Goal: Task Accomplishment & Management: Manage account settings

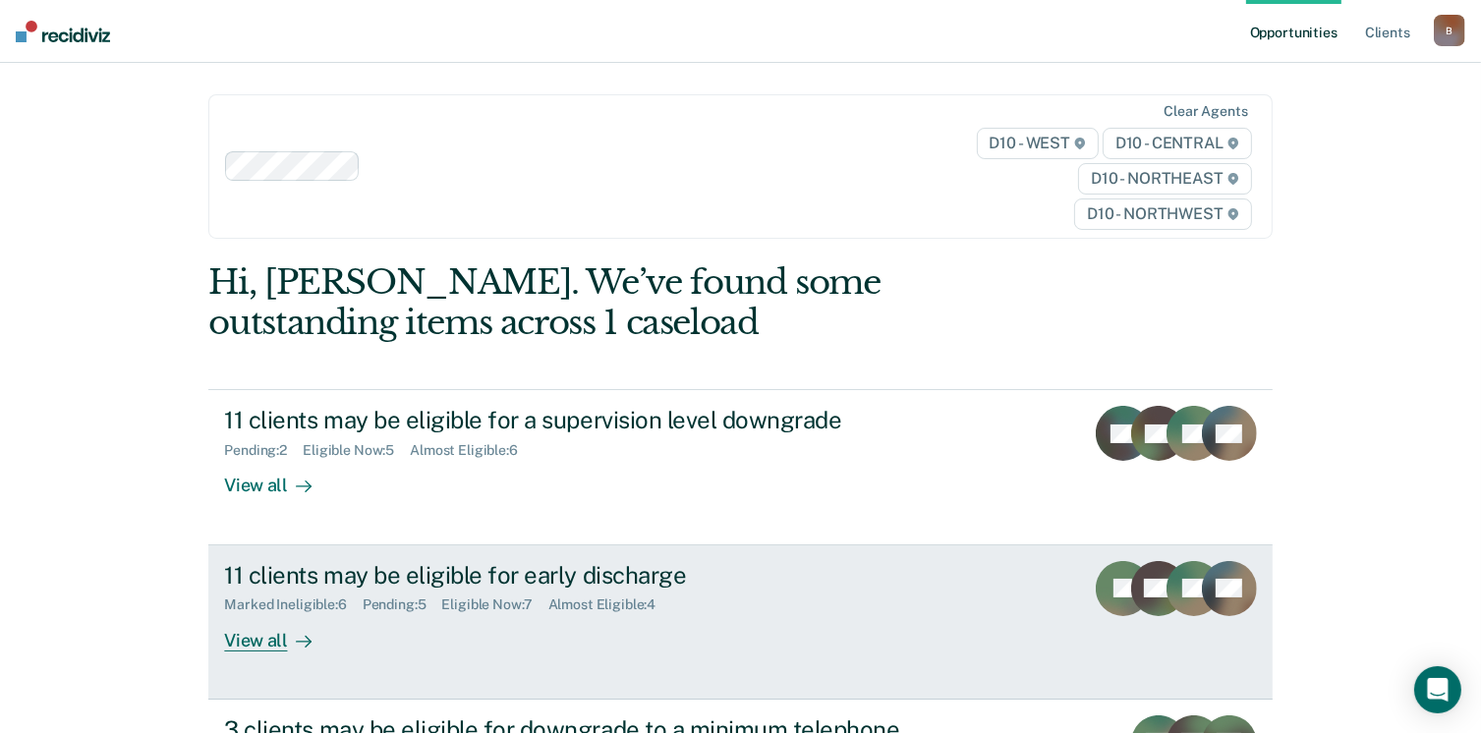
click at [550, 574] on div "11 clients may be eligible for early discharge" at bounding box center [569, 575] width 690 height 29
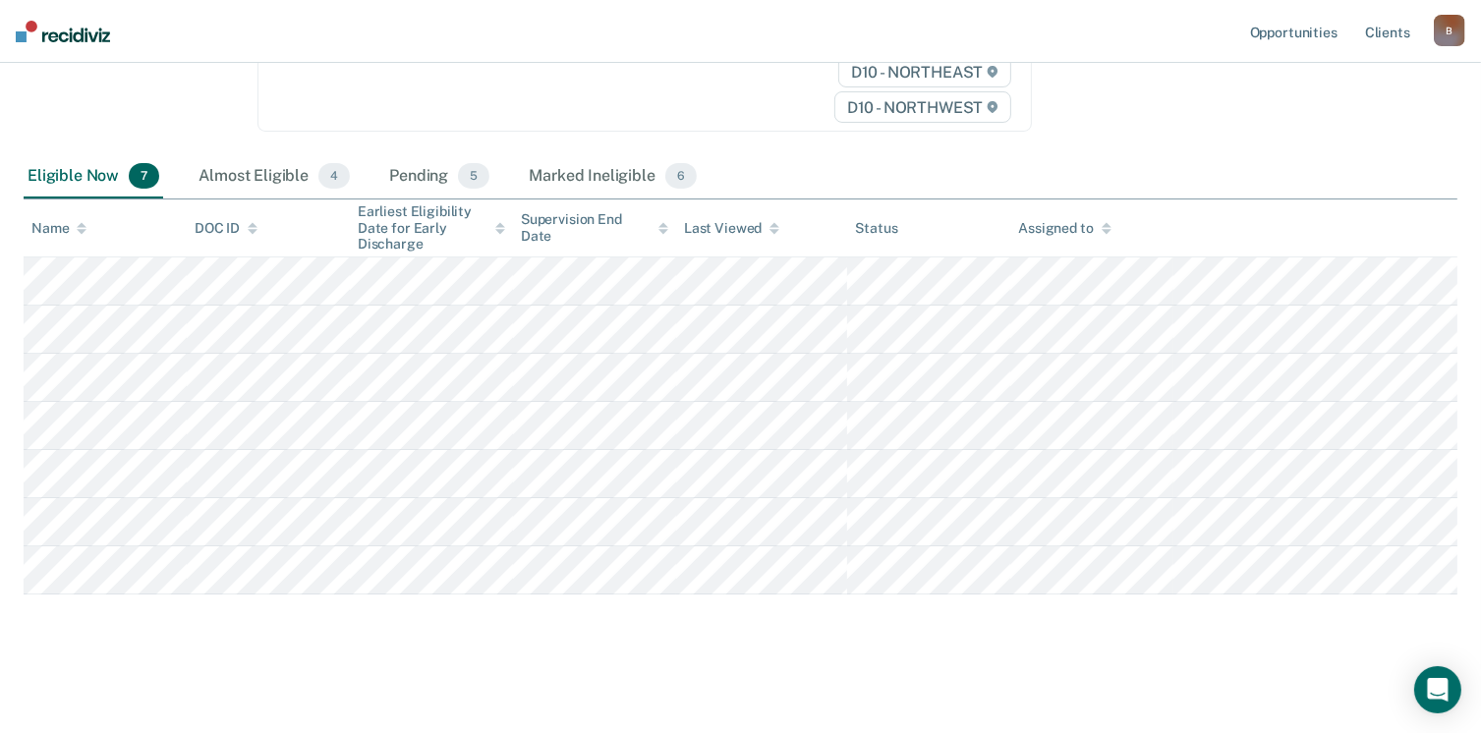
scroll to position [330, 0]
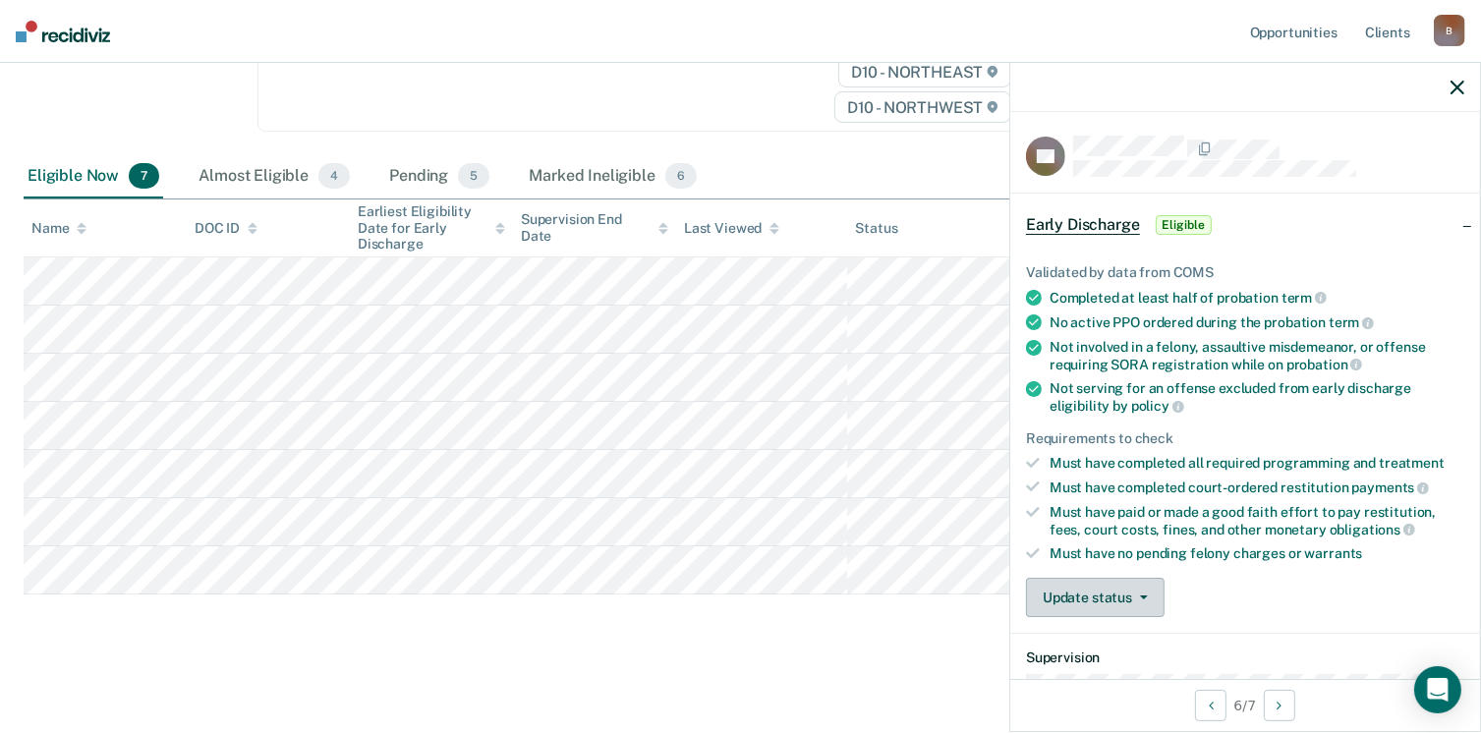
click at [1149, 591] on button "Update status" at bounding box center [1095, 597] width 139 height 39
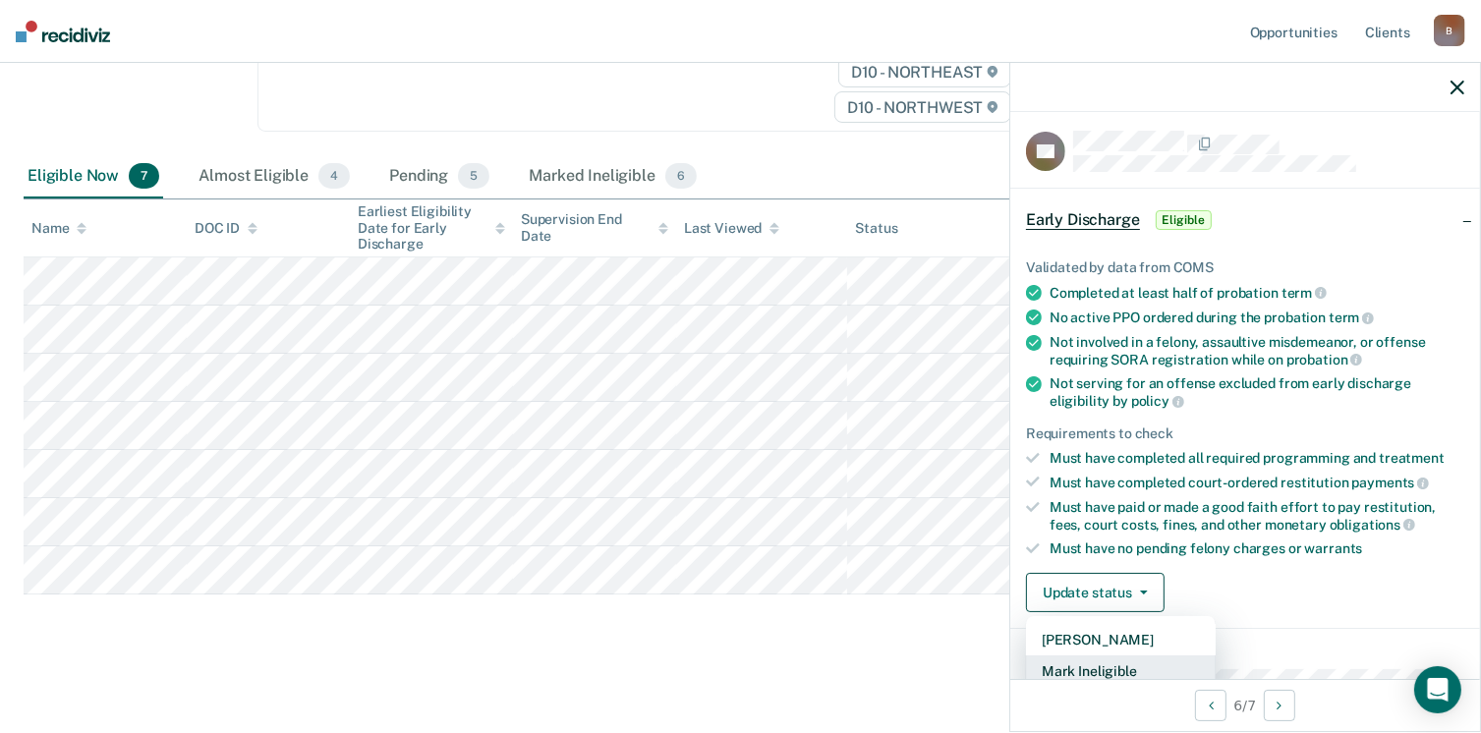
click at [1114, 659] on button "Mark Ineligible" at bounding box center [1121, 671] width 190 height 31
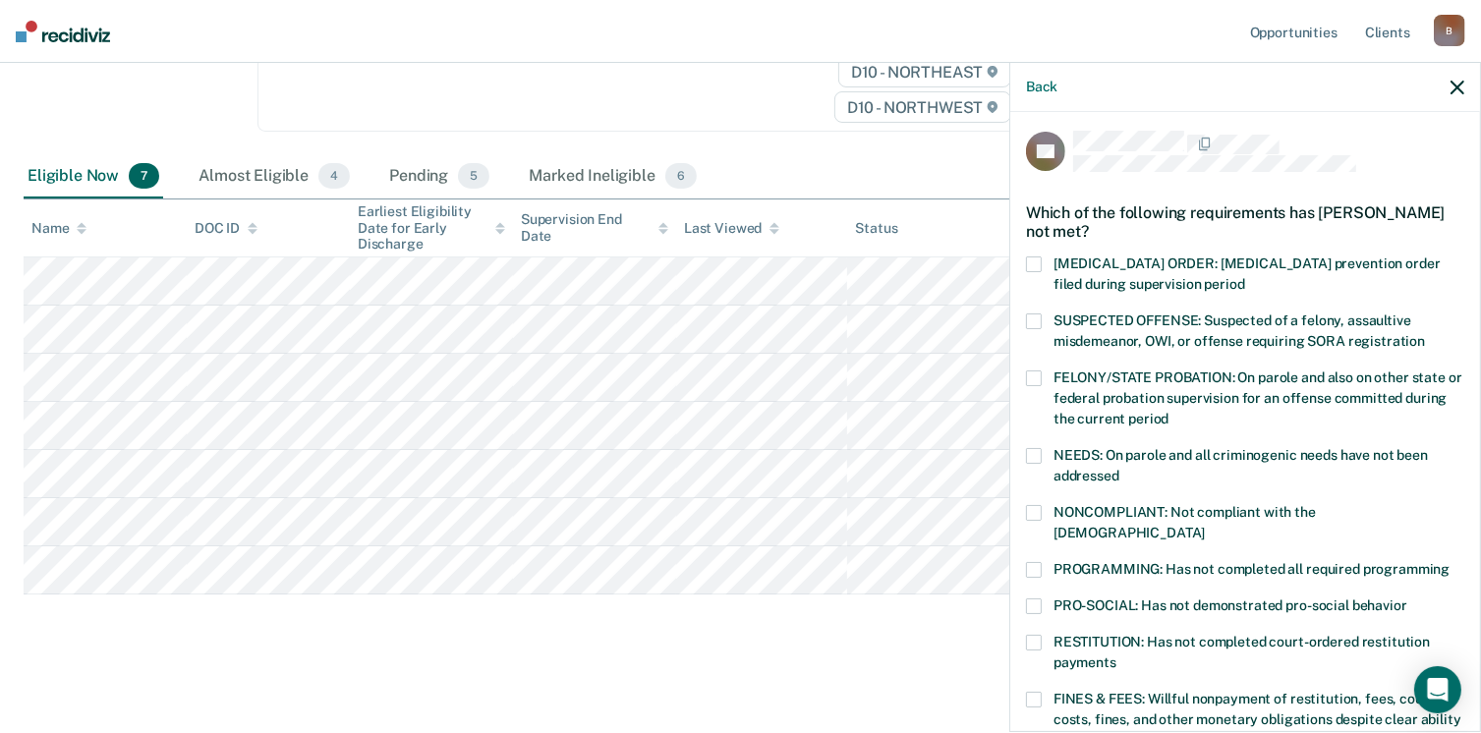
click at [1048, 562] on label "PROGRAMMING: Has not completed all required programming" at bounding box center [1245, 572] width 438 height 21
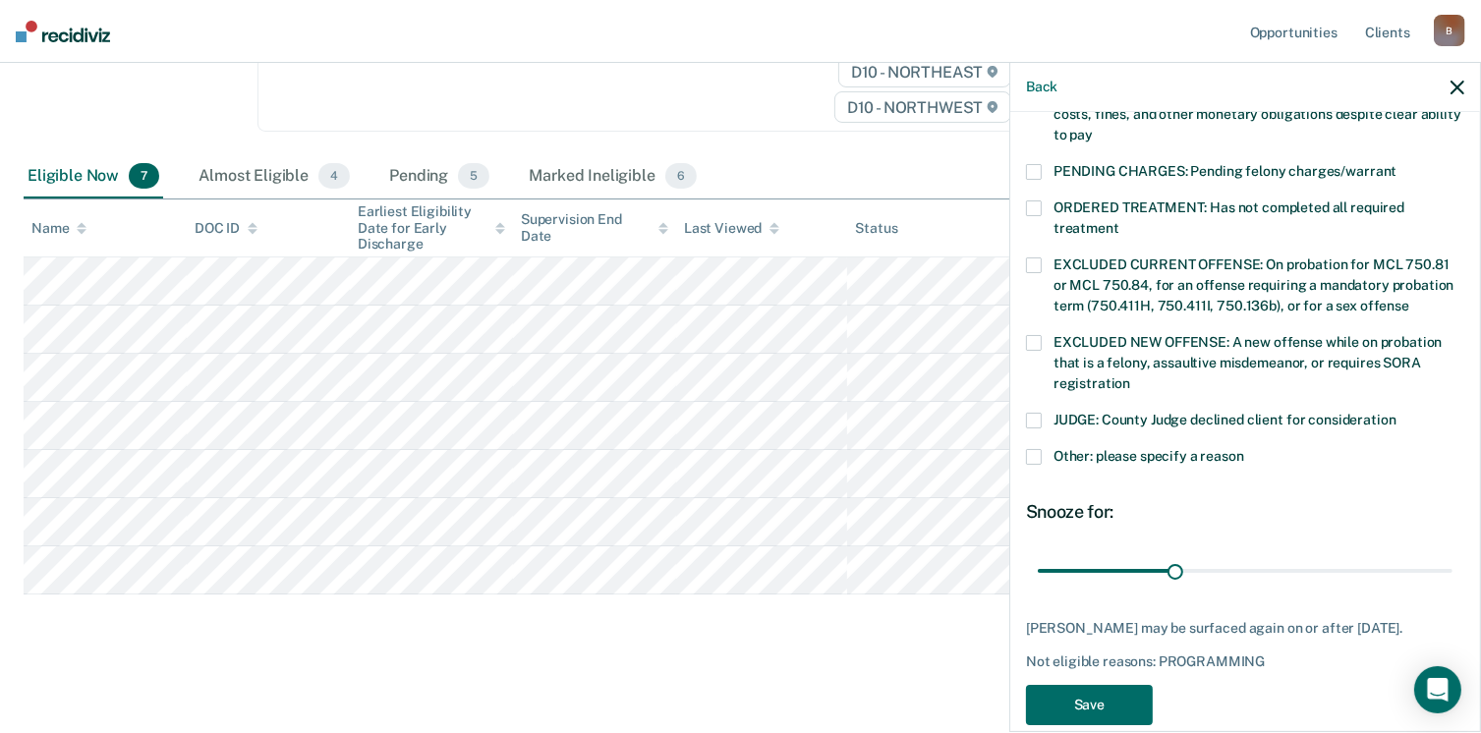
scroll to position [636, 0]
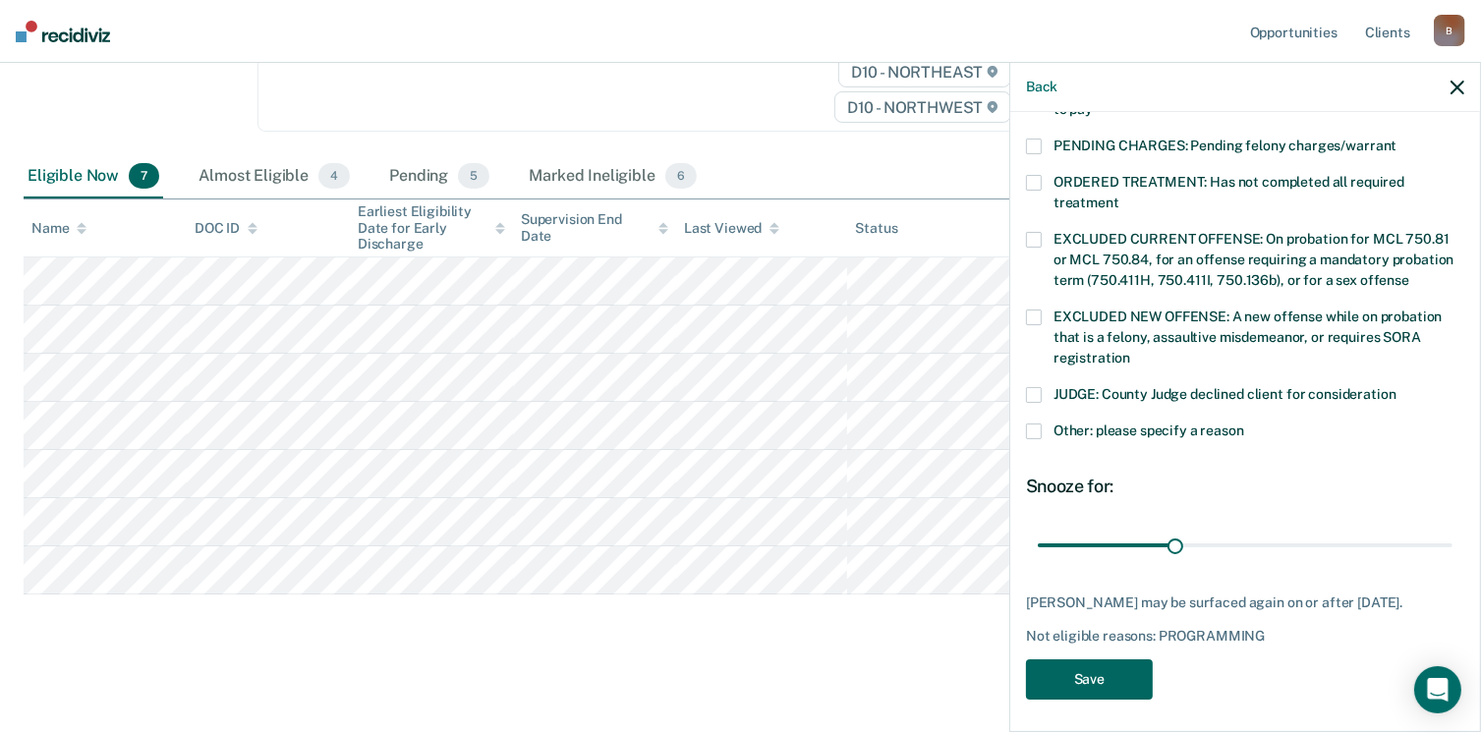
click at [1104, 663] on button "Save" at bounding box center [1089, 679] width 127 height 40
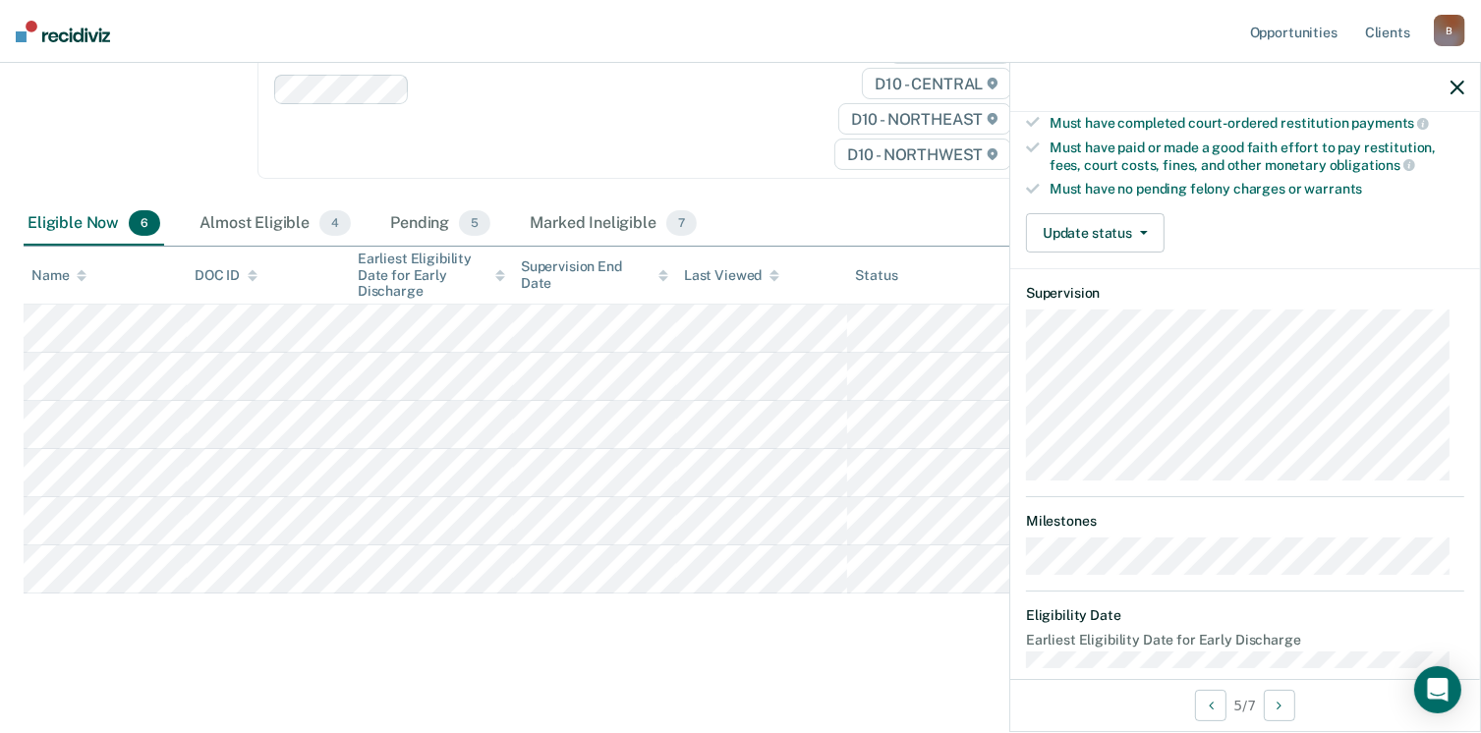
scroll to position [385, 0]
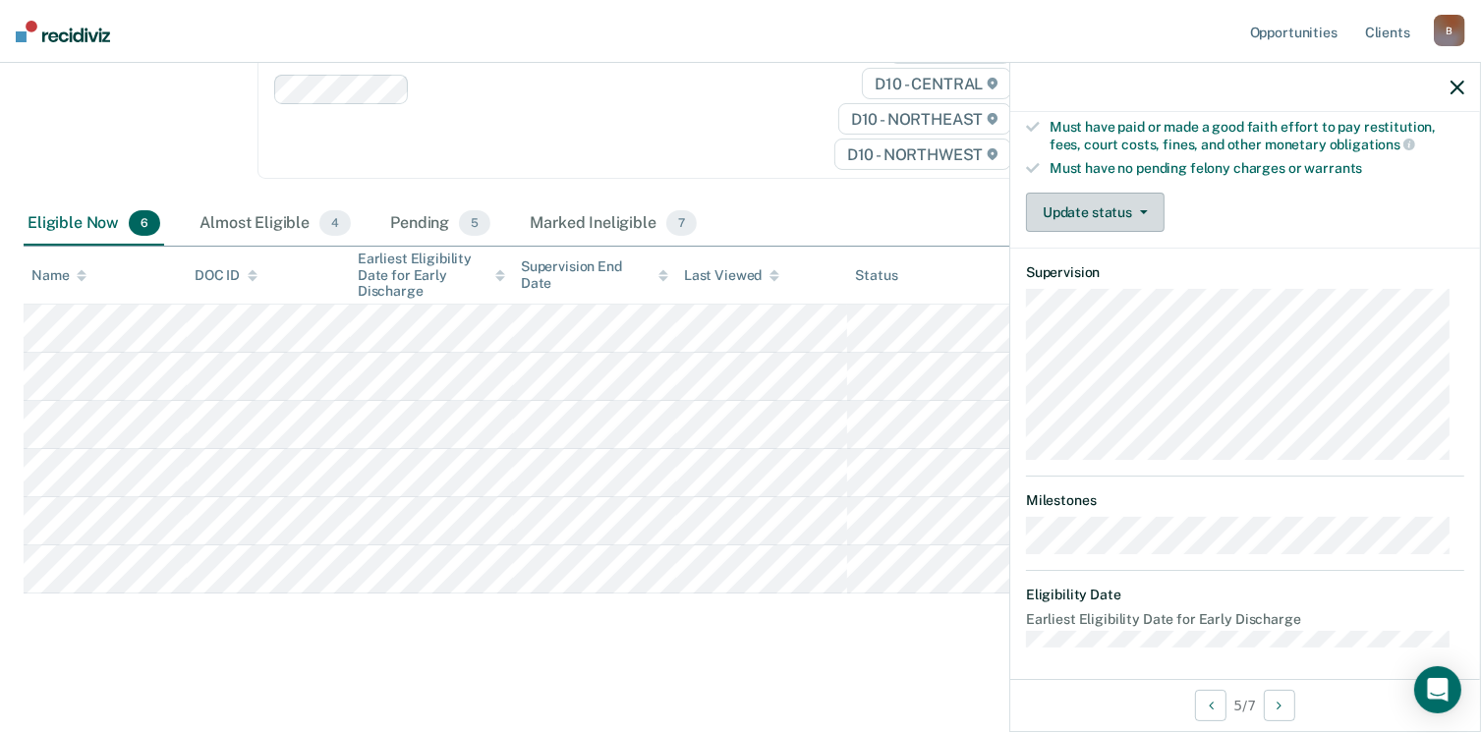
click at [1144, 198] on button "Update status" at bounding box center [1095, 212] width 139 height 39
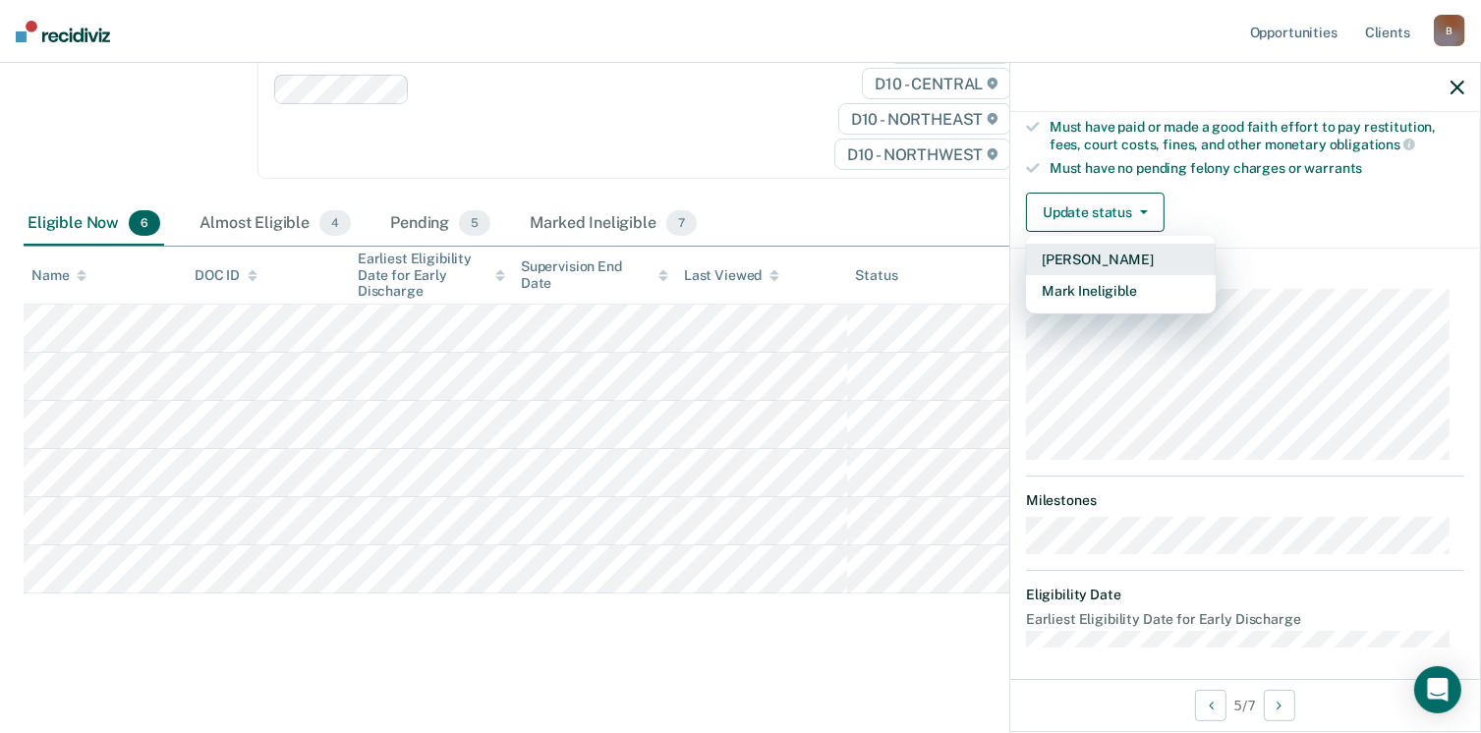
click at [1102, 255] on button "[PERSON_NAME]" at bounding box center [1121, 259] width 190 height 31
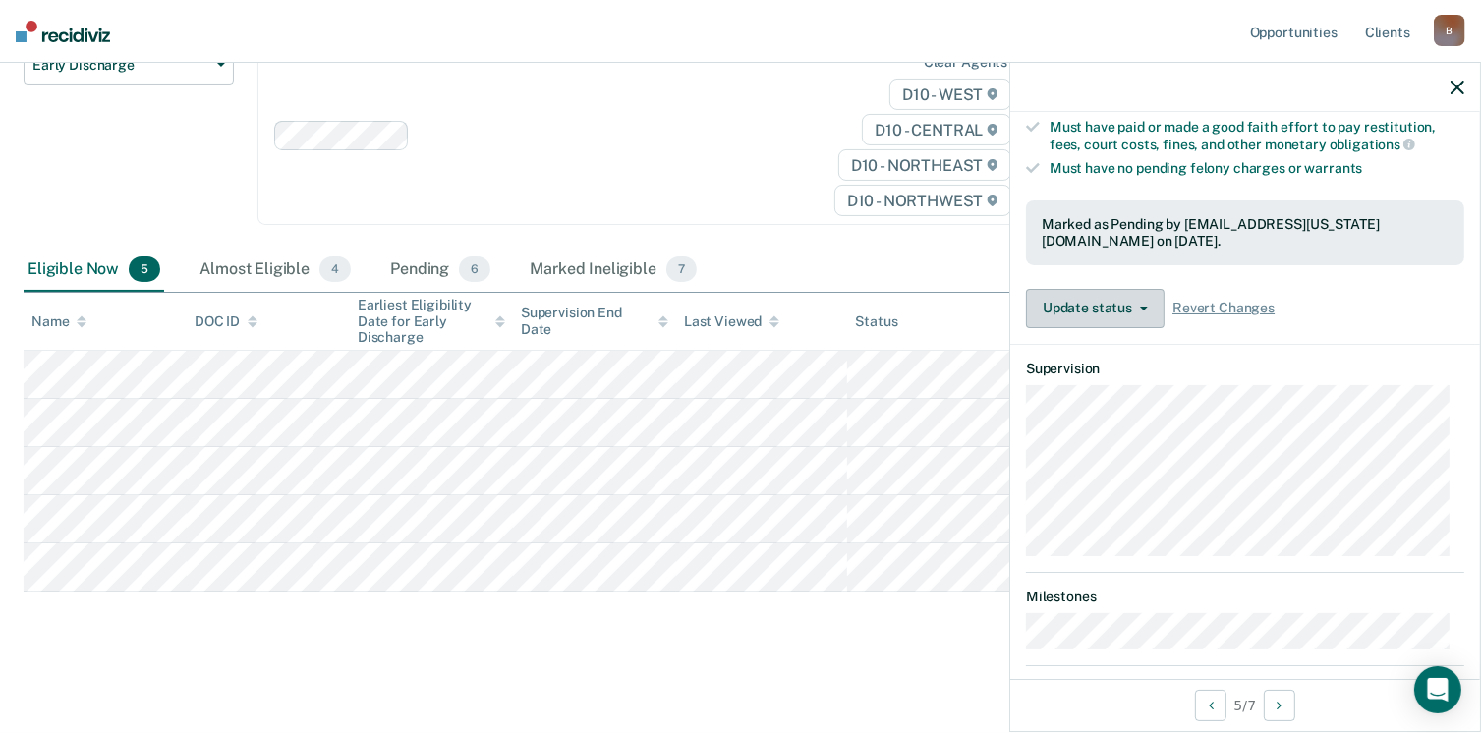
scroll to position [234, 0]
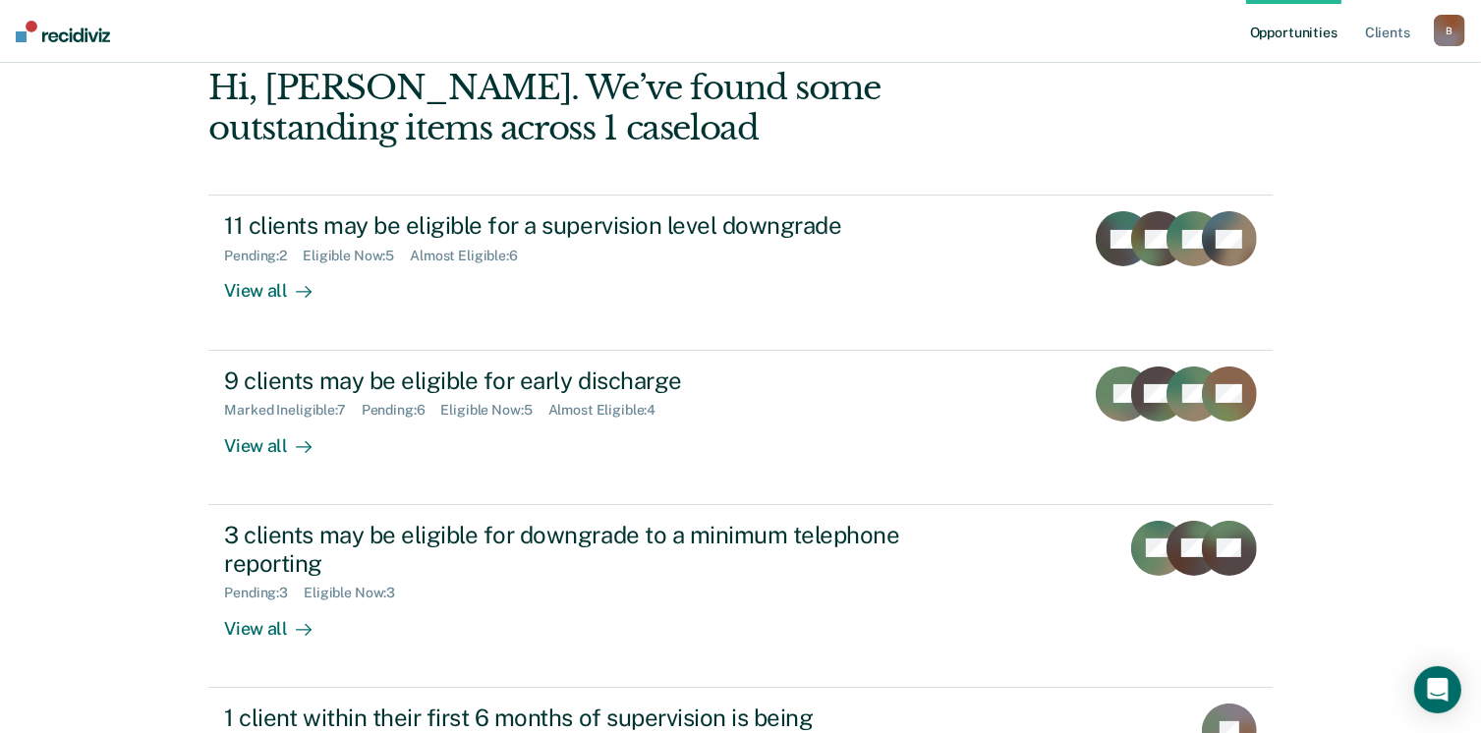
scroll to position [197, 0]
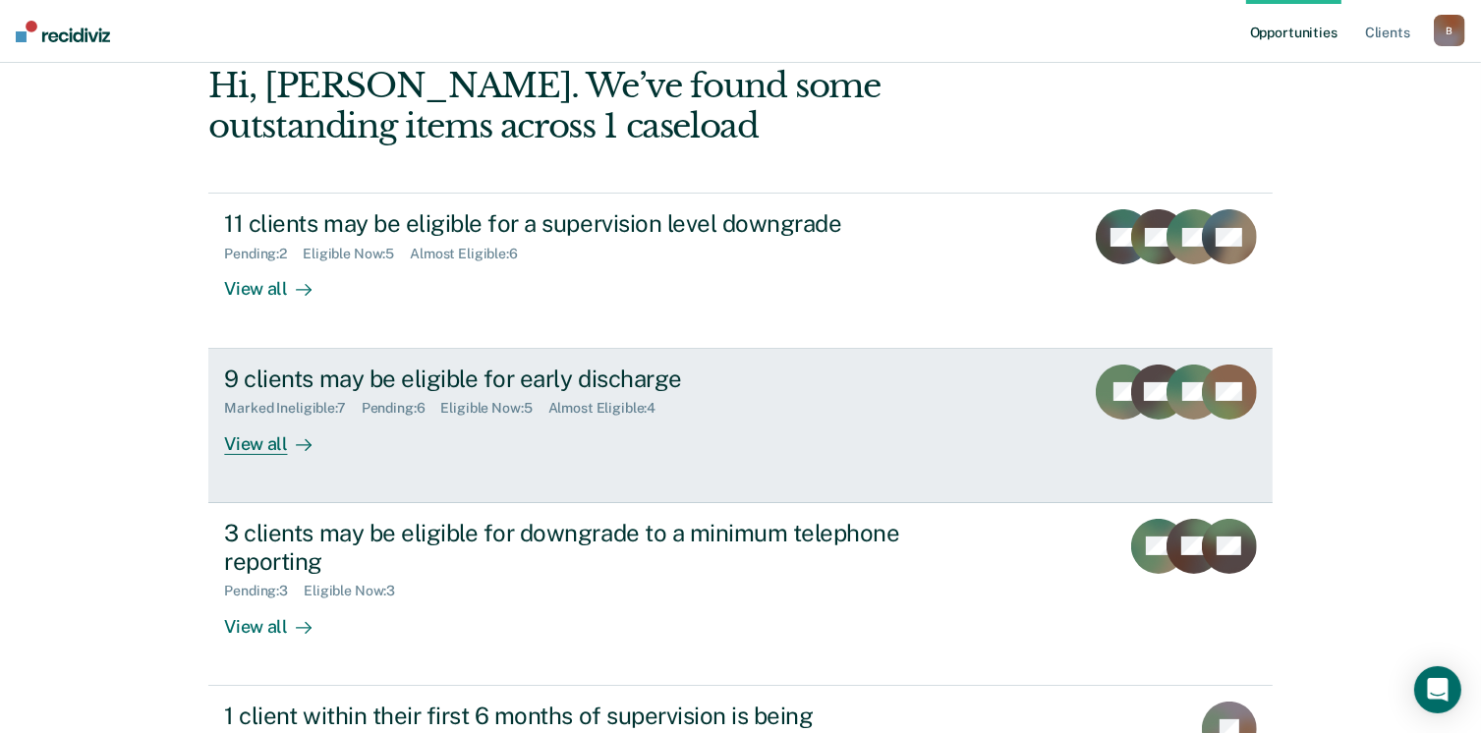
click at [429, 377] on div "9 clients may be eligible for early discharge" at bounding box center [569, 379] width 690 height 29
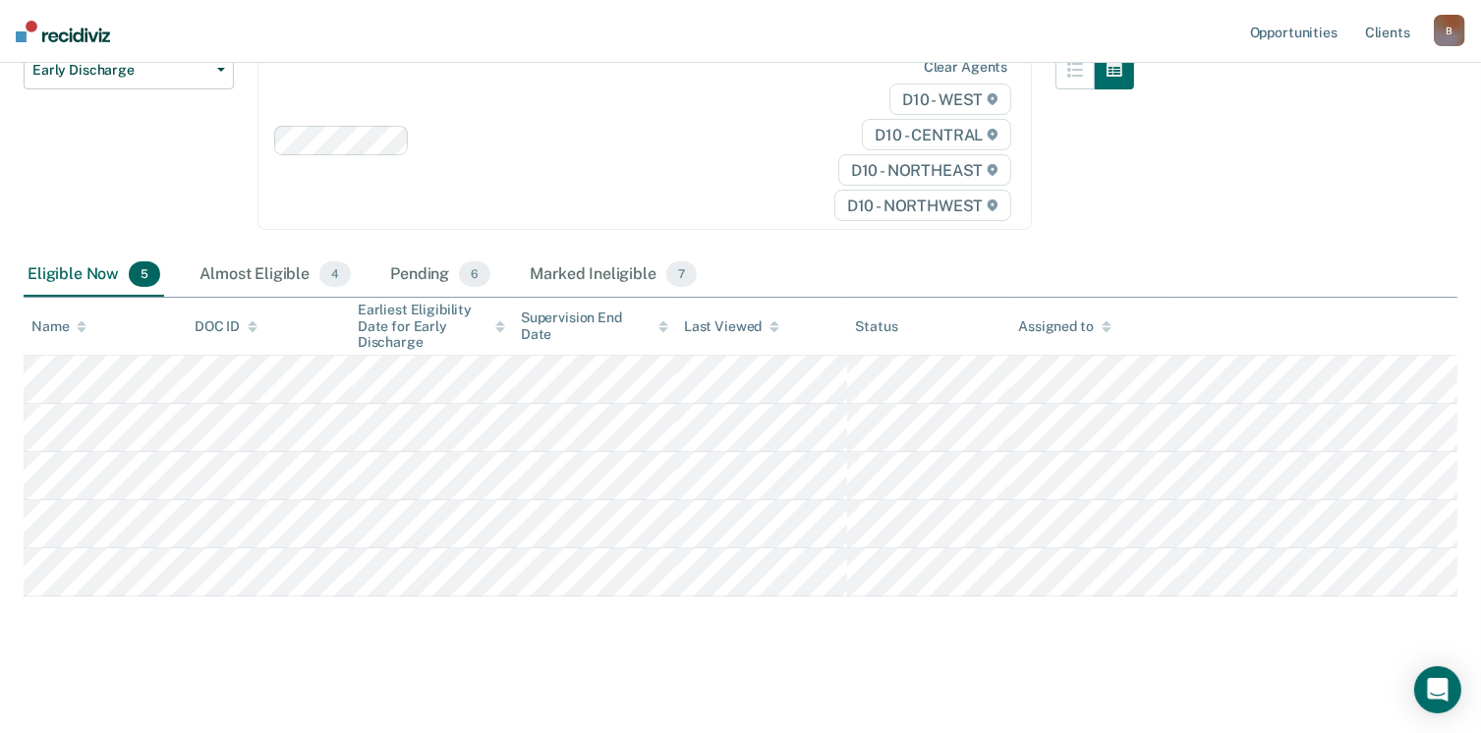
scroll to position [234, 0]
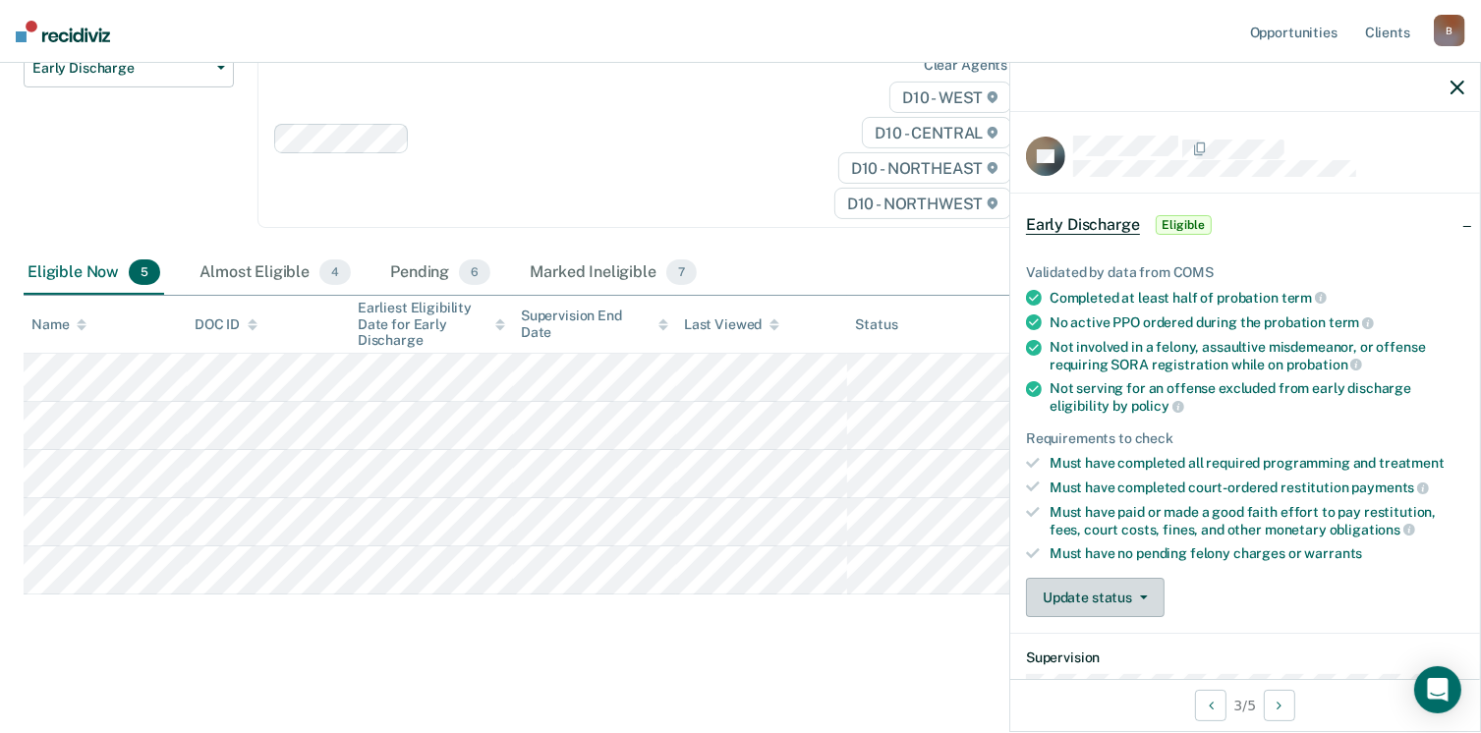
click at [1145, 596] on icon "button" at bounding box center [1144, 598] width 8 height 4
click at [1119, 634] on button "[PERSON_NAME]" at bounding box center [1121, 644] width 190 height 31
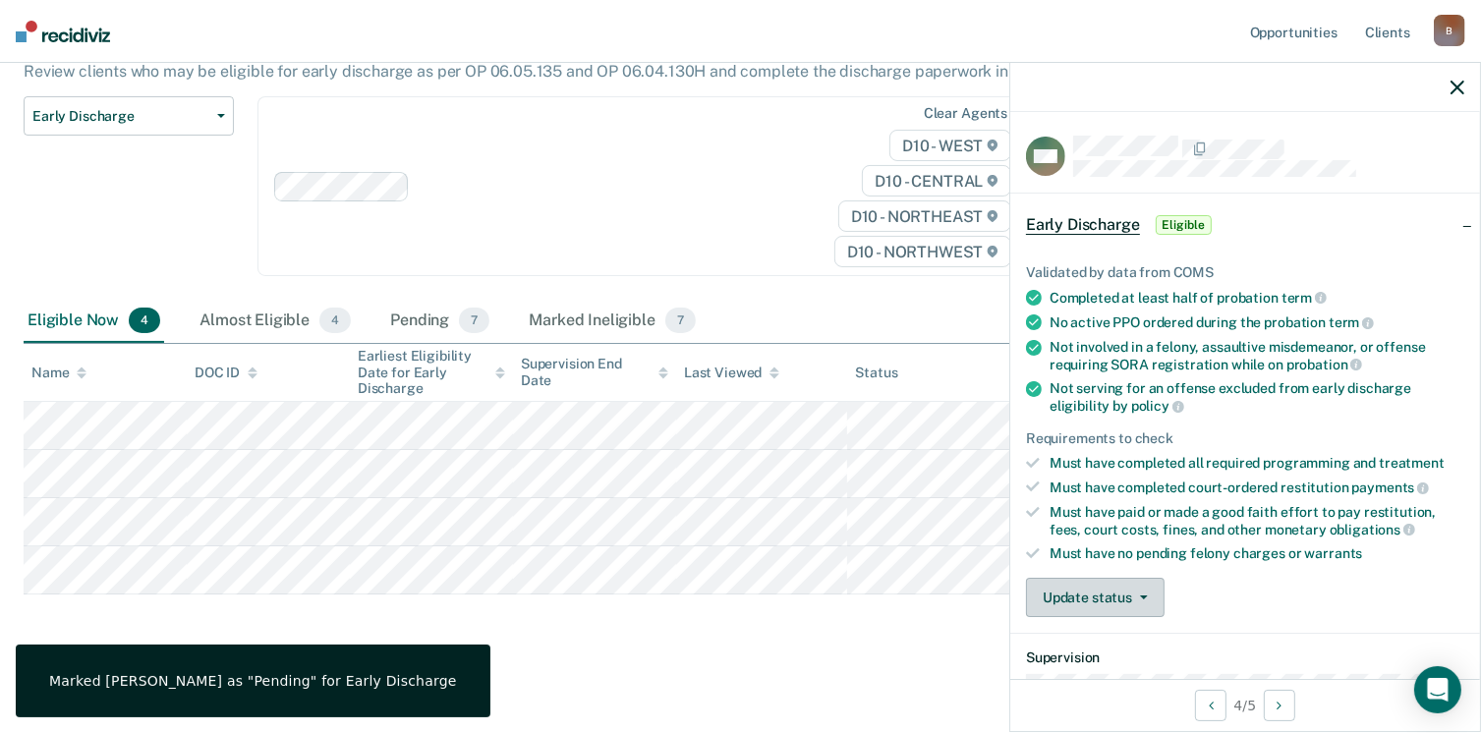
click at [1151, 587] on button "Update status" at bounding box center [1095, 597] width 139 height 39
click at [1126, 638] on button "[PERSON_NAME]" at bounding box center [1121, 644] width 190 height 31
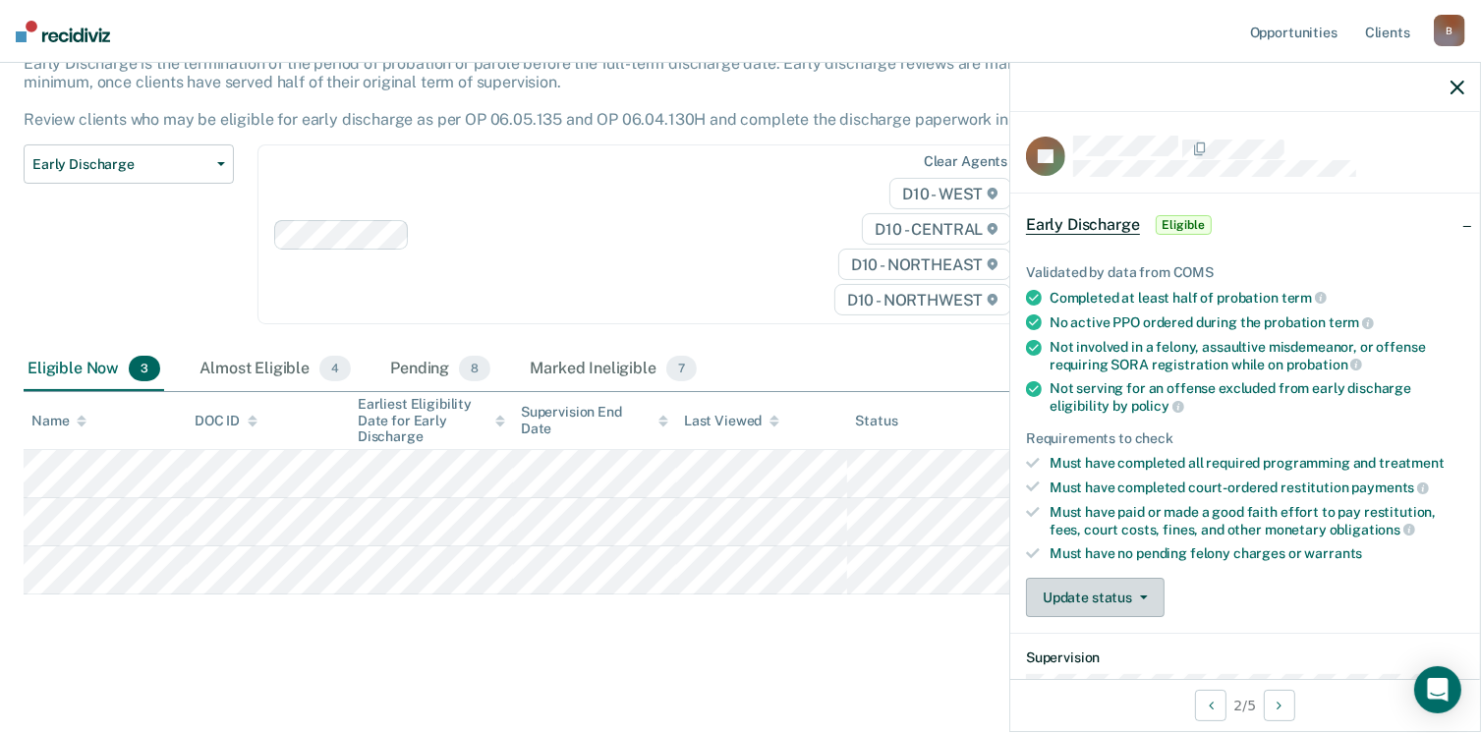
click at [1150, 587] on button "Update status" at bounding box center [1095, 597] width 139 height 39
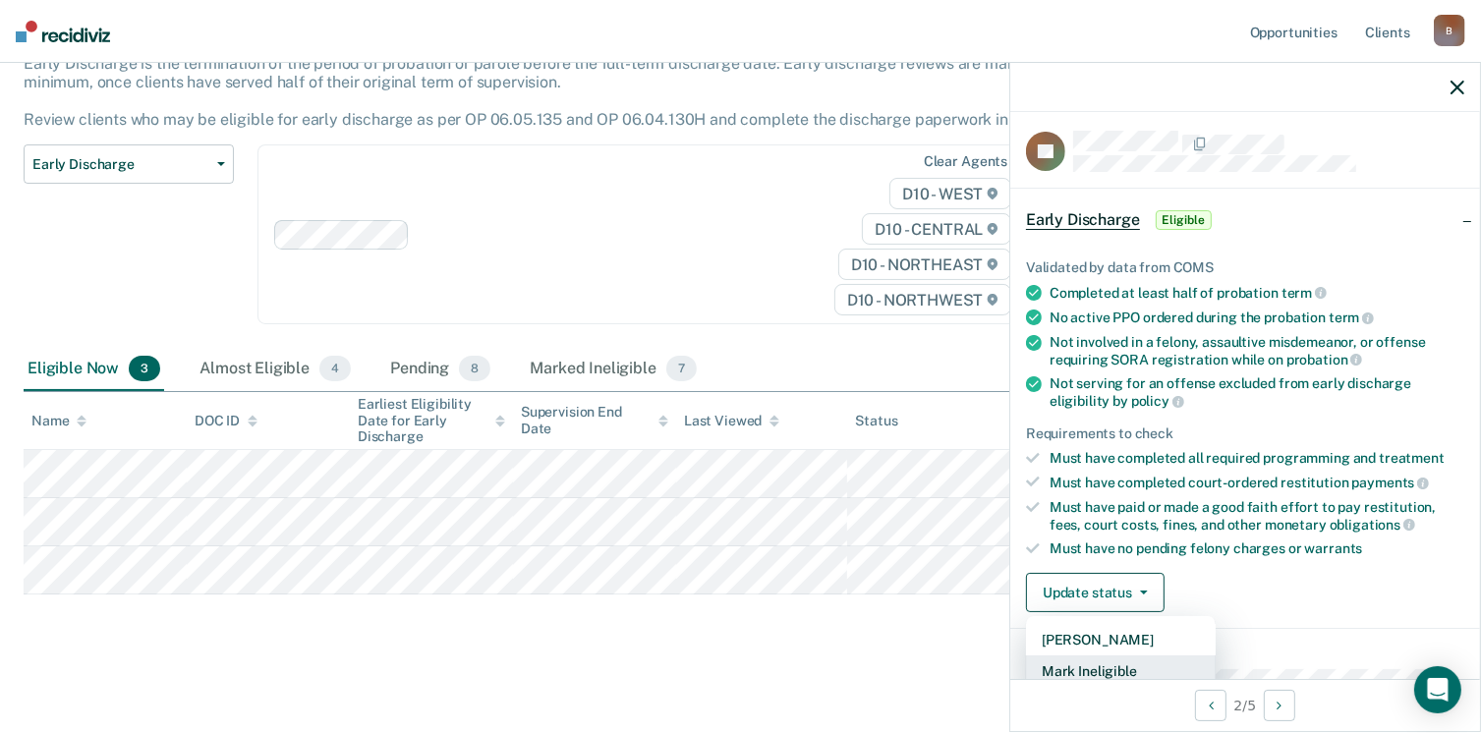
click at [1128, 669] on button "Mark Ineligible" at bounding box center [1121, 671] width 190 height 31
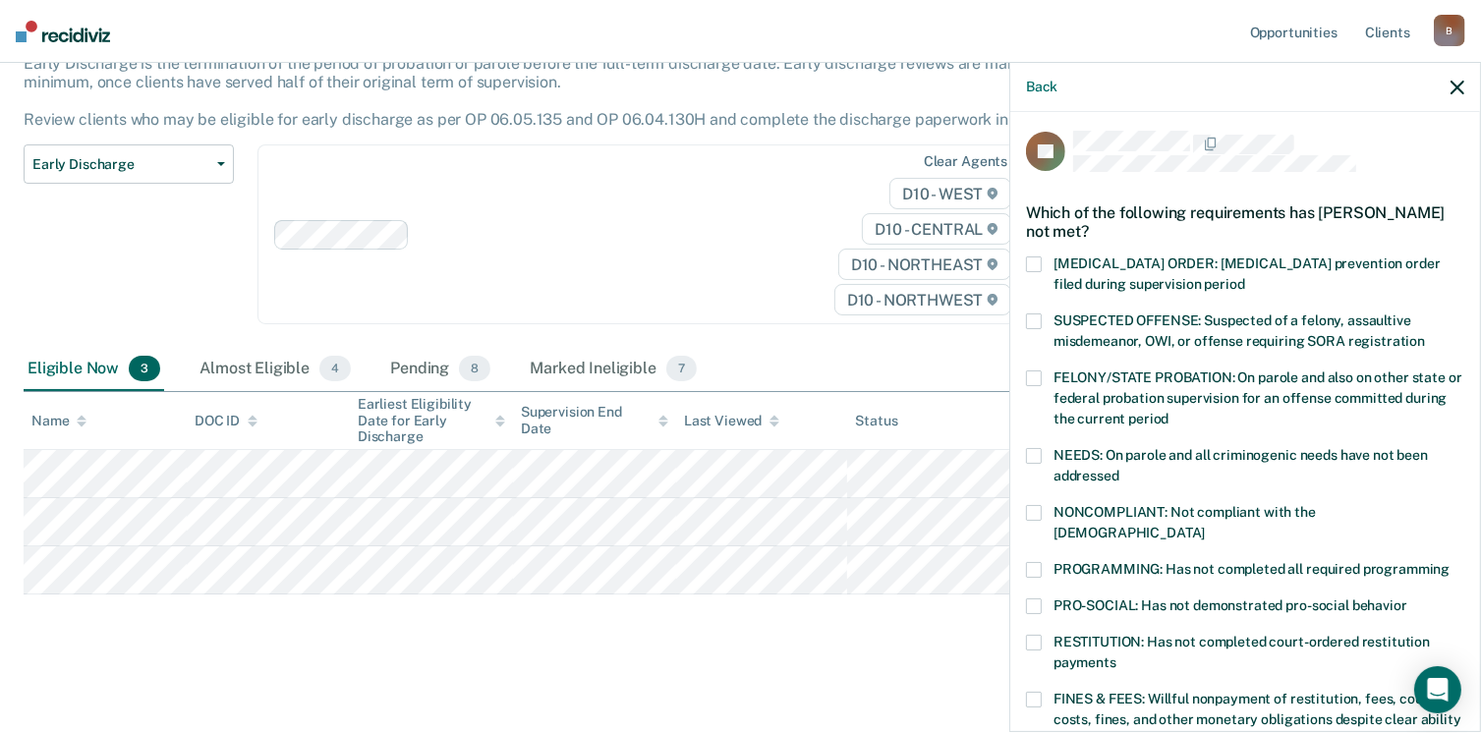
click at [1038, 562] on span at bounding box center [1034, 570] width 16 height 16
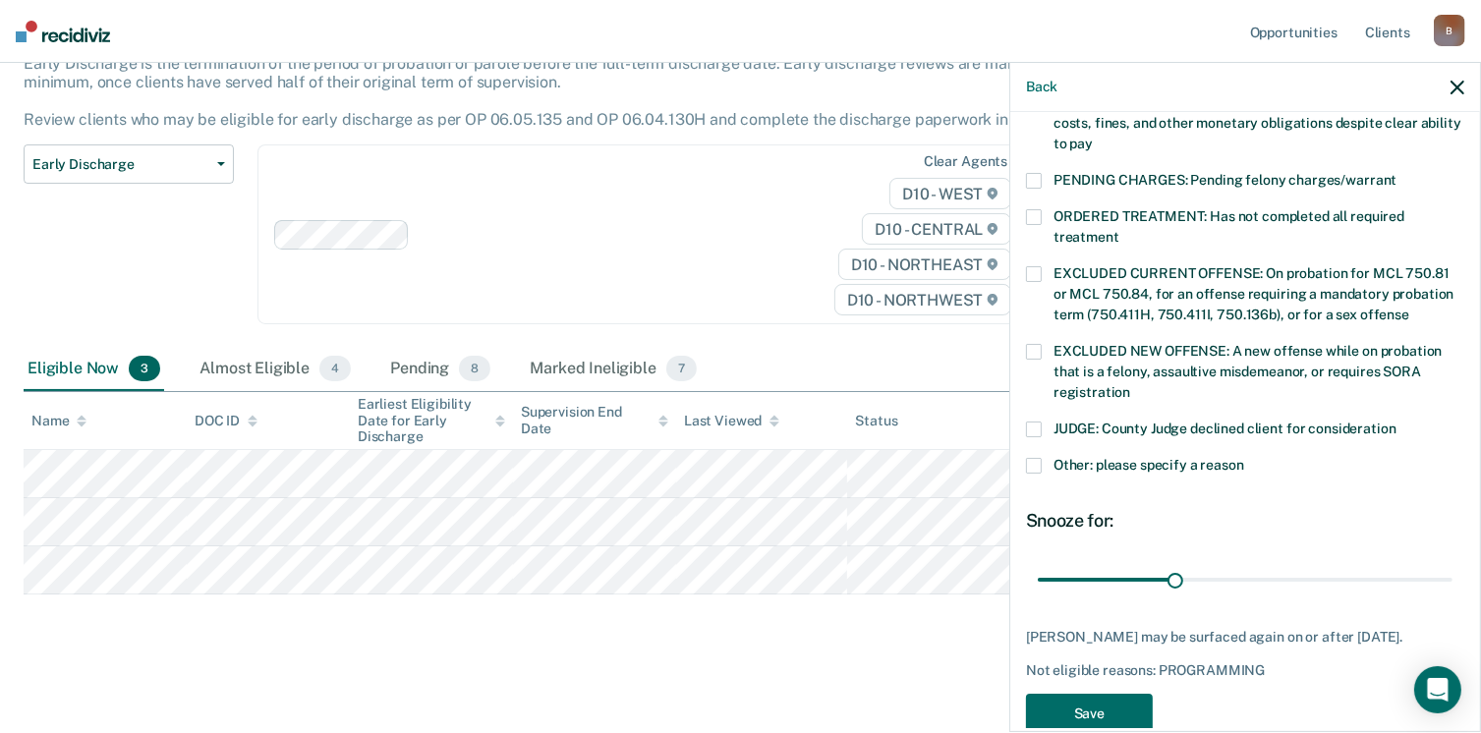
scroll to position [636, 0]
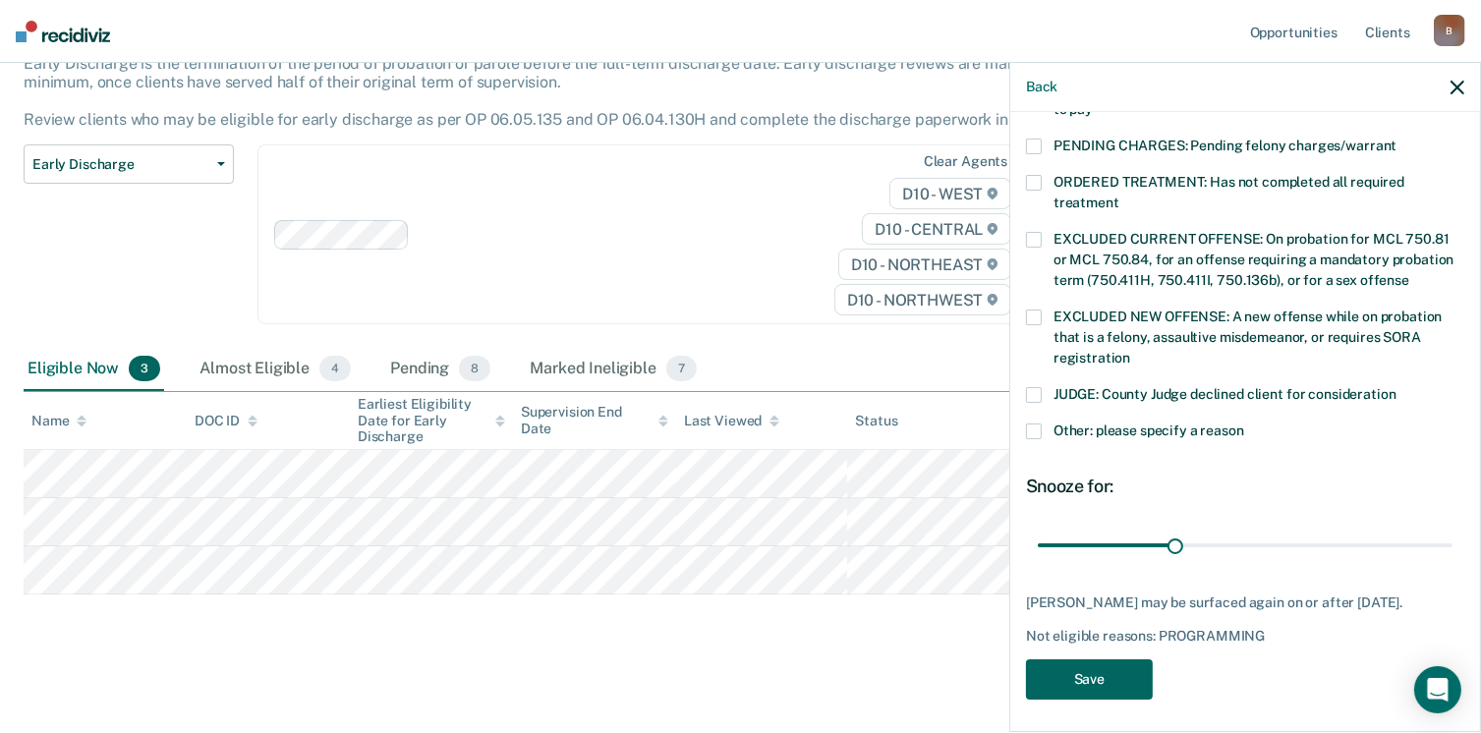
click at [1099, 681] on button "Save" at bounding box center [1089, 679] width 127 height 40
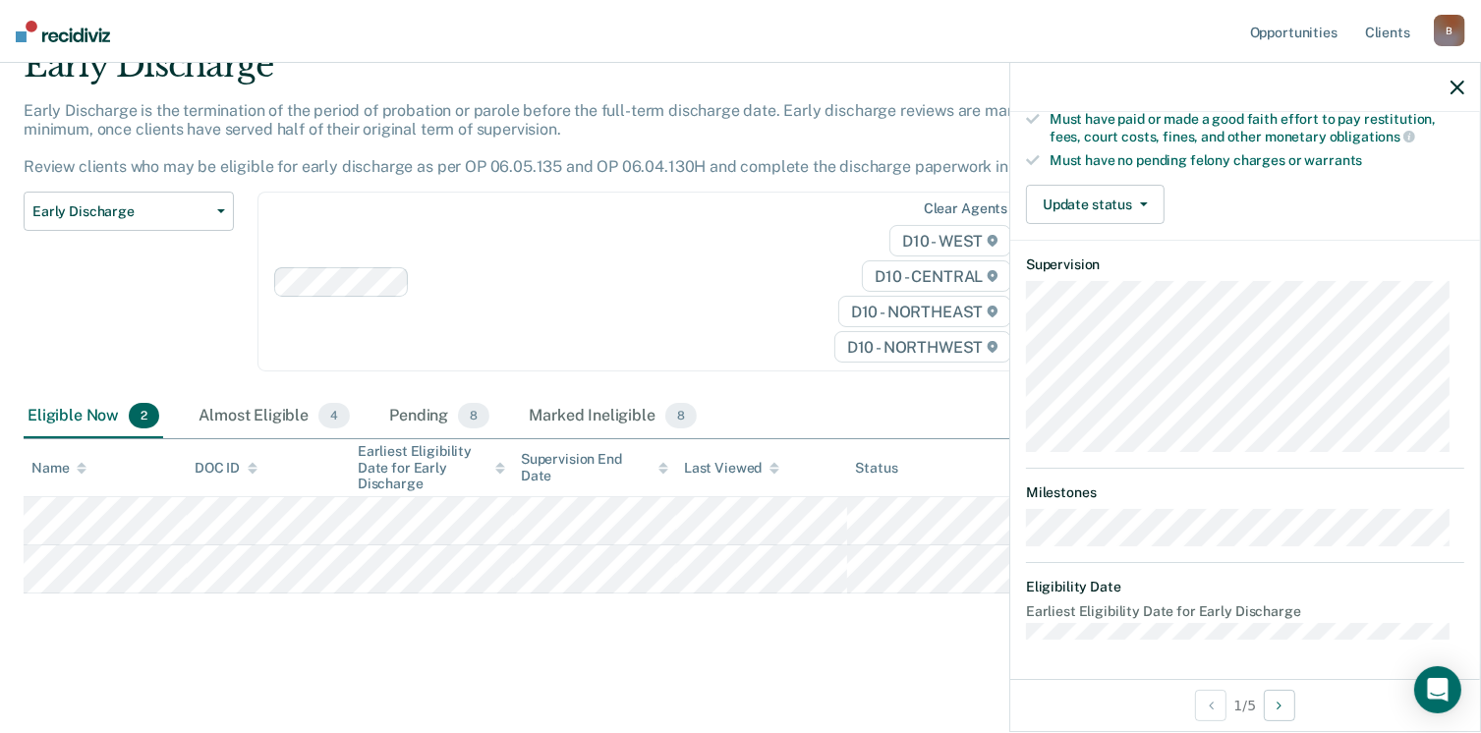
scroll to position [365, 0]
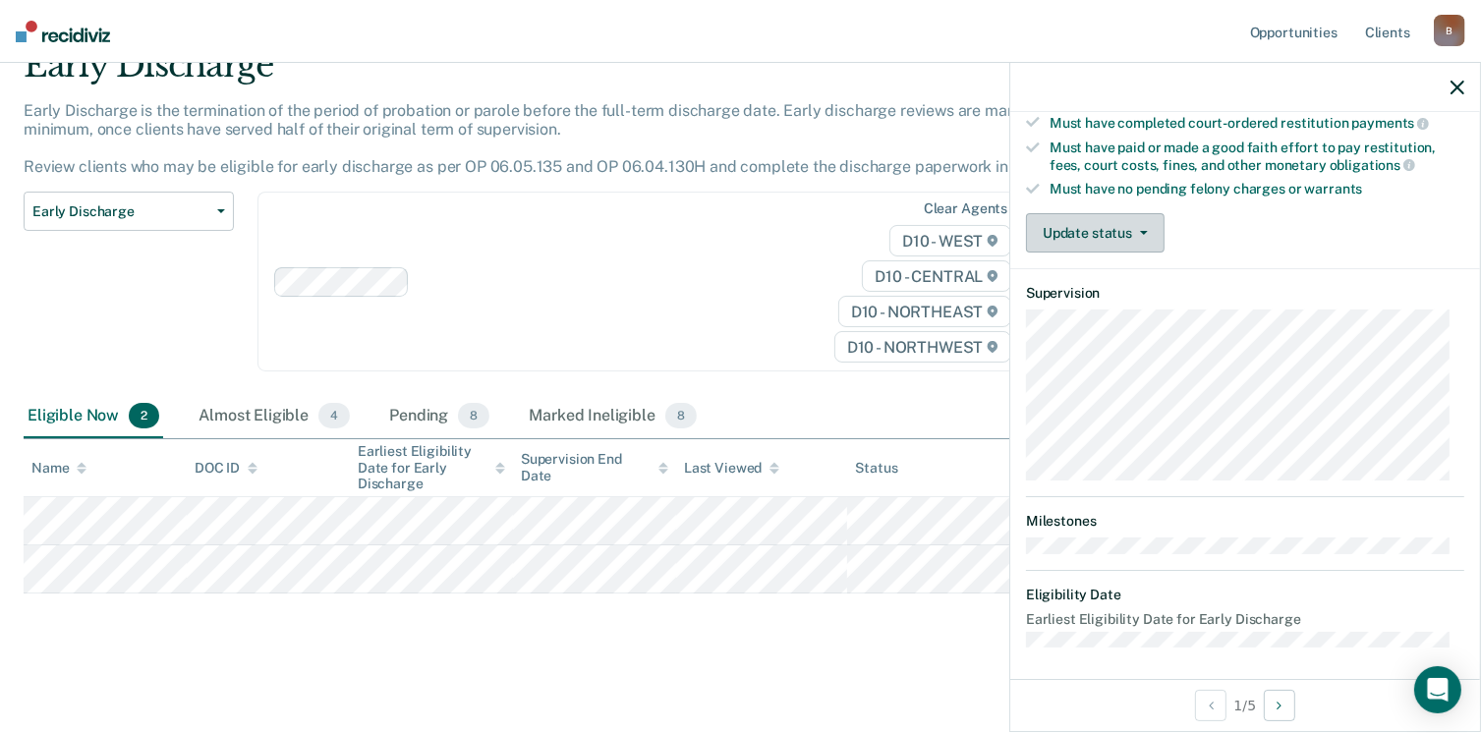
click at [1134, 236] on button "Update status" at bounding box center [1095, 232] width 139 height 39
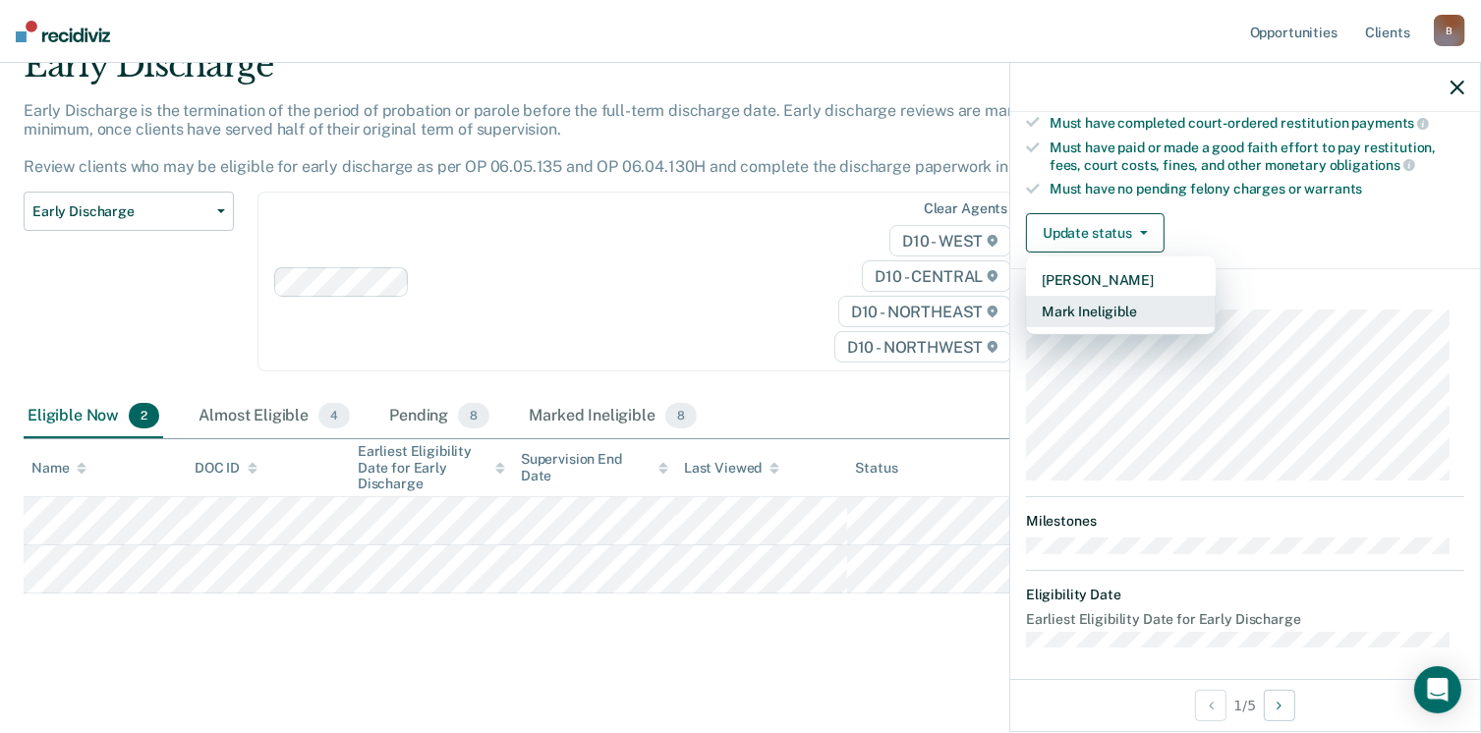
click at [1101, 304] on button "Mark Ineligible" at bounding box center [1121, 311] width 190 height 31
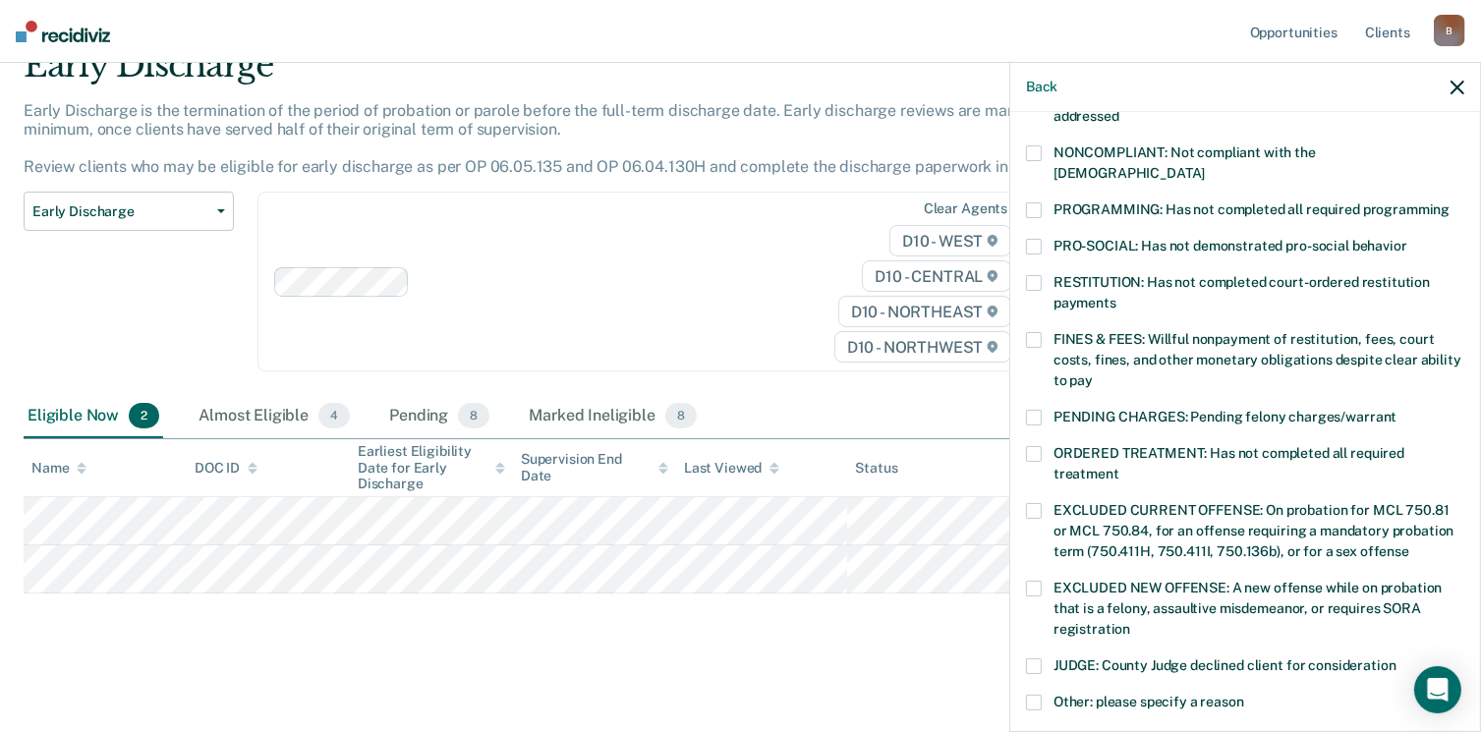
click at [1038, 178] on div "NONCOMPLIANT: Not compliant with the [DEMOGRAPHIC_DATA]" at bounding box center [1245, 173] width 438 height 57
click at [1047, 202] on label "PROGRAMMING: Has not completed all required programming" at bounding box center [1245, 212] width 438 height 21
click at [1034, 161] on label "NONCOMPLIANT: Not compliant with the [DEMOGRAPHIC_DATA]" at bounding box center [1245, 165] width 438 height 41
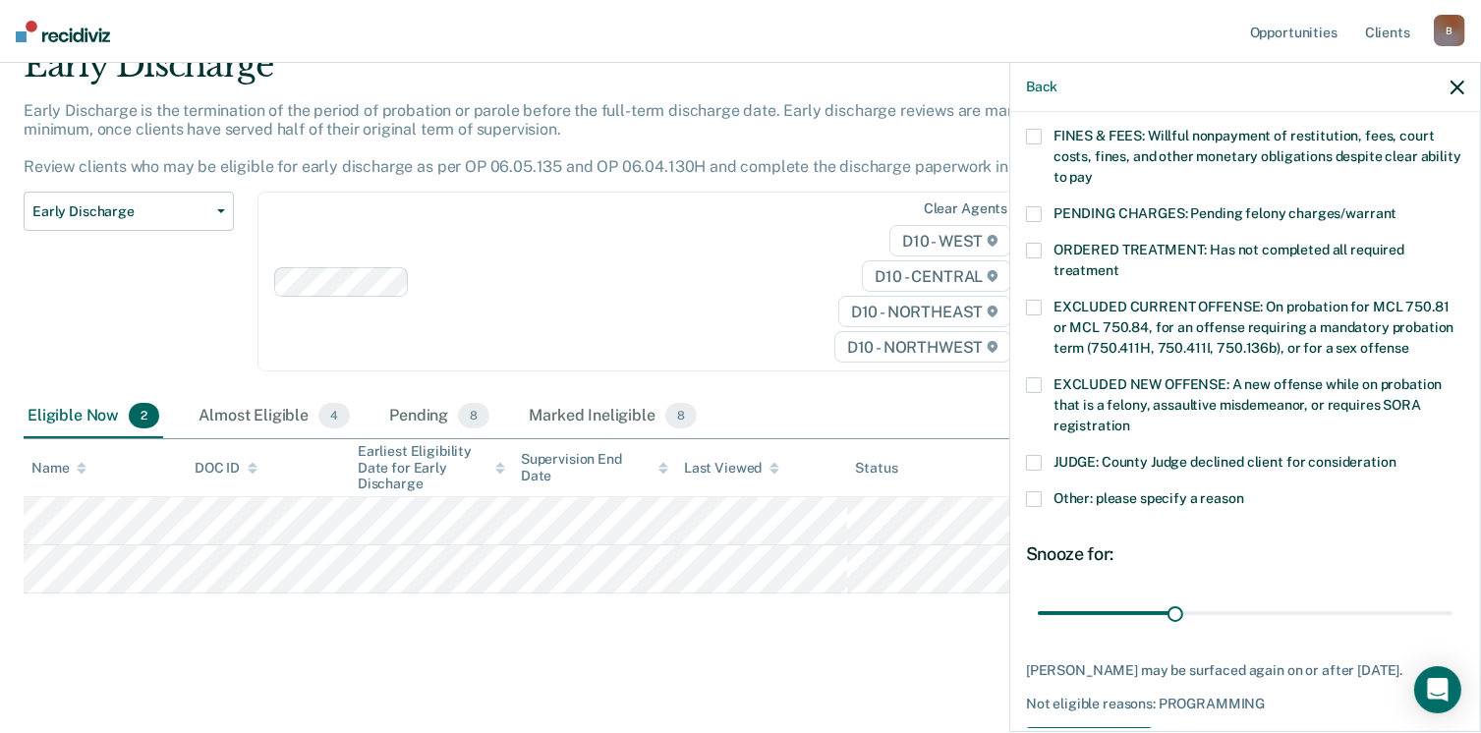
scroll to position [636, 0]
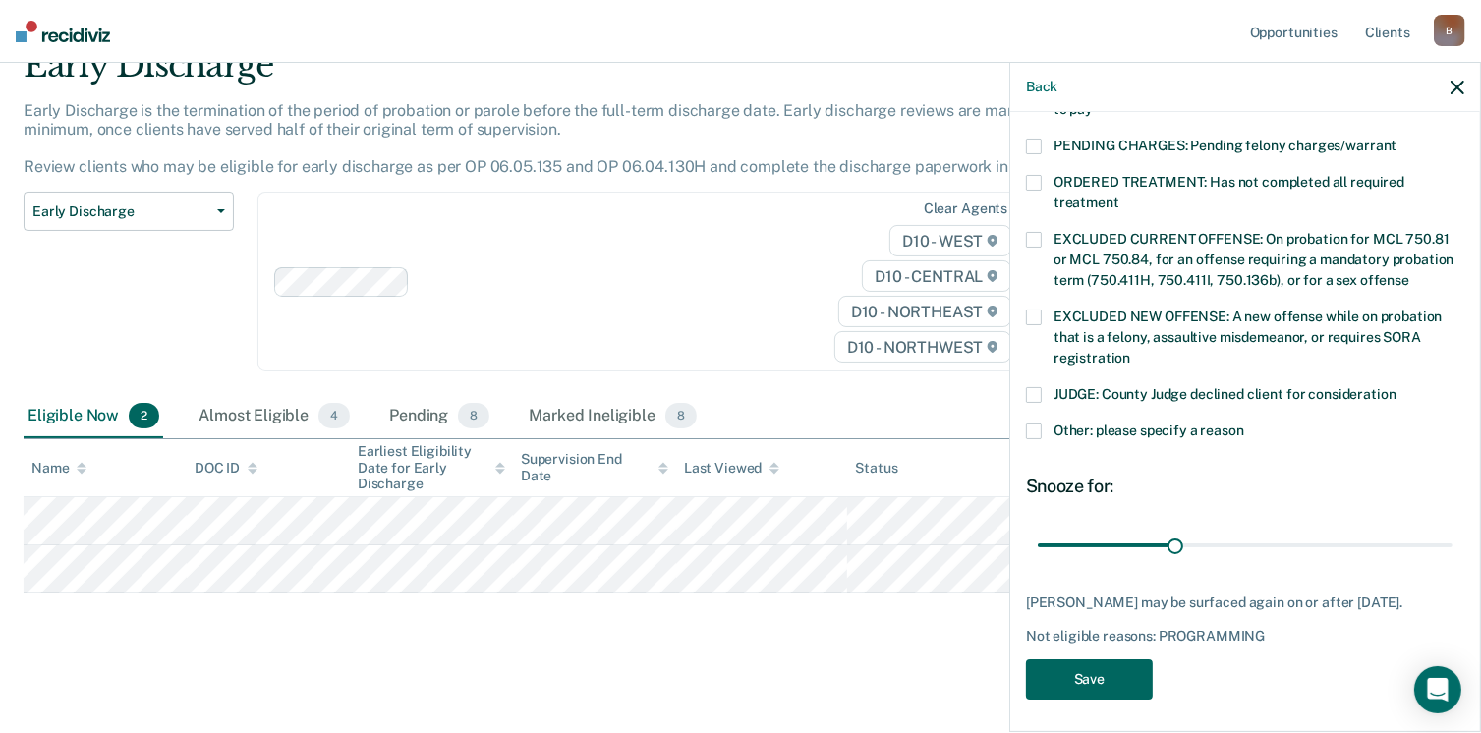
click at [1118, 669] on button "Save" at bounding box center [1089, 679] width 127 height 40
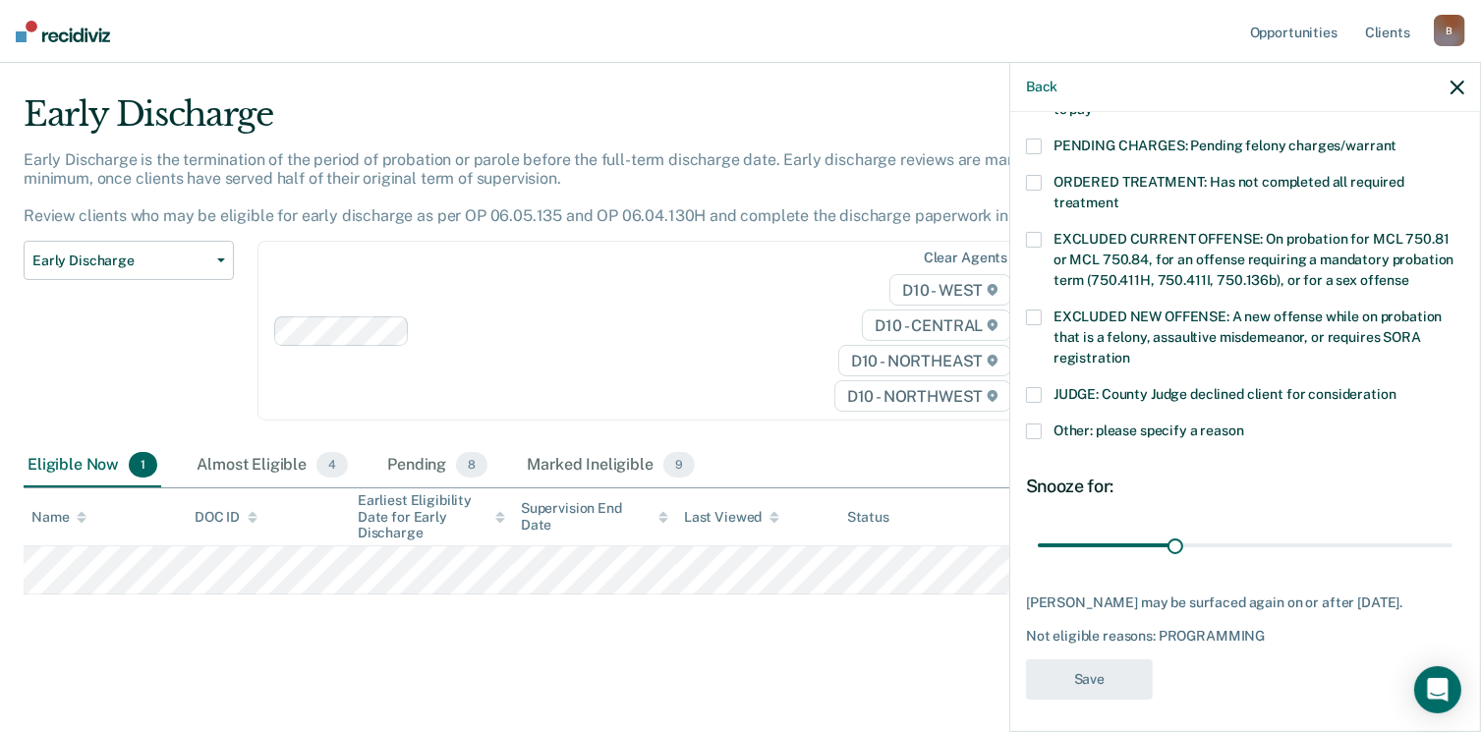
scroll to position [510, 0]
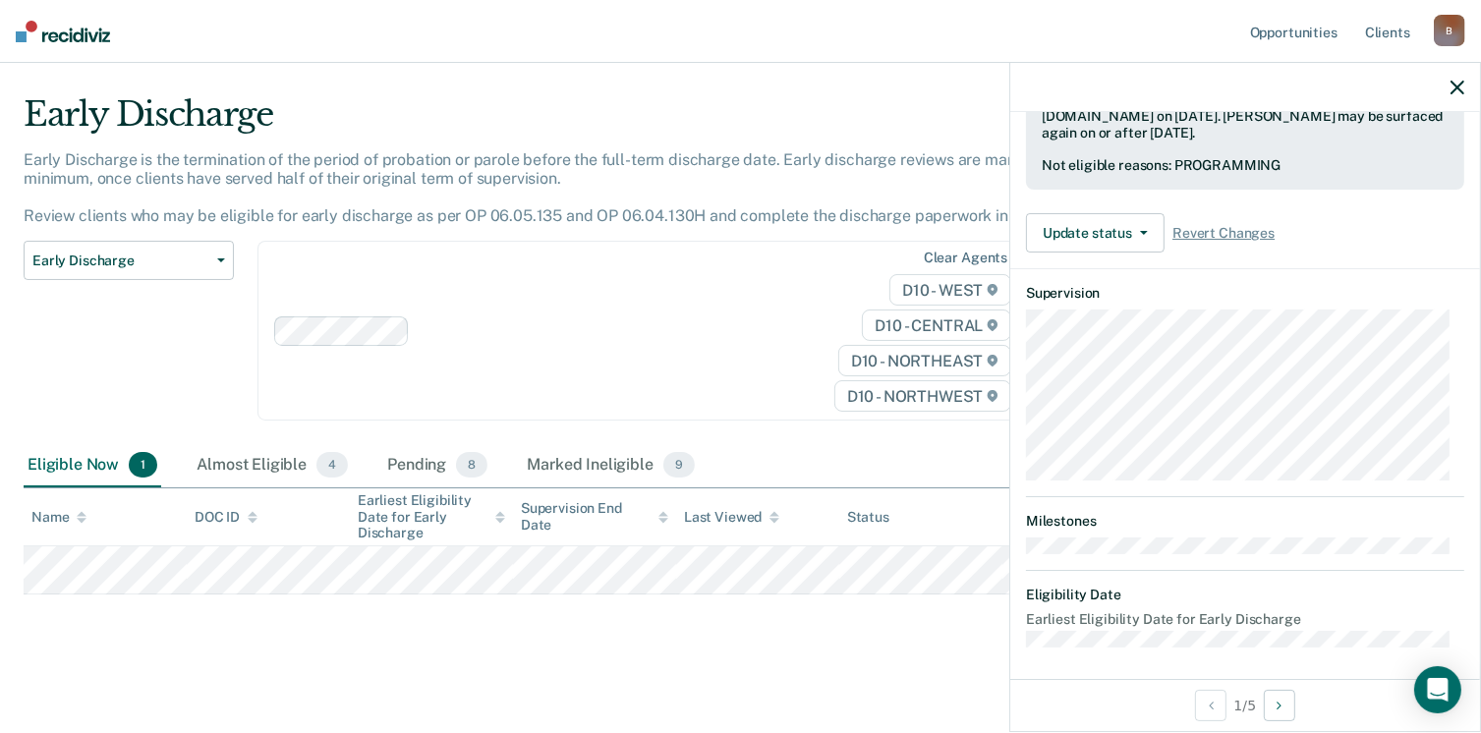
click at [1456, 85] on icon "button" at bounding box center [1458, 88] width 14 height 14
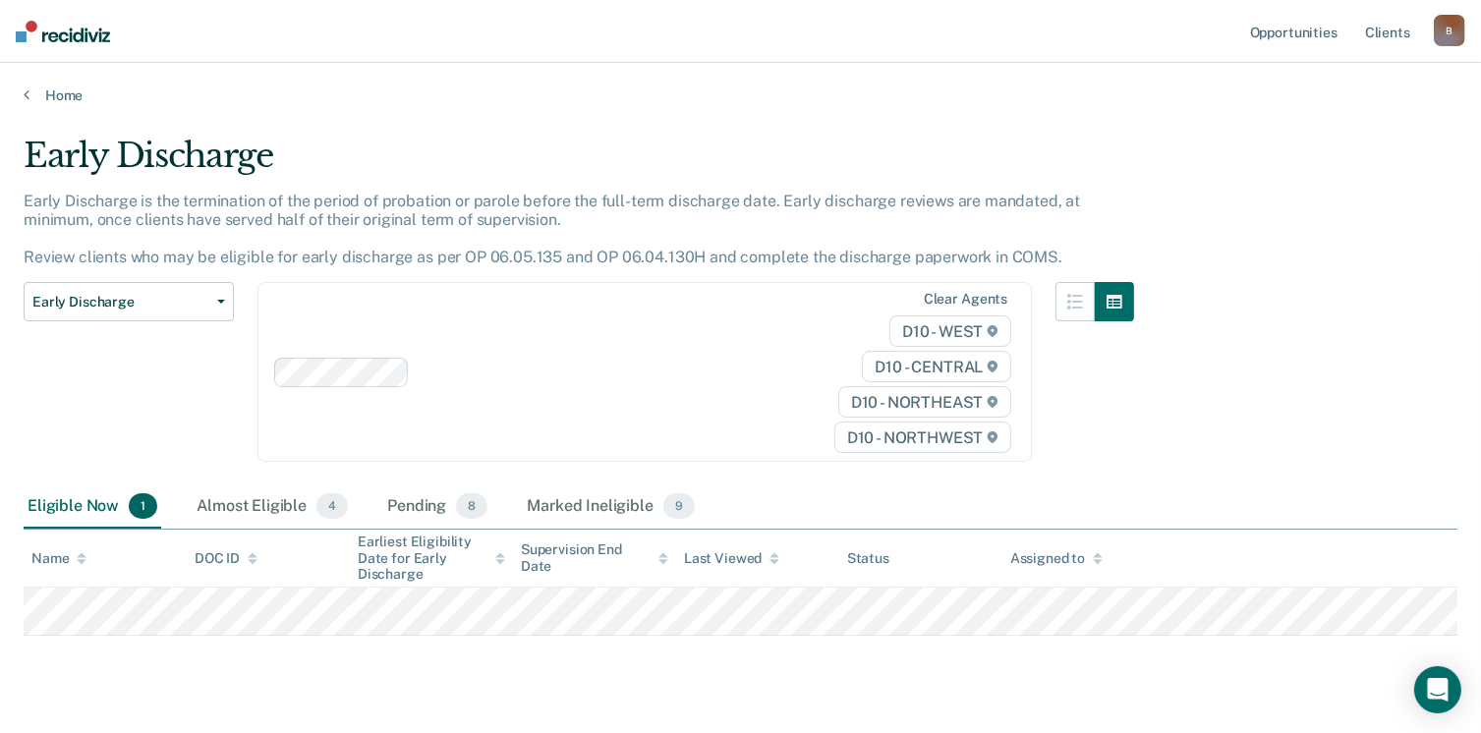
scroll to position [0, 0]
click at [64, 94] on link "Home" at bounding box center [741, 95] width 1434 height 18
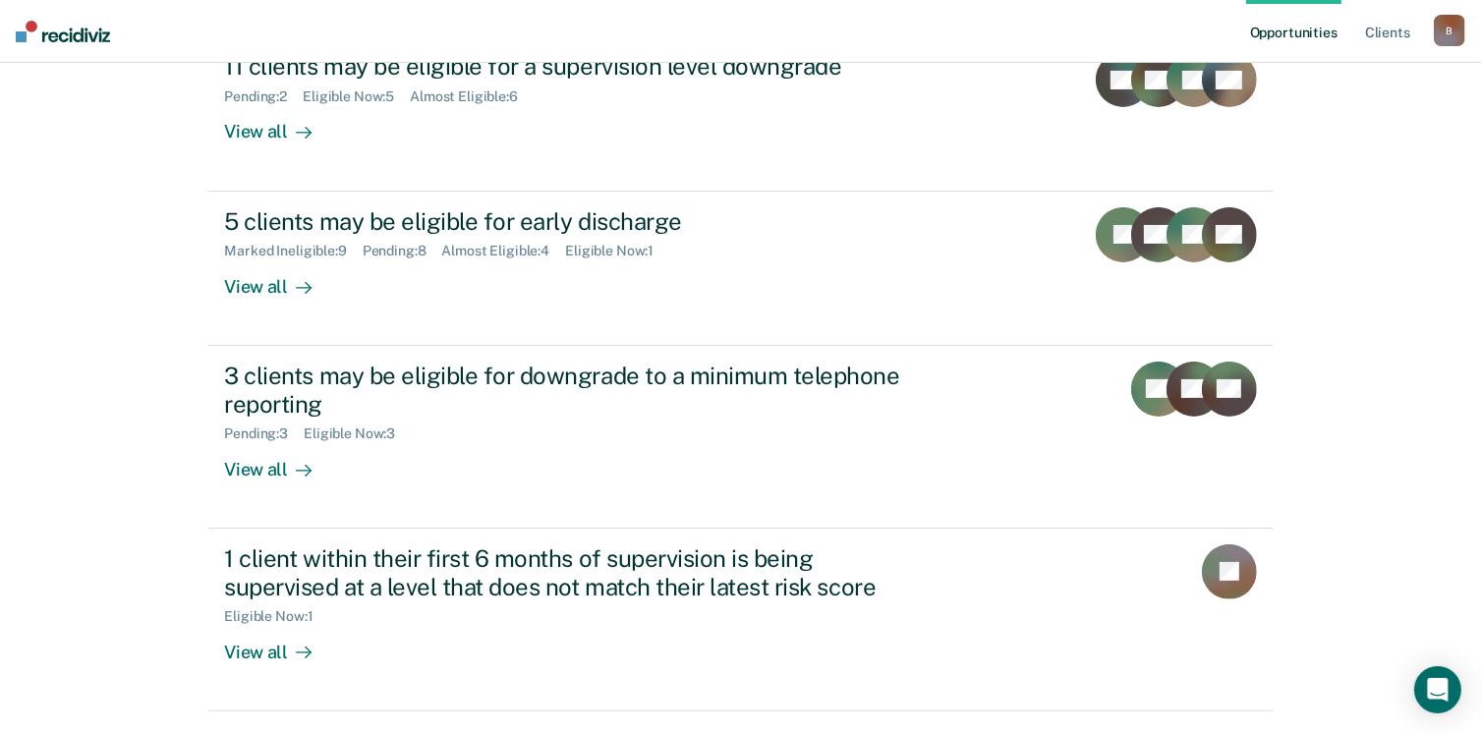
scroll to position [393, 0]
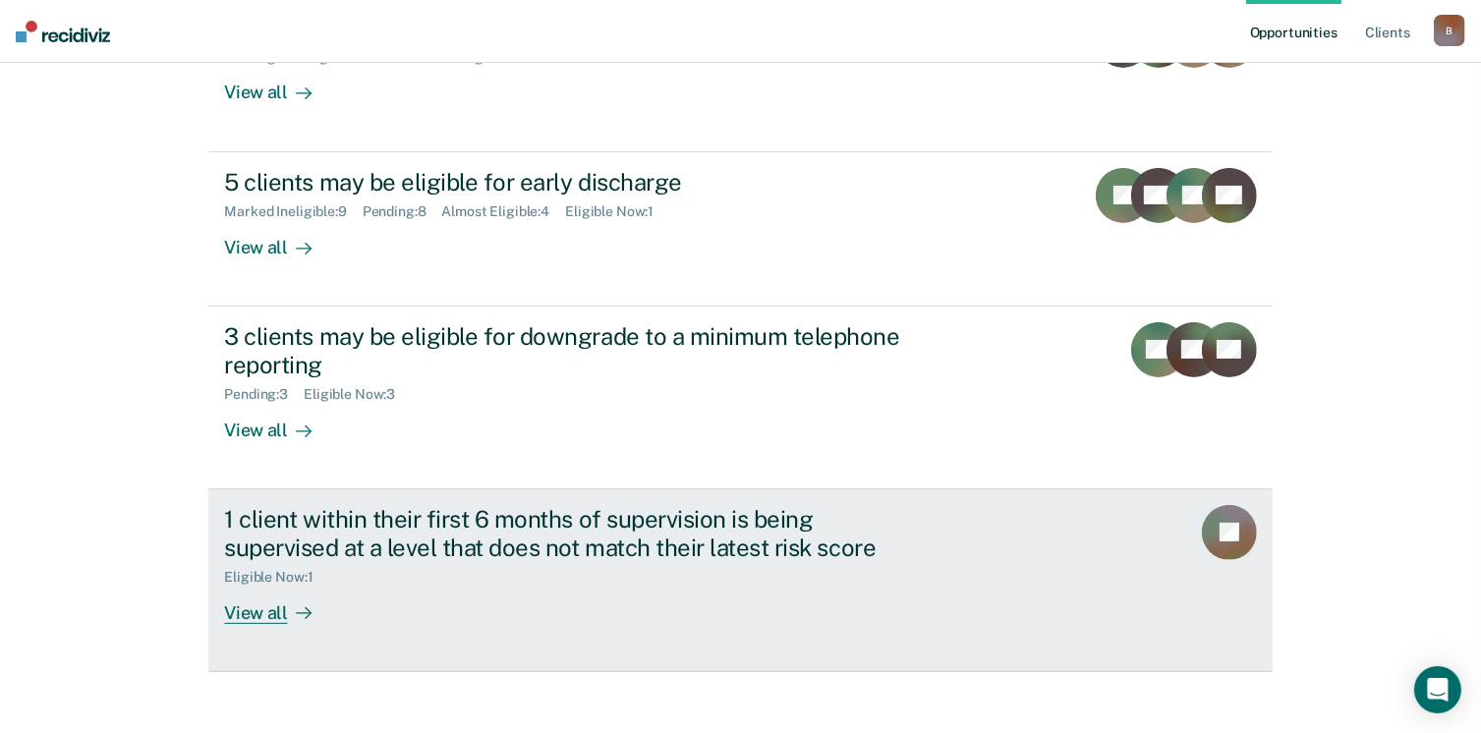
click at [268, 615] on div "View all" at bounding box center [279, 605] width 110 height 38
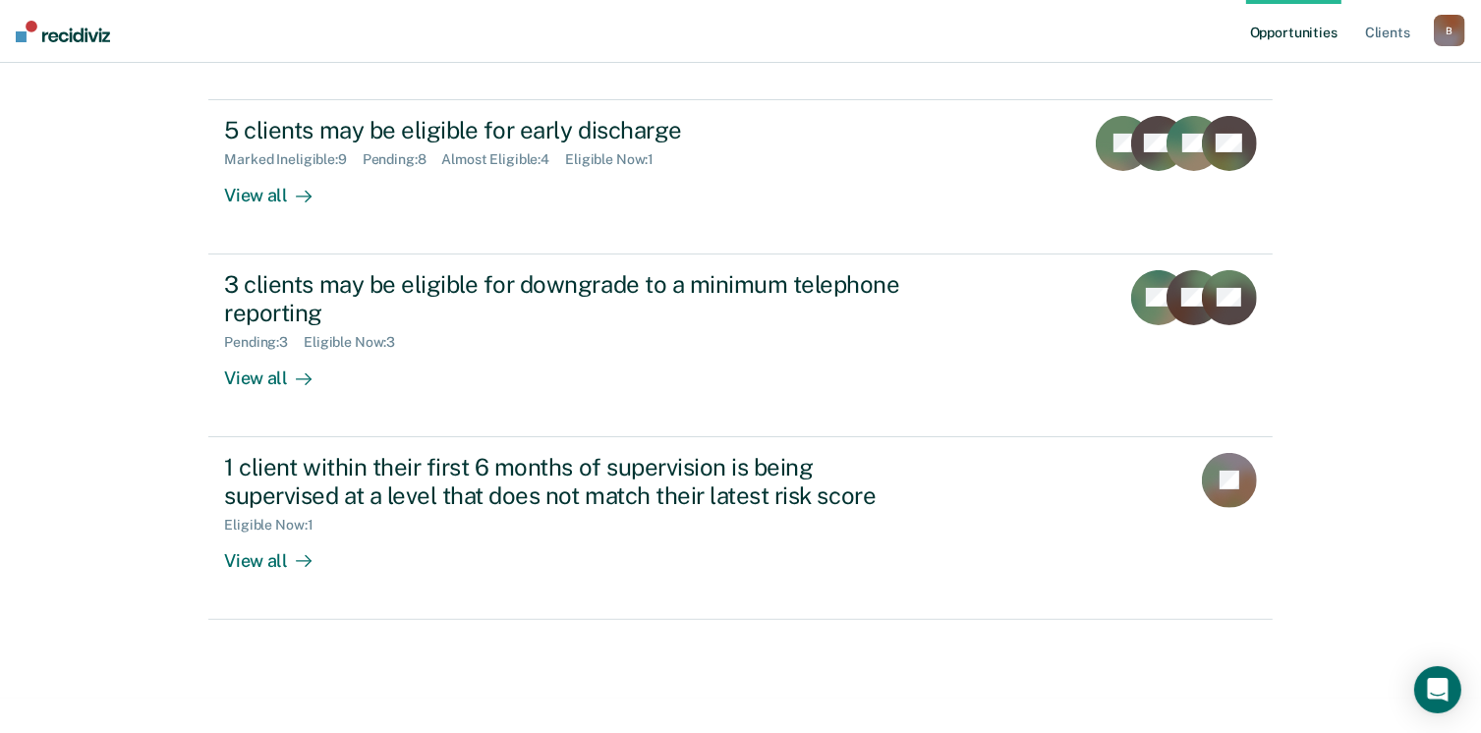
scroll to position [450, 0]
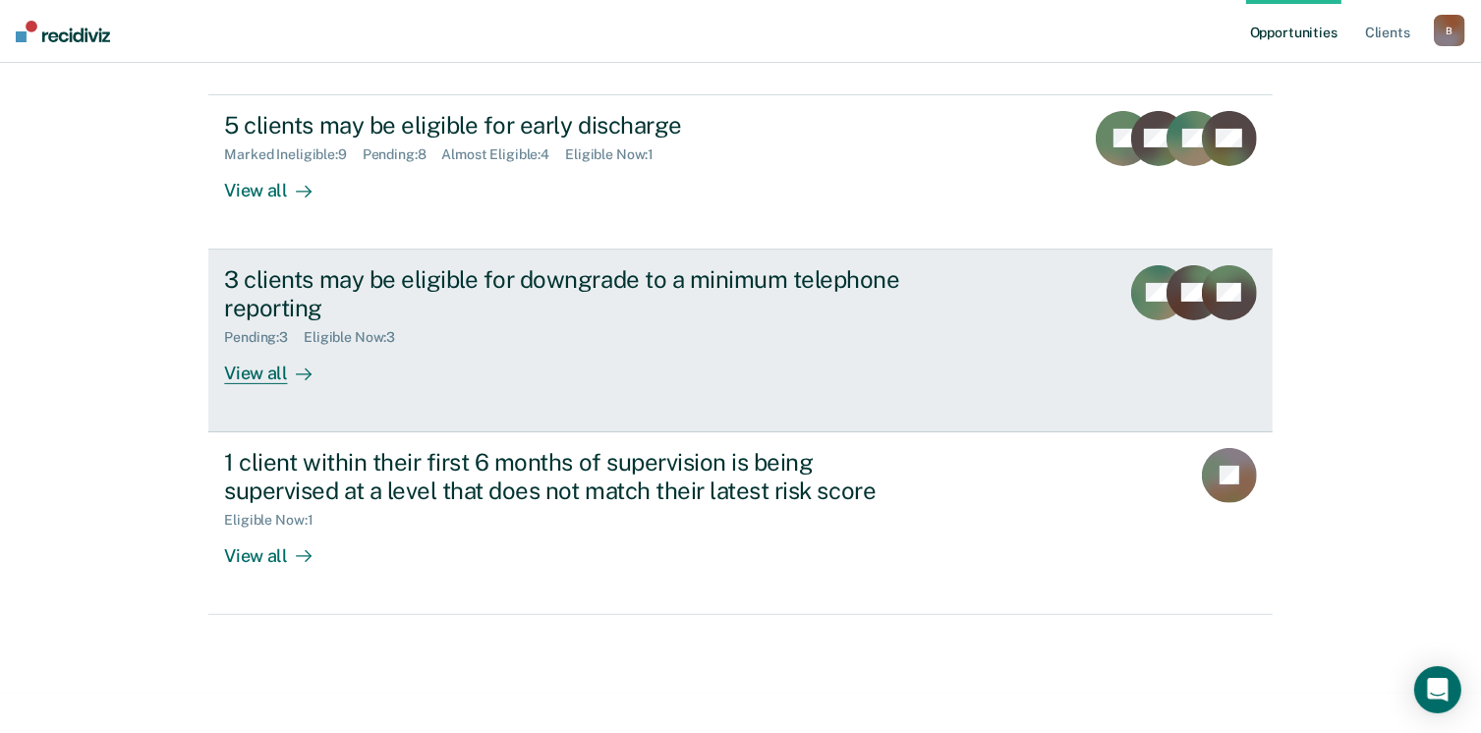
click at [536, 270] on div "3 clients may be eligible for downgrade to a minimum telephone reporting" at bounding box center [569, 293] width 690 height 57
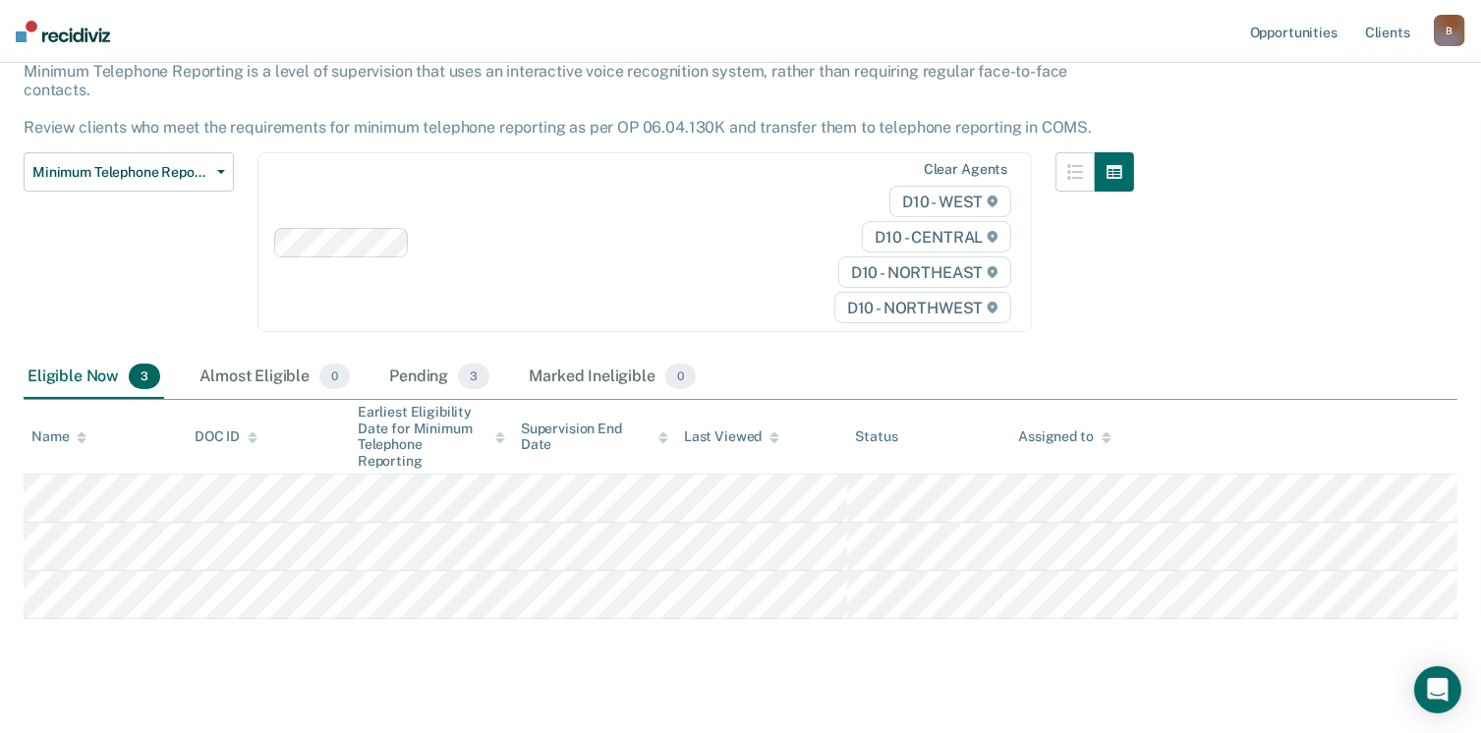
scroll to position [136, 0]
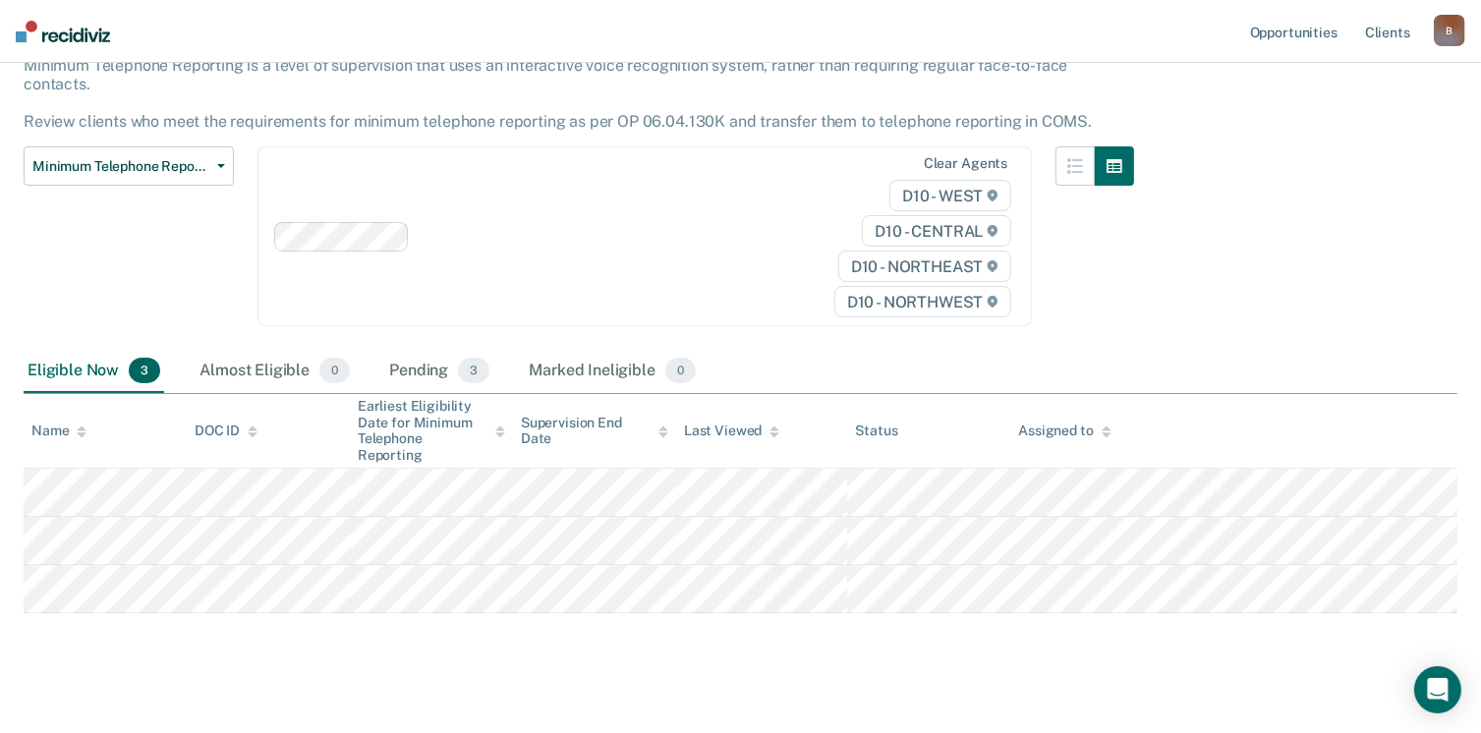
click at [1420, 319] on div "Minimum Telephone Reporting Minimum Telephone Reporting is a level of supervisi…" at bounding box center [741, 303] width 1434 height 607
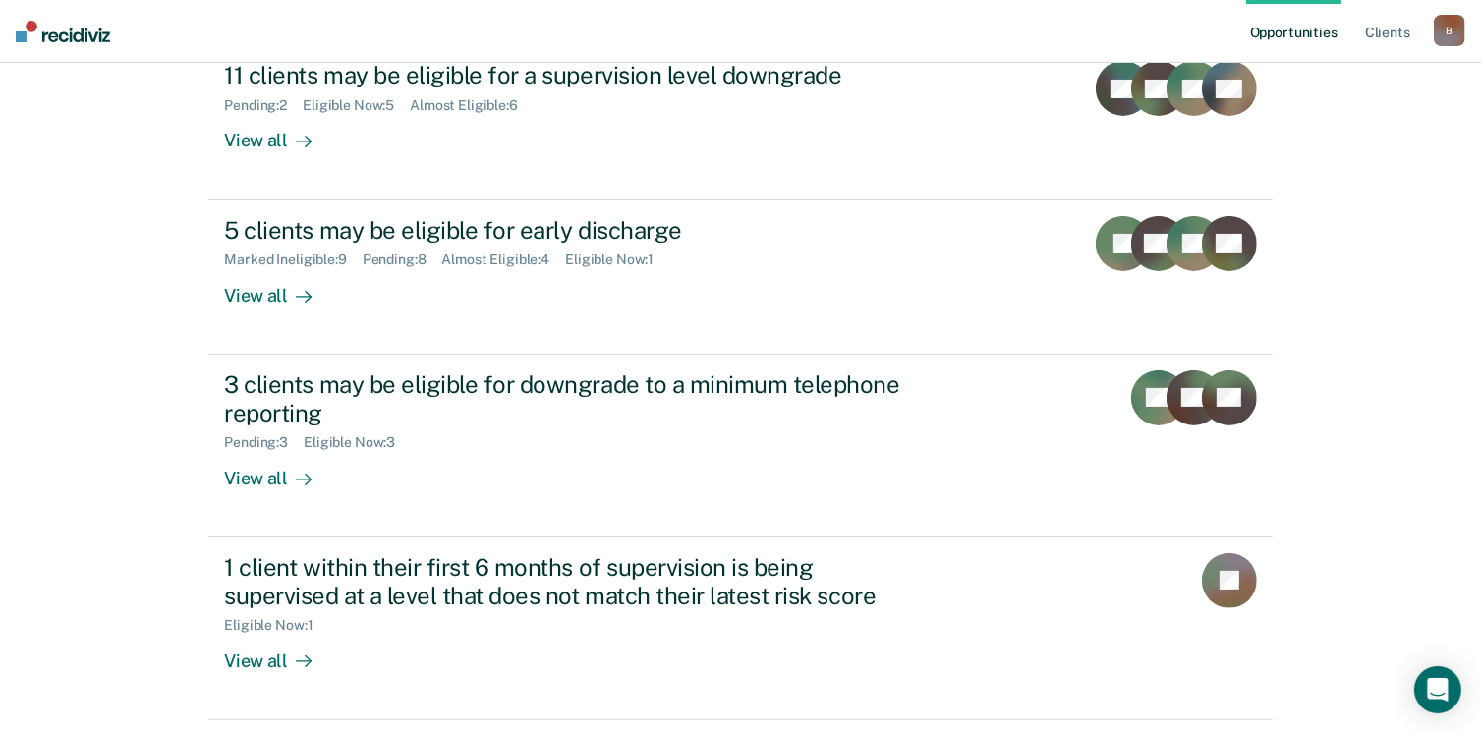
scroll to position [393, 0]
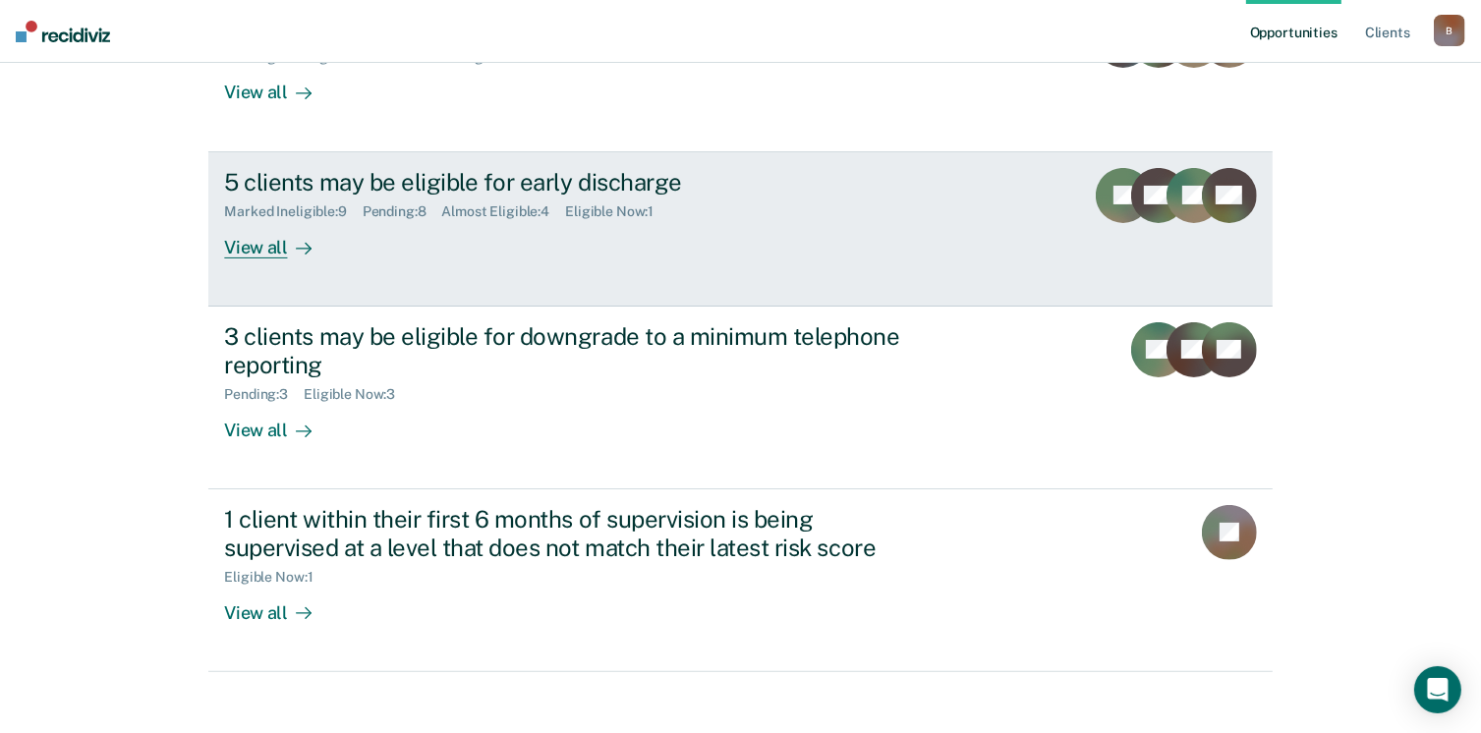
click at [423, 180] on div "5 clients may be eligible for early discharge" at bounding box center [569, 182] width 690 height 29
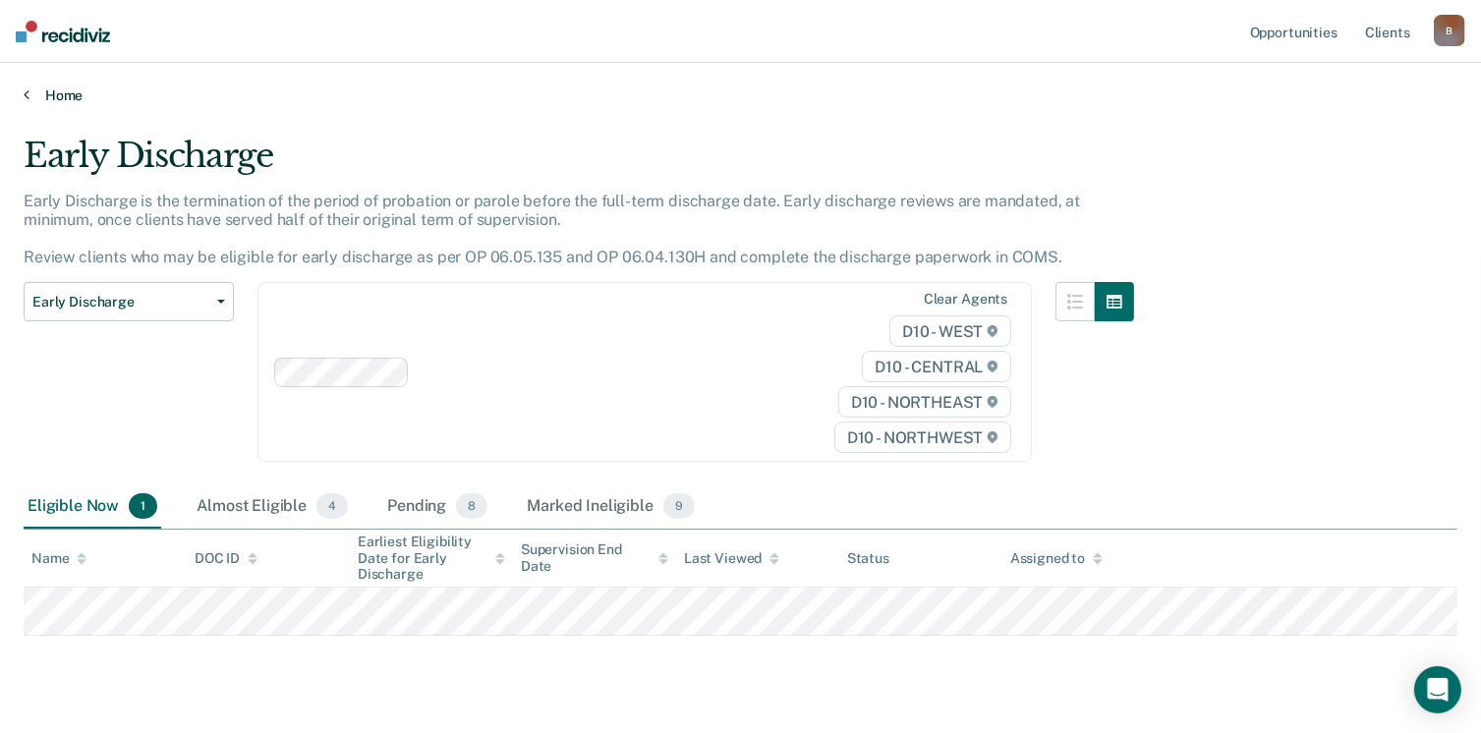
click at [65, 90] on link "Home" at bounding box center [741, 95] width 1434 height 18
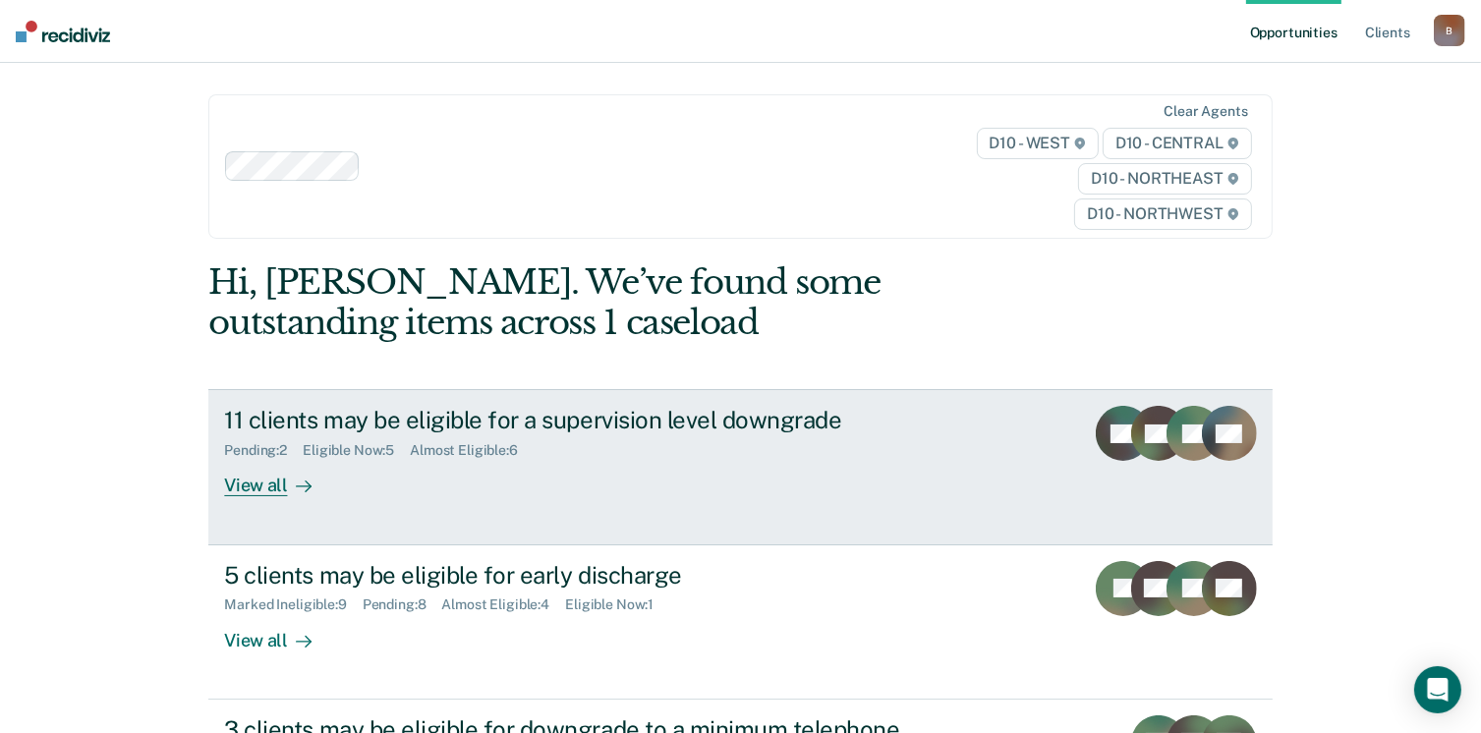
click at [382, 414] on div "11 clients may be eligible for a supervision level downgrade" at bounding box center [569, 420] width 690 height 29
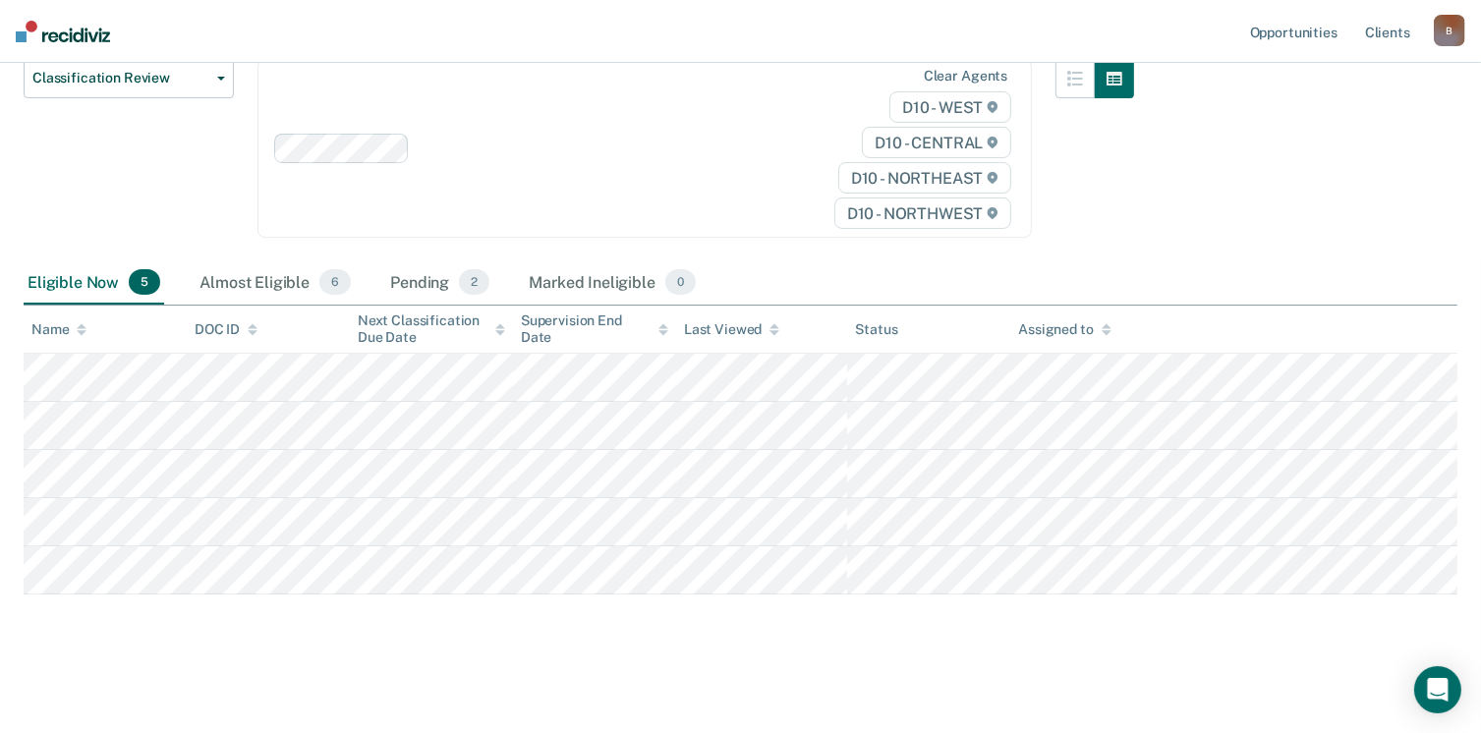
scroll to position [244, 0]
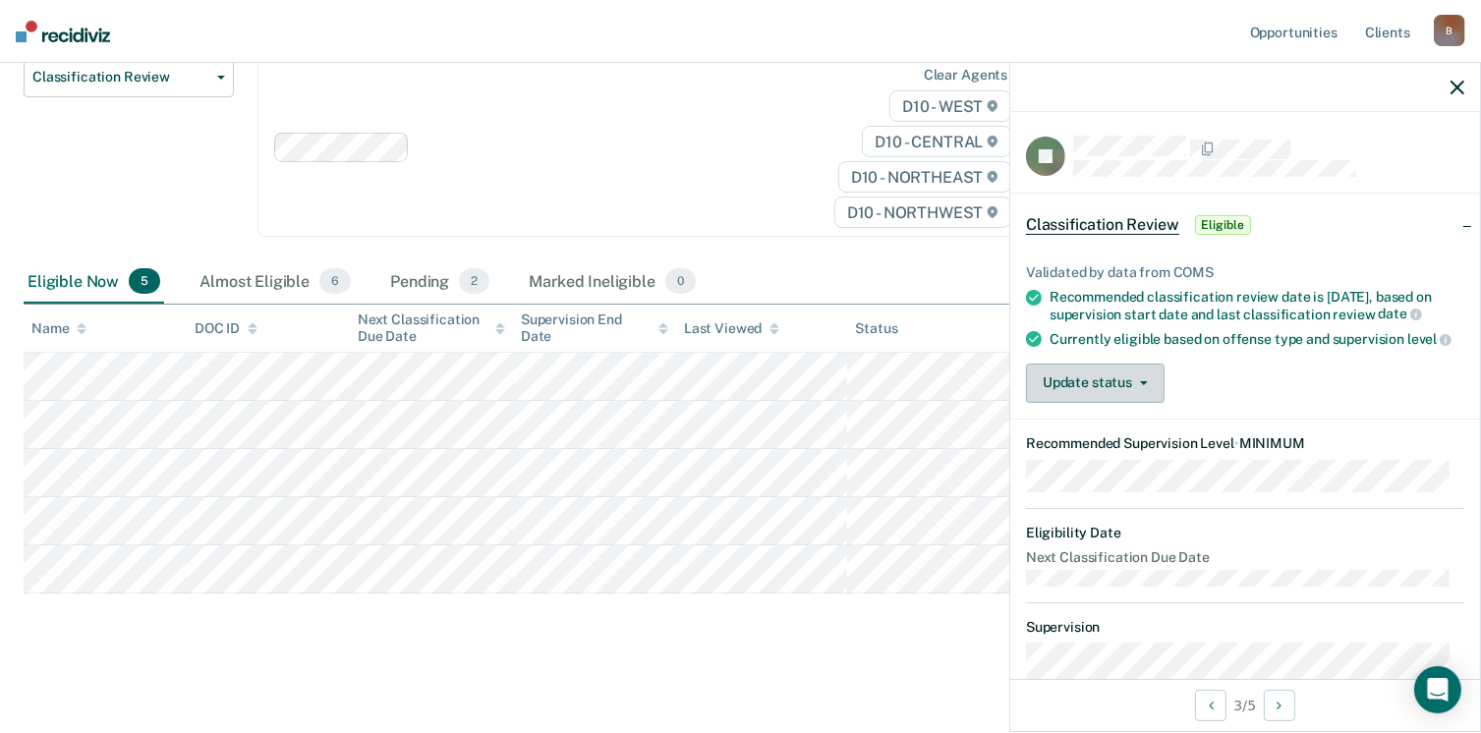
click at [1146, 385] on icon "button" at bounding box center [1144, 383] width 8 height 4
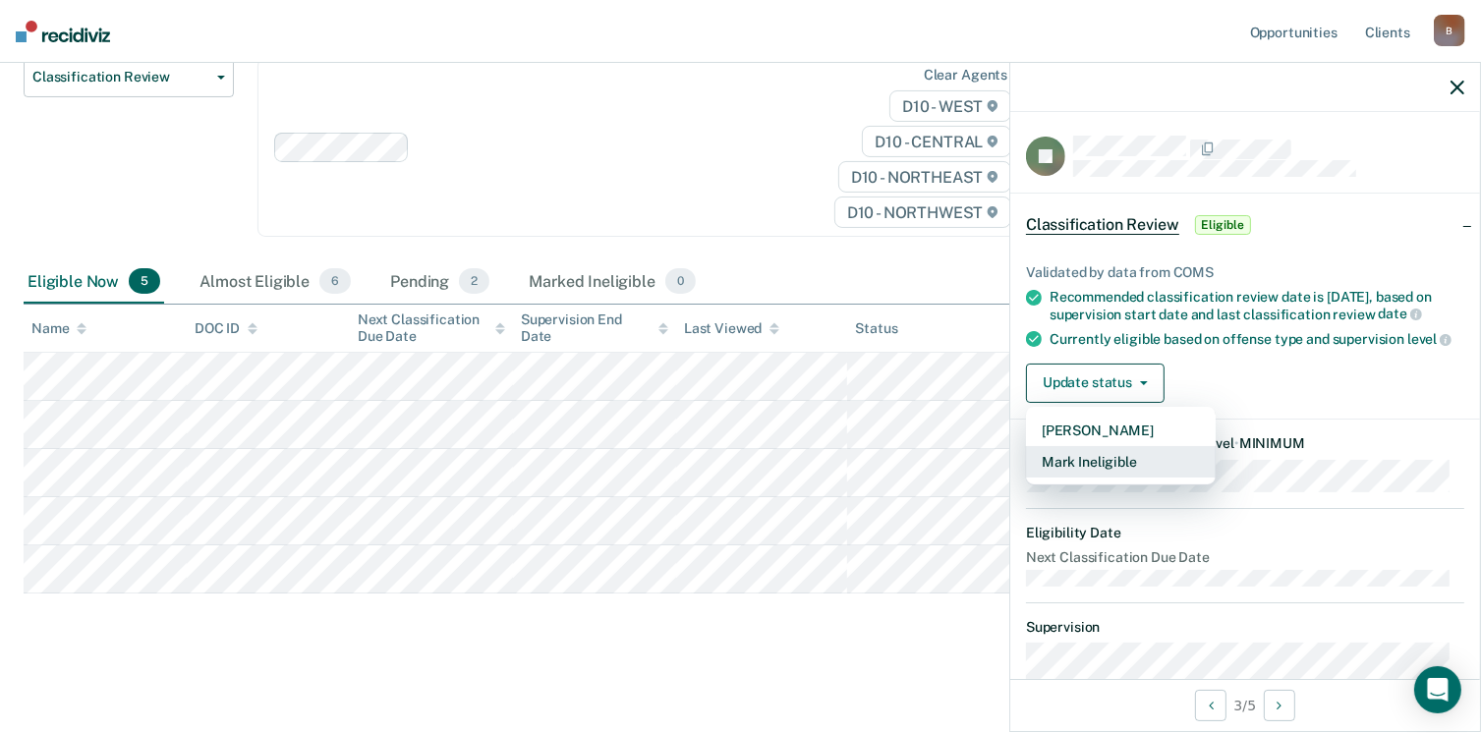
click at [1116, 466] on button "Mark Ineligible" at bounding box center [1121, 461] width 190 height 31
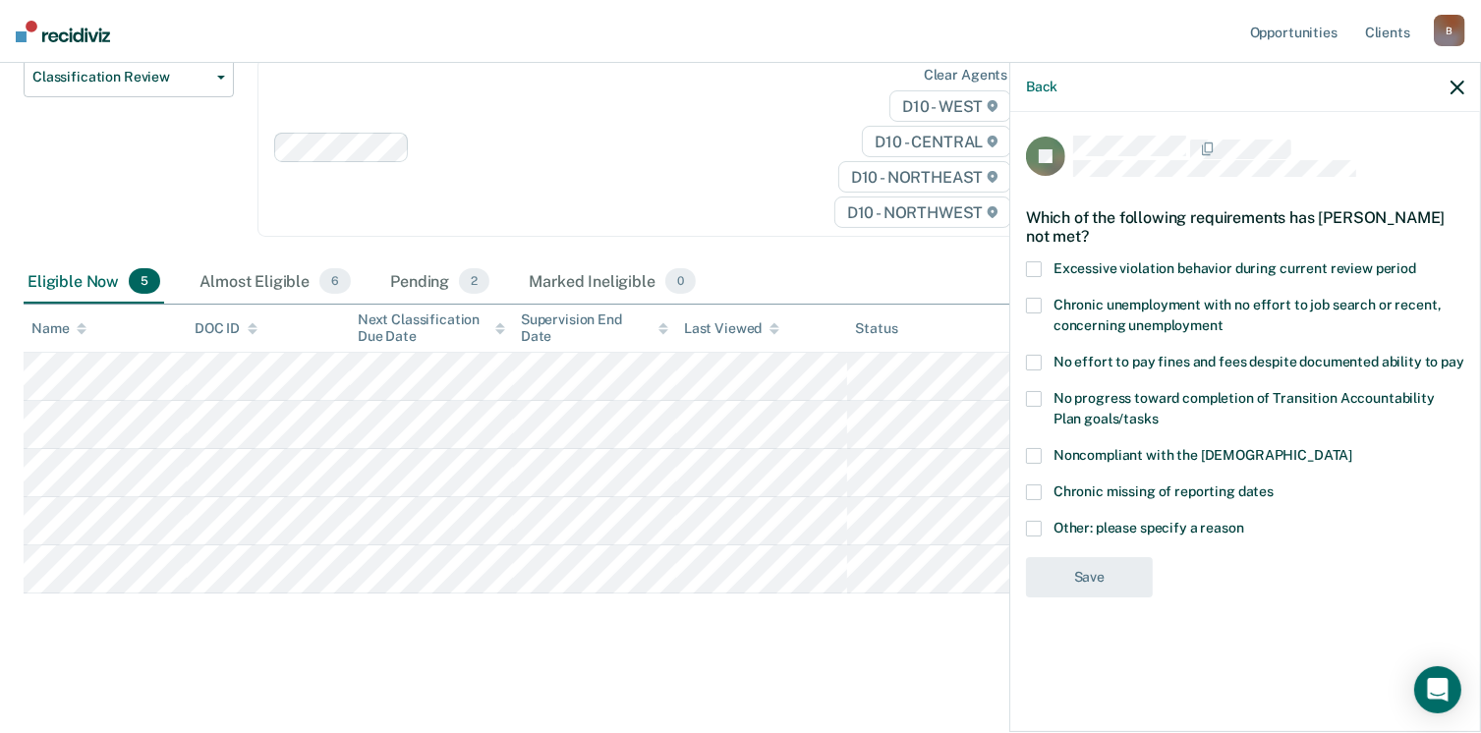
click at [1053, 521] on label "Other: please specify a reason" at bounding box center [1245, 531] width 438 height 21
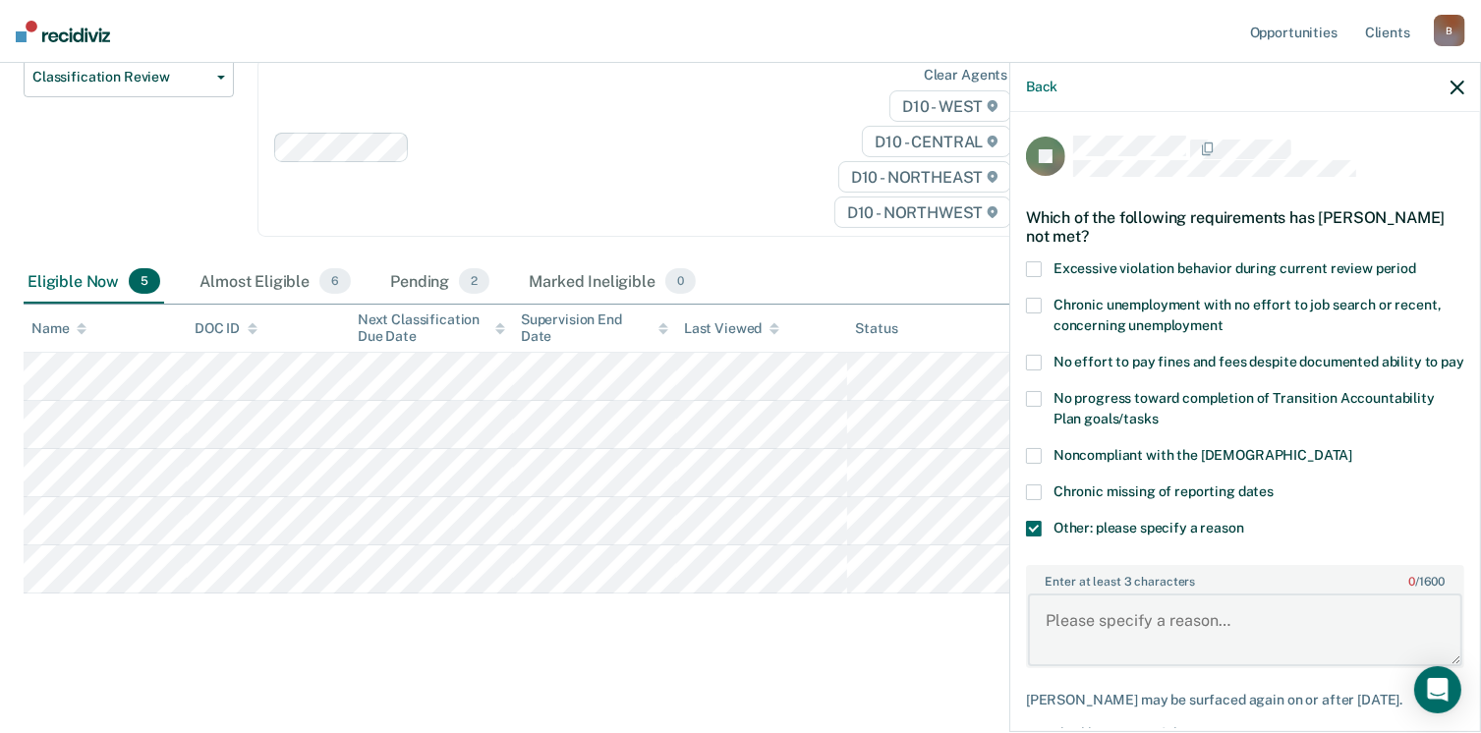
click at [1097, 636] on textarea "Enter at least 3 characters 0 / 1600" at bounding box center [1245, 630] width 434 height 73
type textarea "has pending vop"
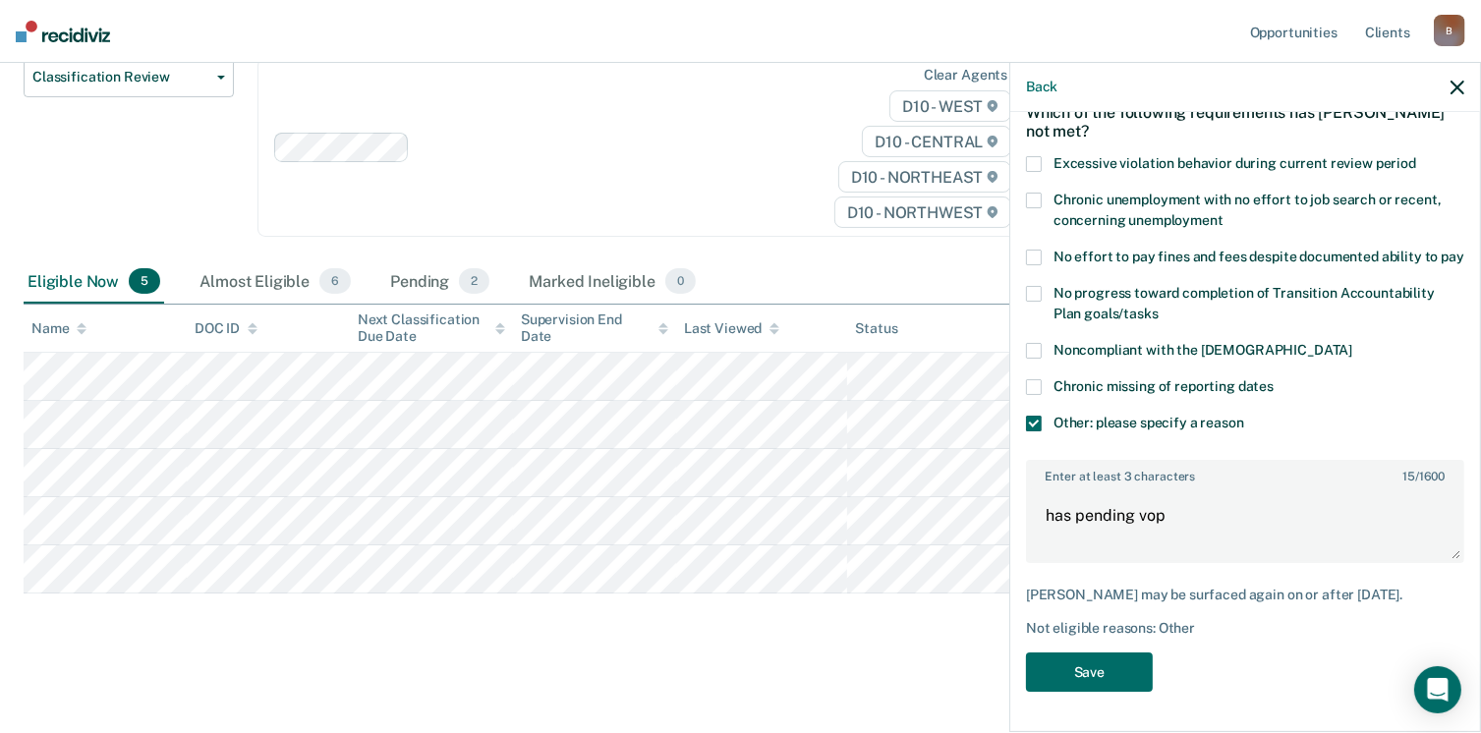
scroll to position [138, 0]
click at [1118, 651] on div "JT Which of the following requirements has Joshua Thayer not met? Excessive vio…" at bounding box center [1245, 367] width 438 height 674
click at [1121, 661] on button "Save" at bounding box center [1089, 673] width 127 height 40
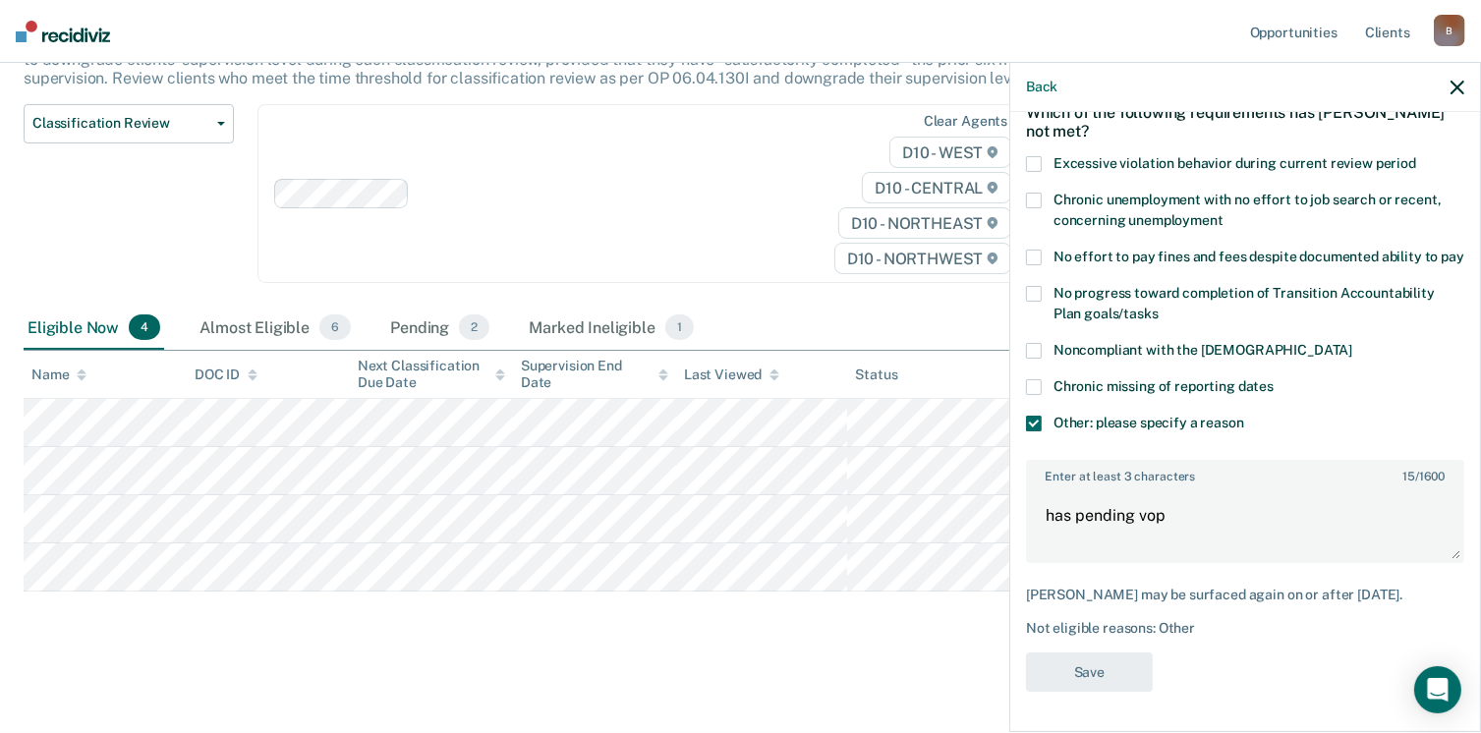
scroll to position [195, 0]
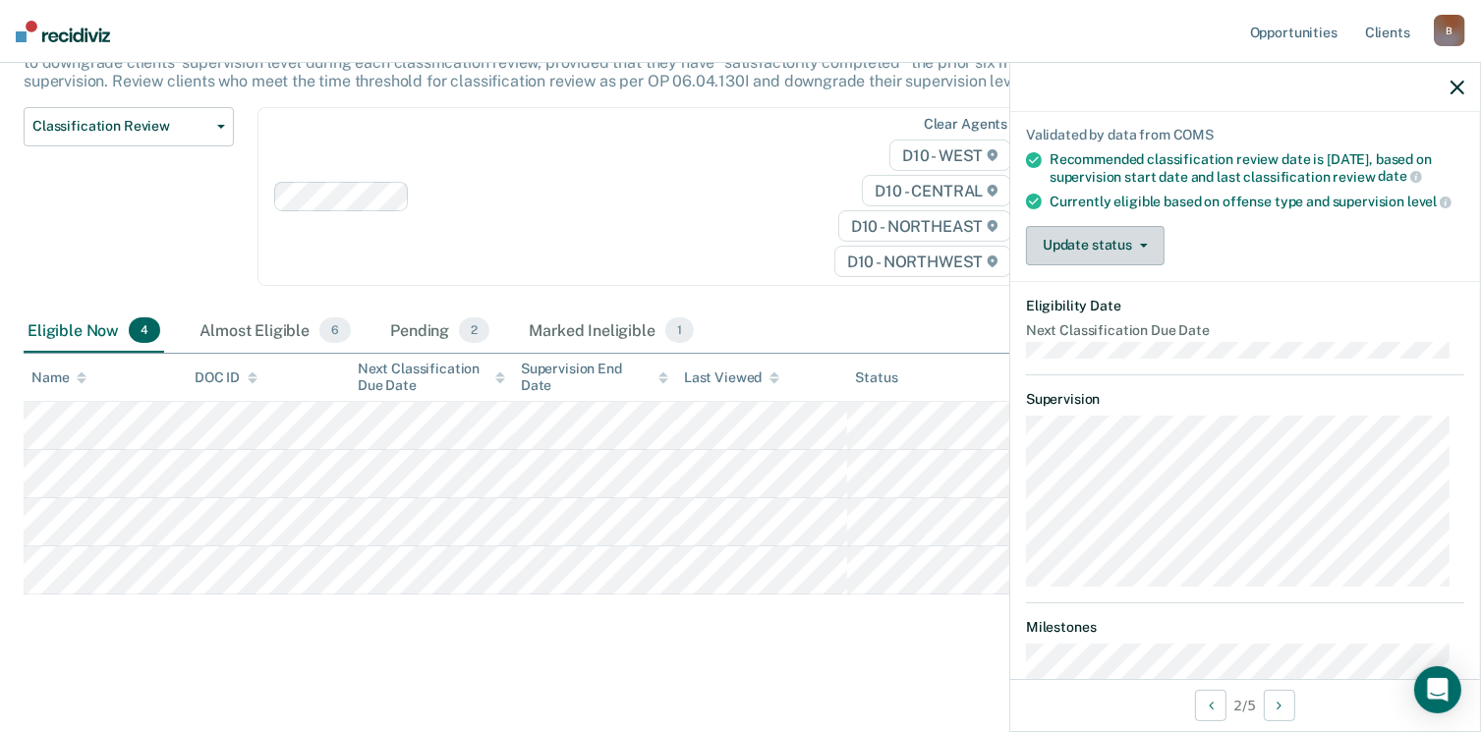
click at [1153, 253] on button "Update status" at bounding box center [1095, 245] width 139 height 39
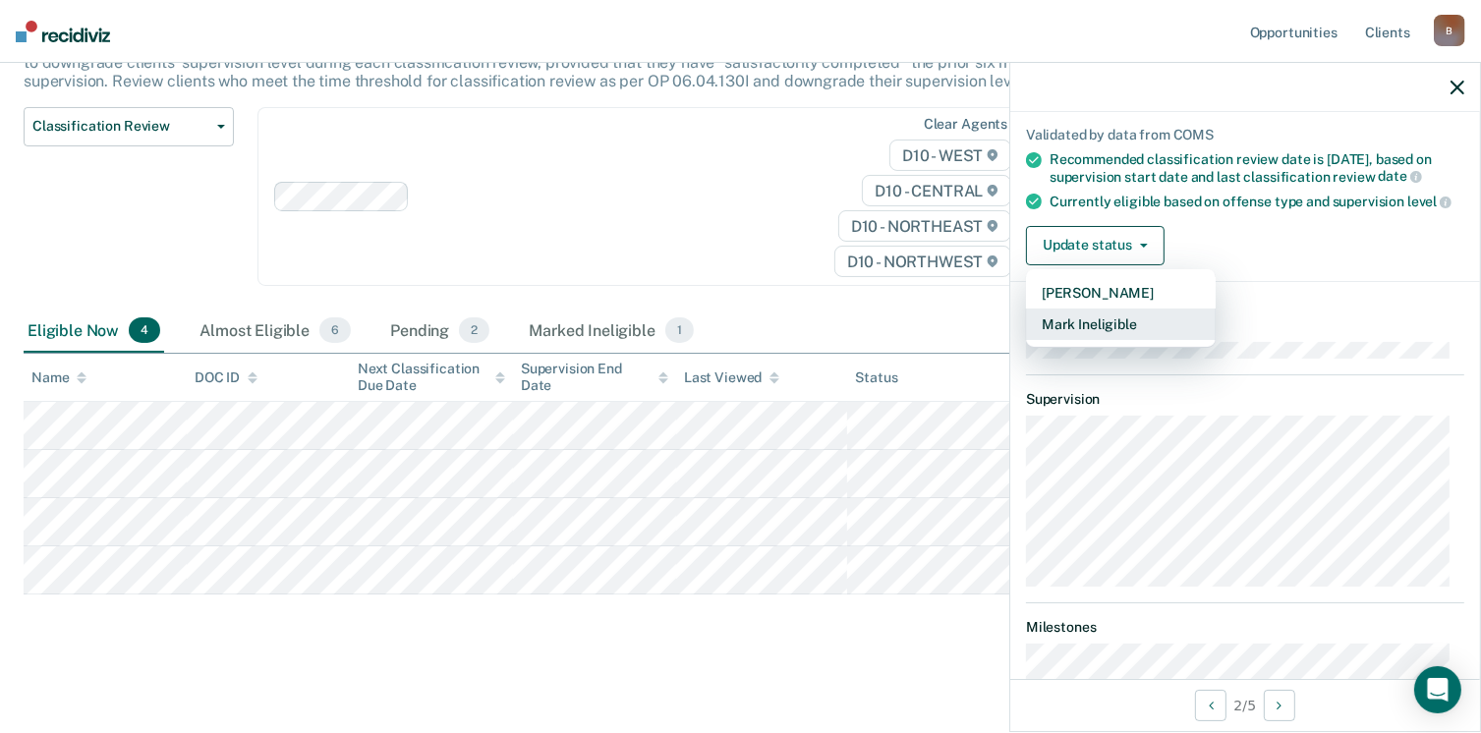
click at [1110, 329] on button "Mark Ineligible" at bounding box center [1121, 324] width 190 height 31
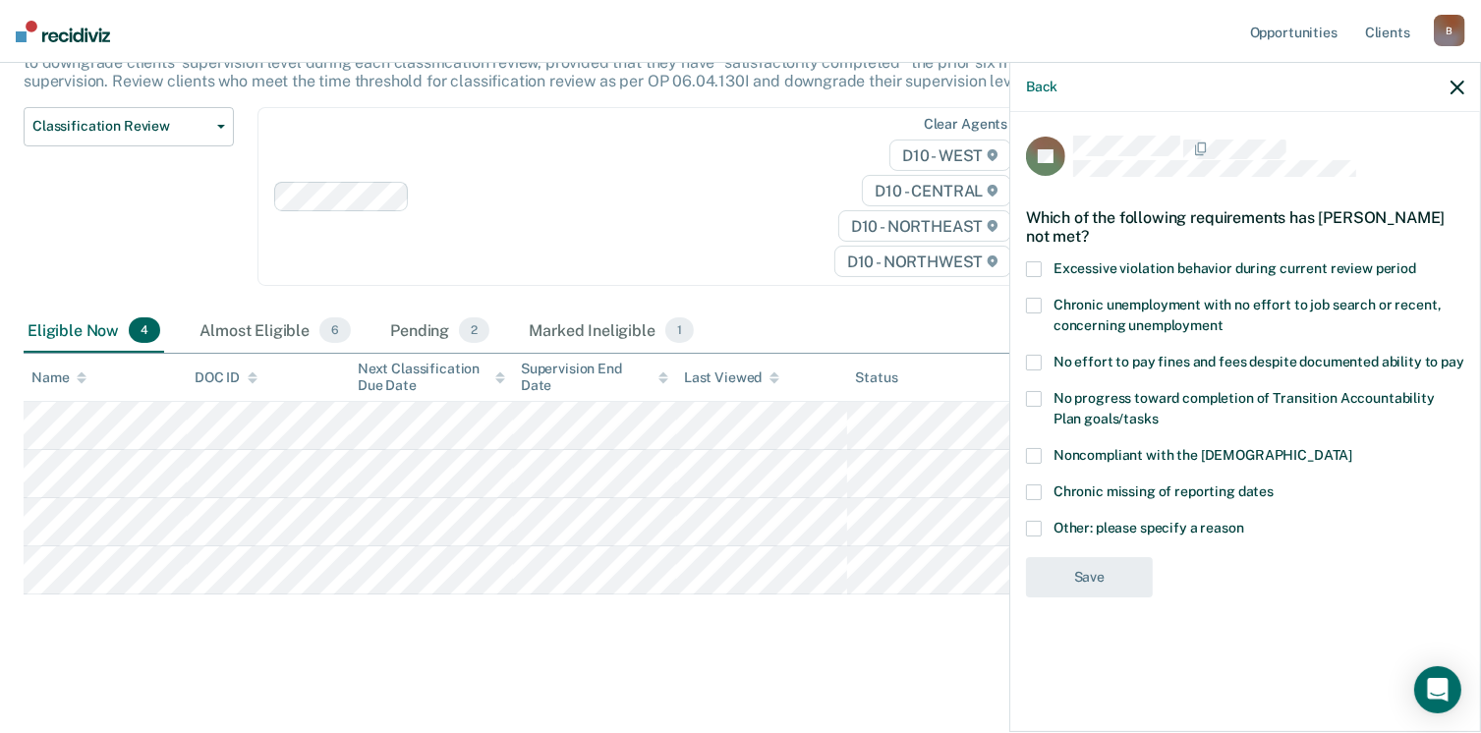
click at [1041, 527] on span at bounding box center [1034, 529] width 16 height 16
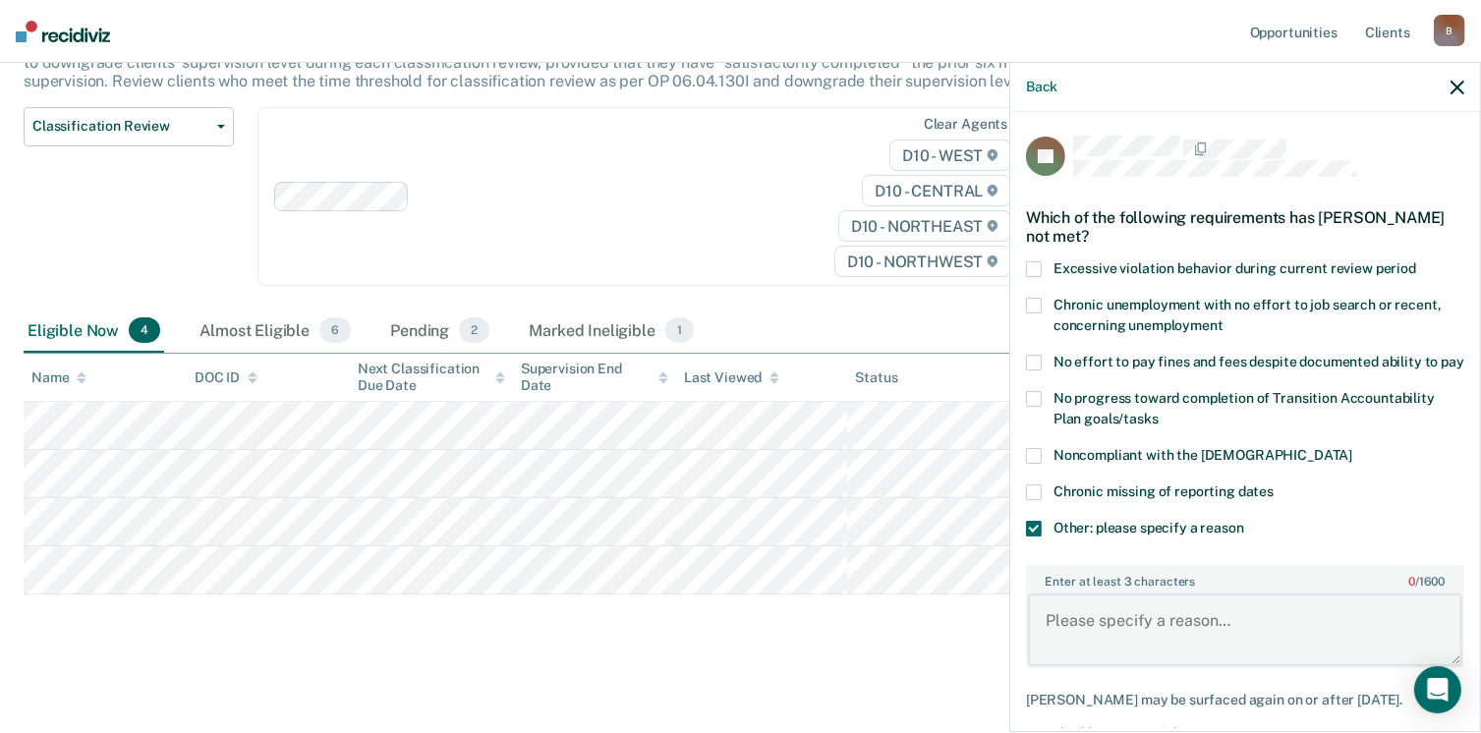
click at [1102, 629] on textarea "Enter at least 3 characters 0 / 1600" at bounding box center [1245, 630] width 434 height 73
type textarea "HAS PENDING VOP"
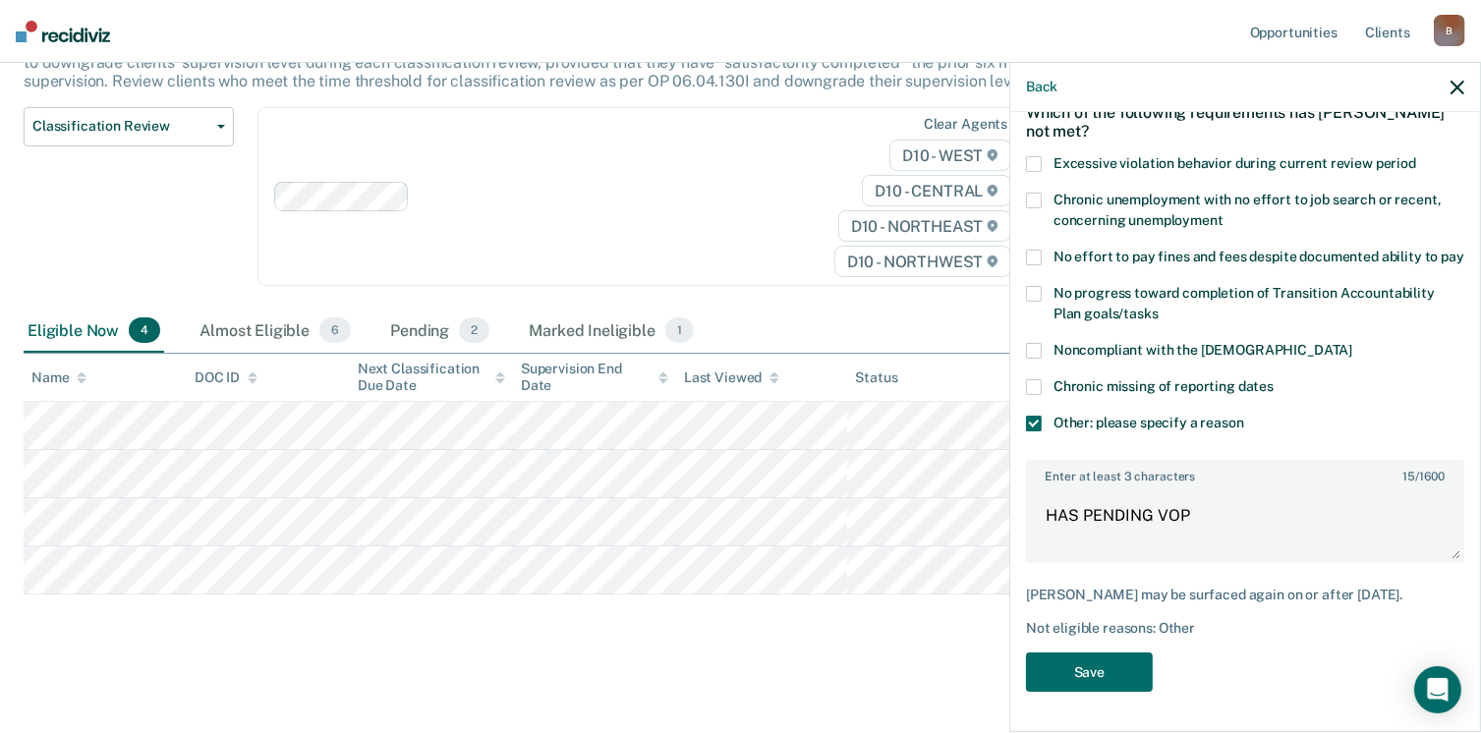
scroll to position [121, 0]
click at [1126, 673] on button "Save" at bounding box center [1089, 673] width 127 height 40
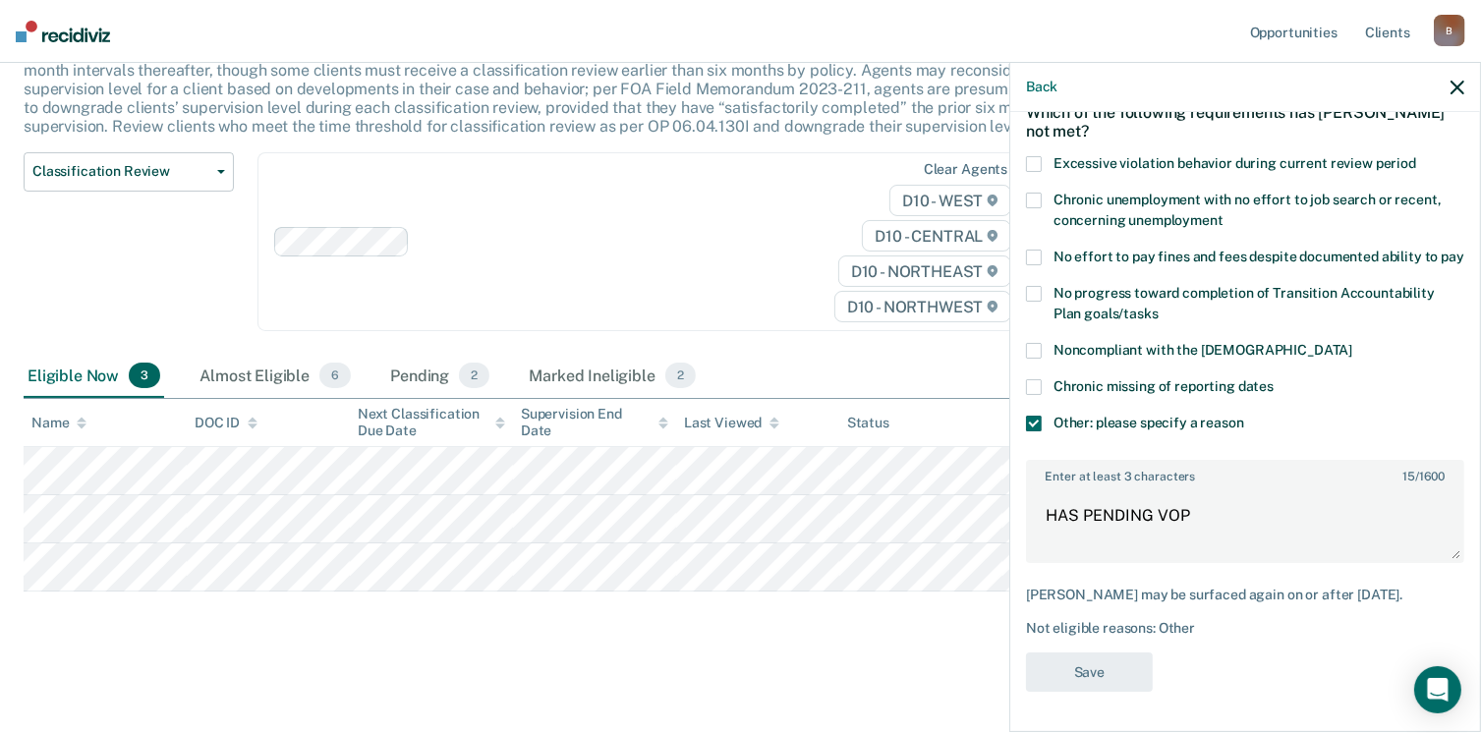
scroll to position [146, 0]
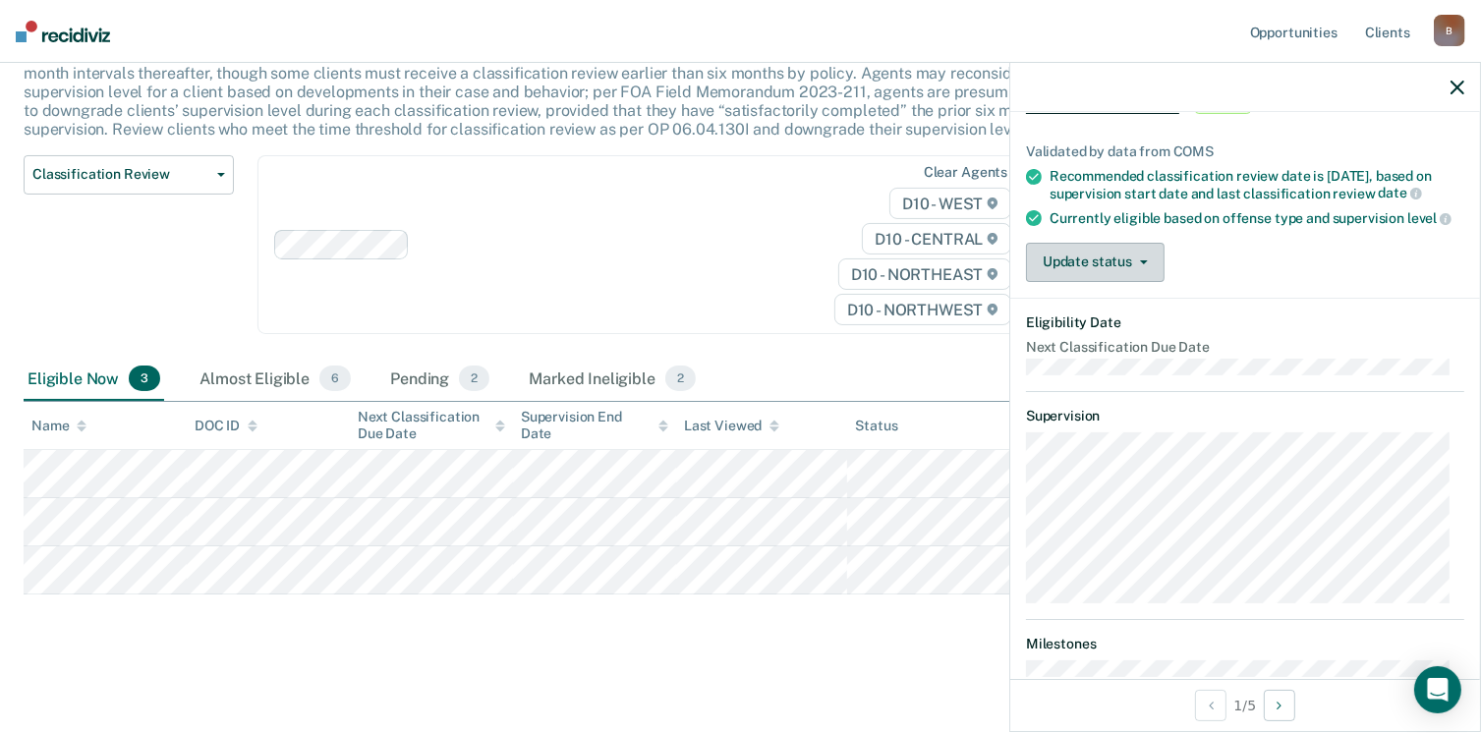
click at [1141, 264] on icon "button" at bounding box center [1144, 262] width 8 height 4
click at [1463, 658] on div "BL Classification Review Eligible Validated by data from COMS Recommended class…" at bounding box center [1245, 395] width 470 height 567
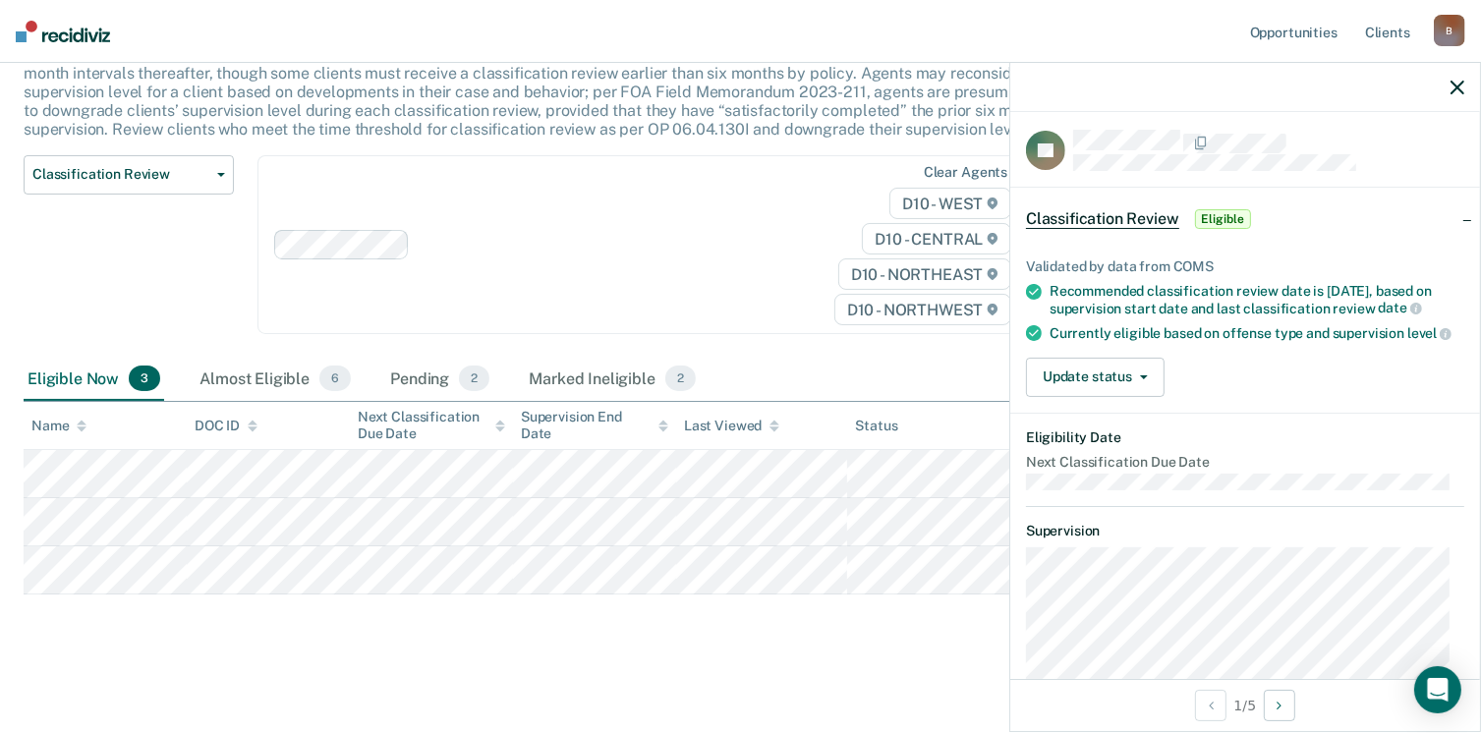
scroll to position [0, 0]
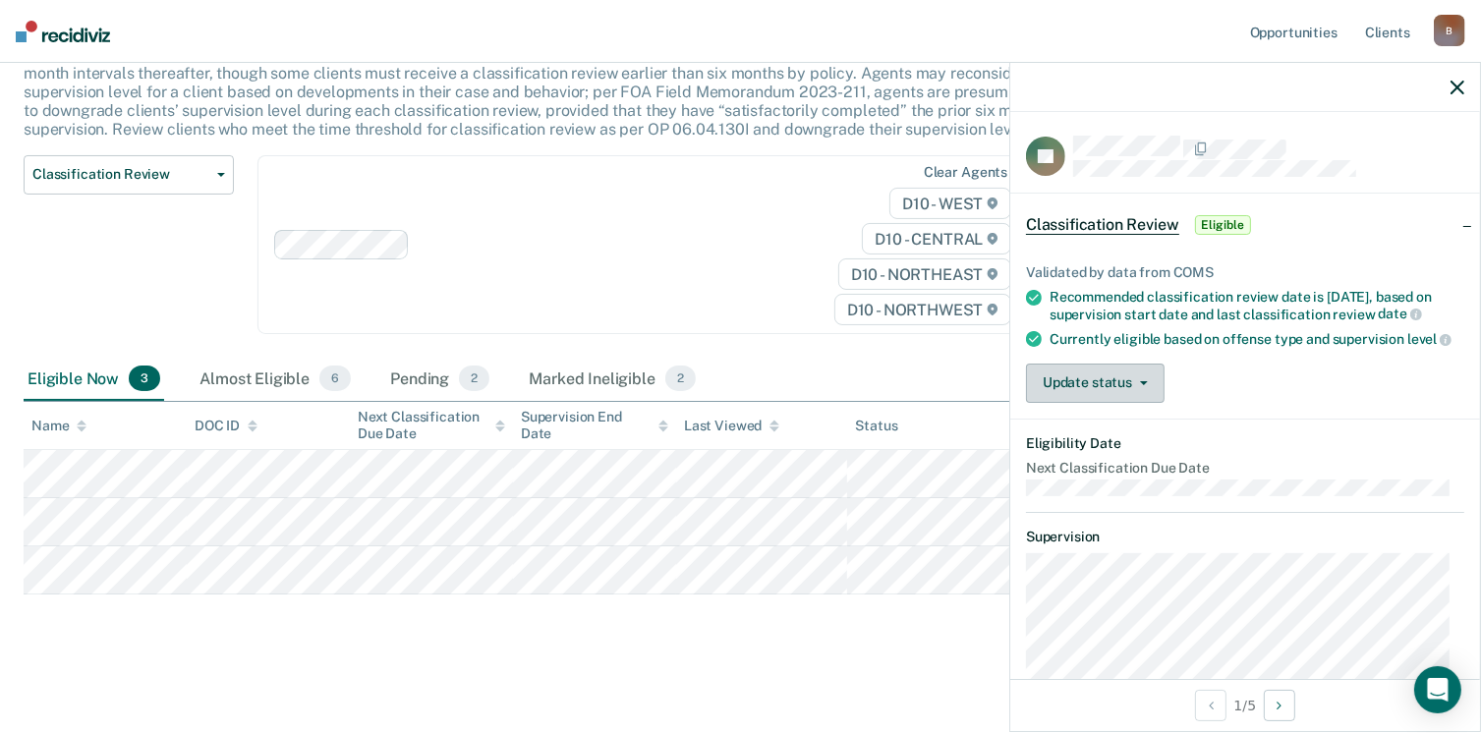
click at [1119, 386] on button "Update status" at bounding box center [1095, 383] width 139 height 39
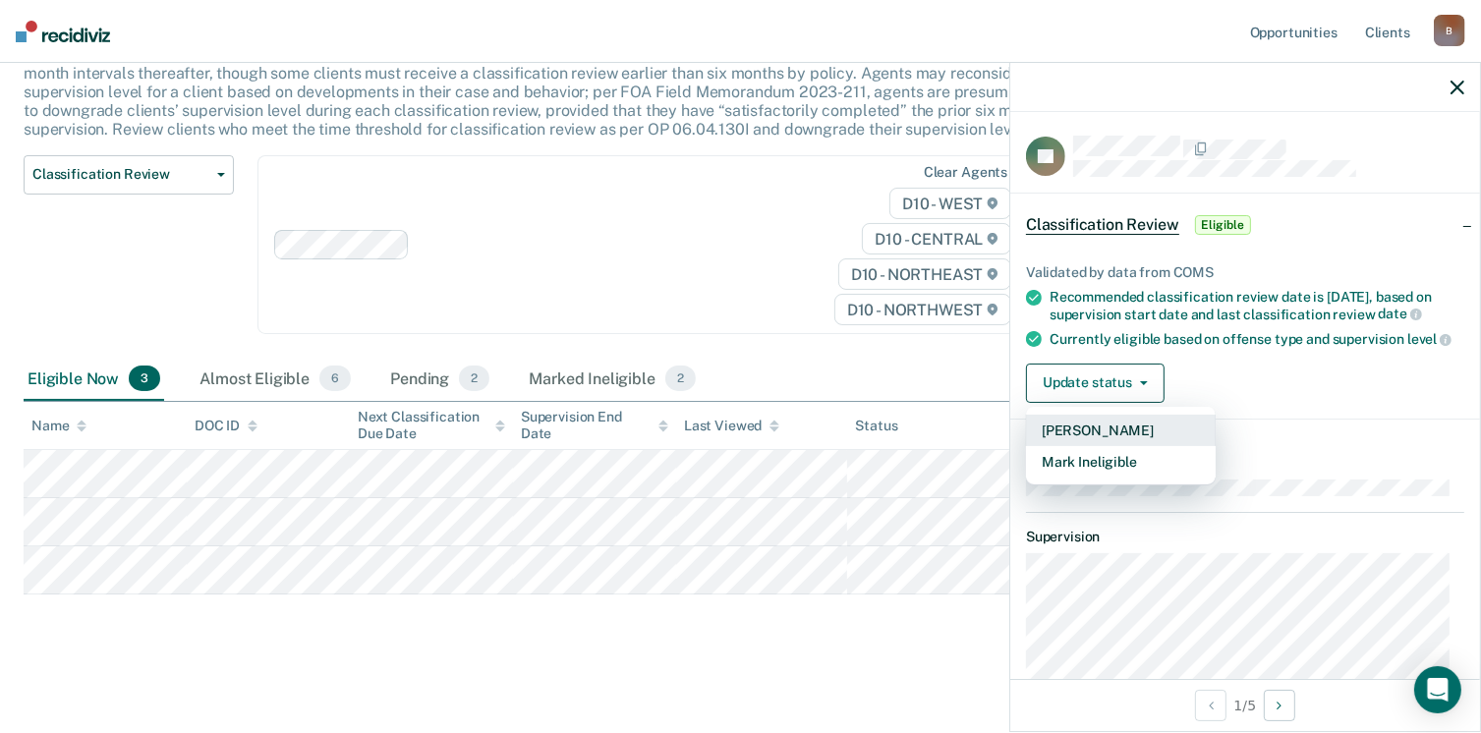
click at [1098, 445] on button "[PERSON_NAME]" at bounding box center [1121, 430] width 190 height 31
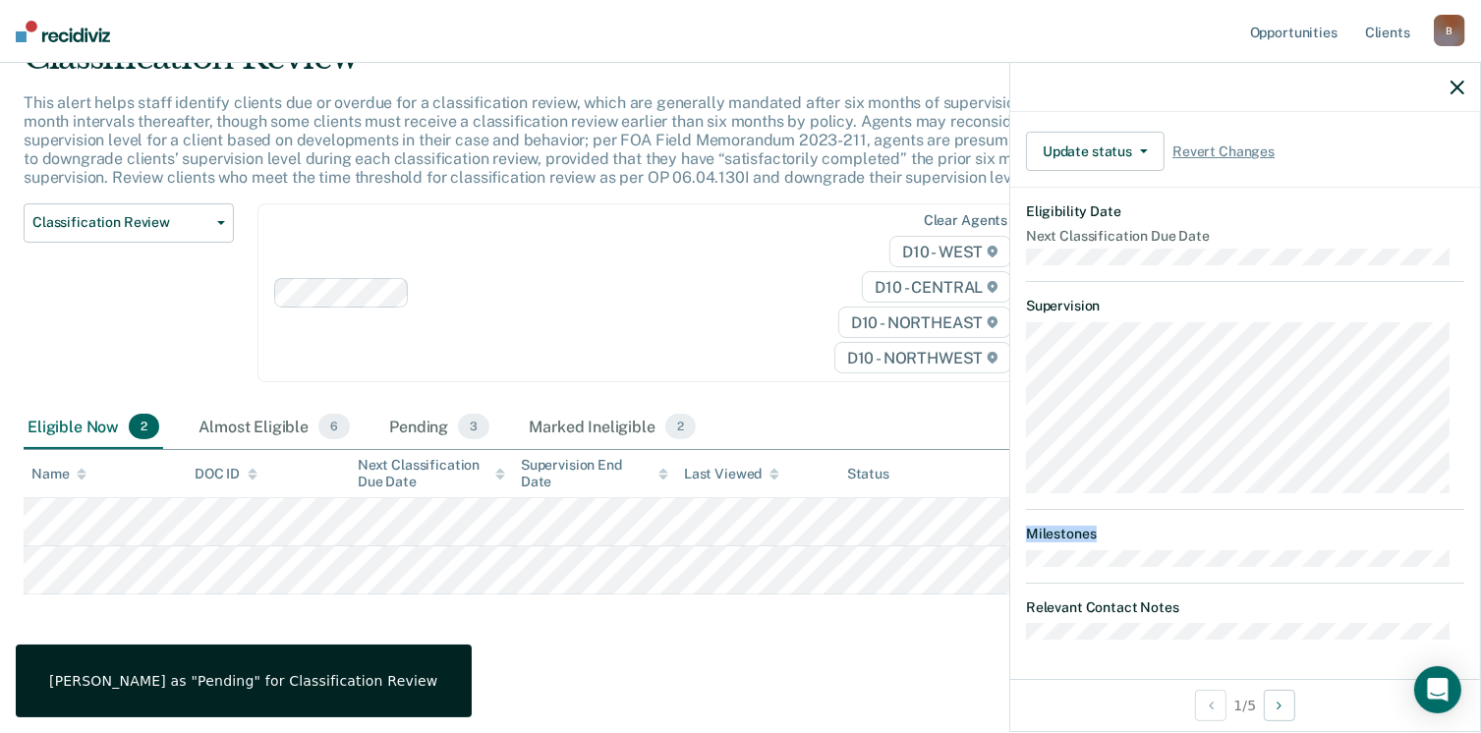
scroll to position [338, 0]
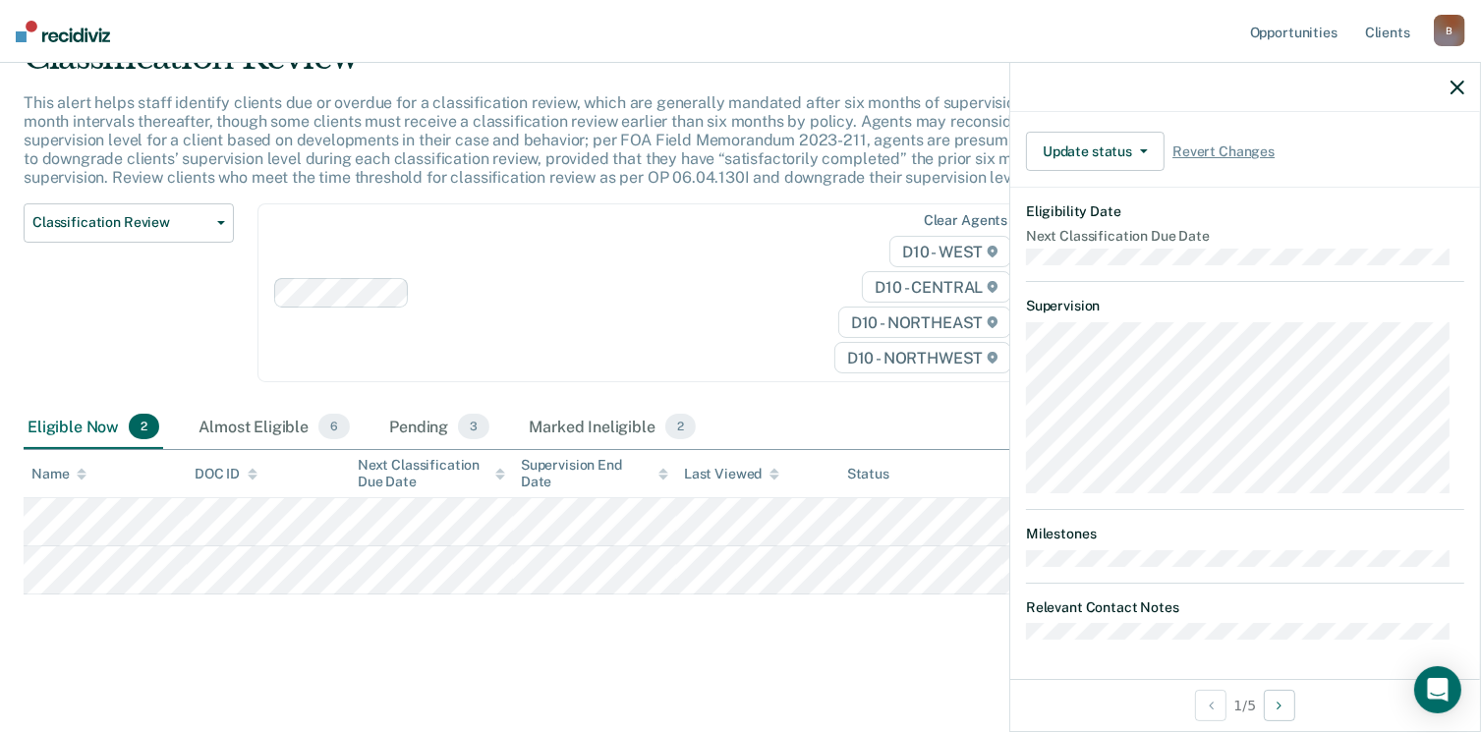
click at [1032, 654] on div "BL Classification Review Pending Validated by data from COMS Recommended classi…" at bounding box center [1245, 395] width 470 height 567
click at [1147, 148] on button "Update status" at bounding box center [1095, 151] width 139 height 39
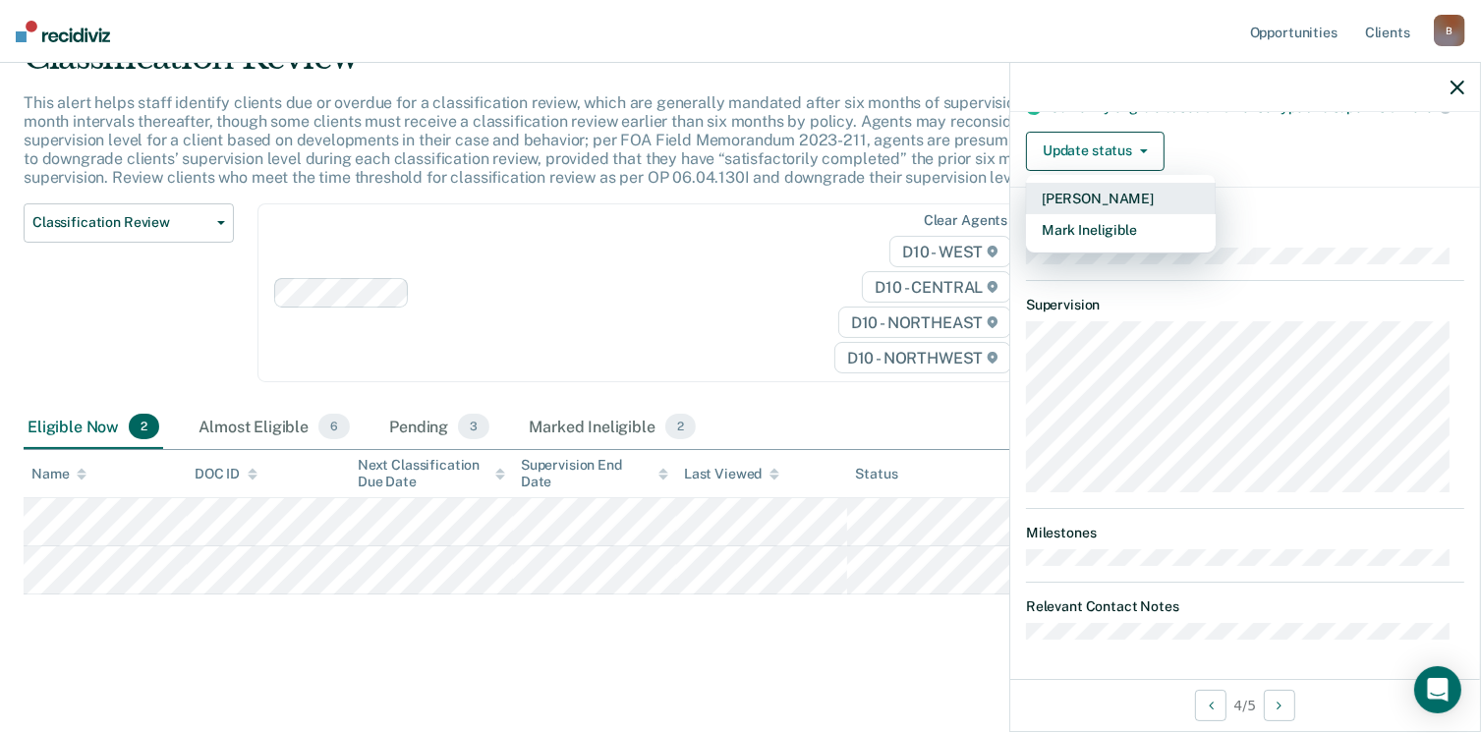
click at [1074, 201] on button "[PERSON_NAME]" at bounding box center [1121, 198] width 190 height 31
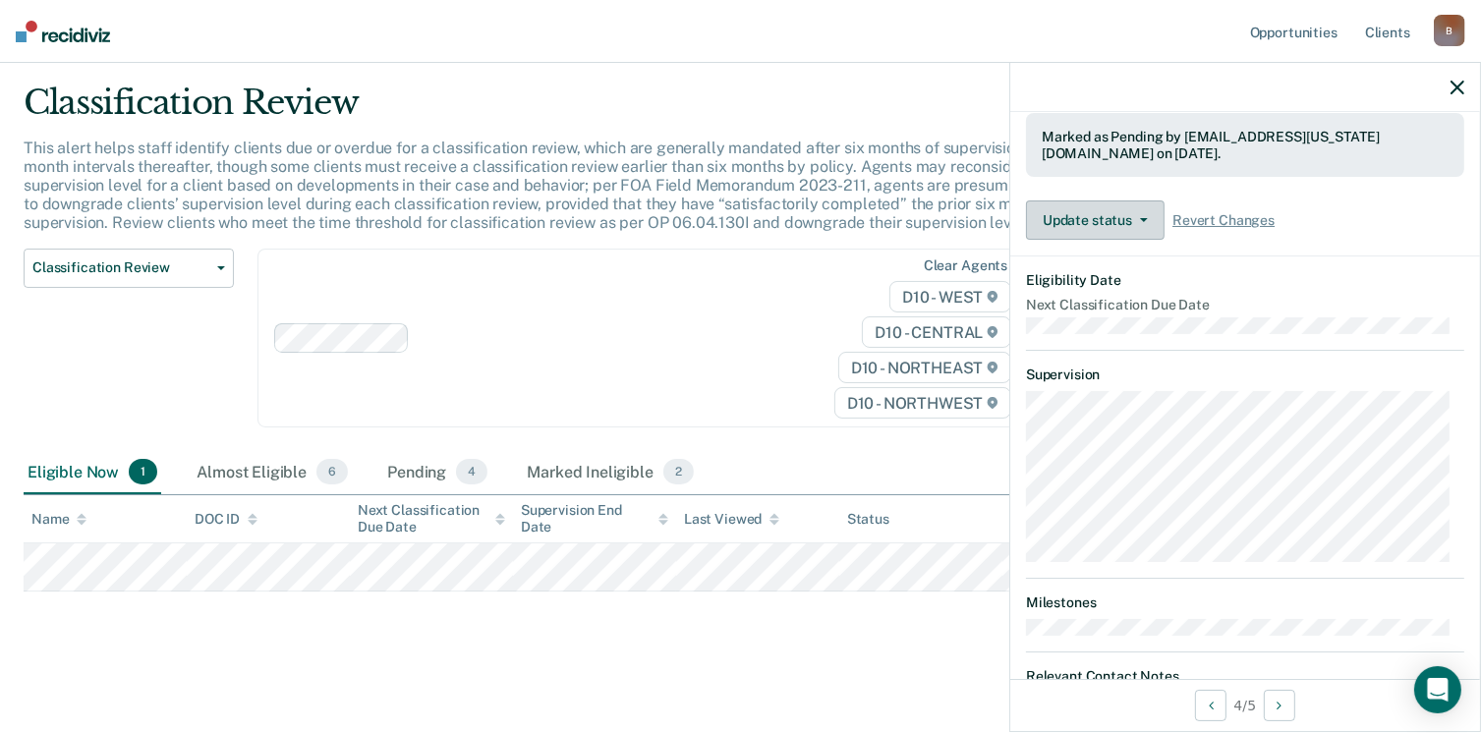
scroll to position [51, 0]
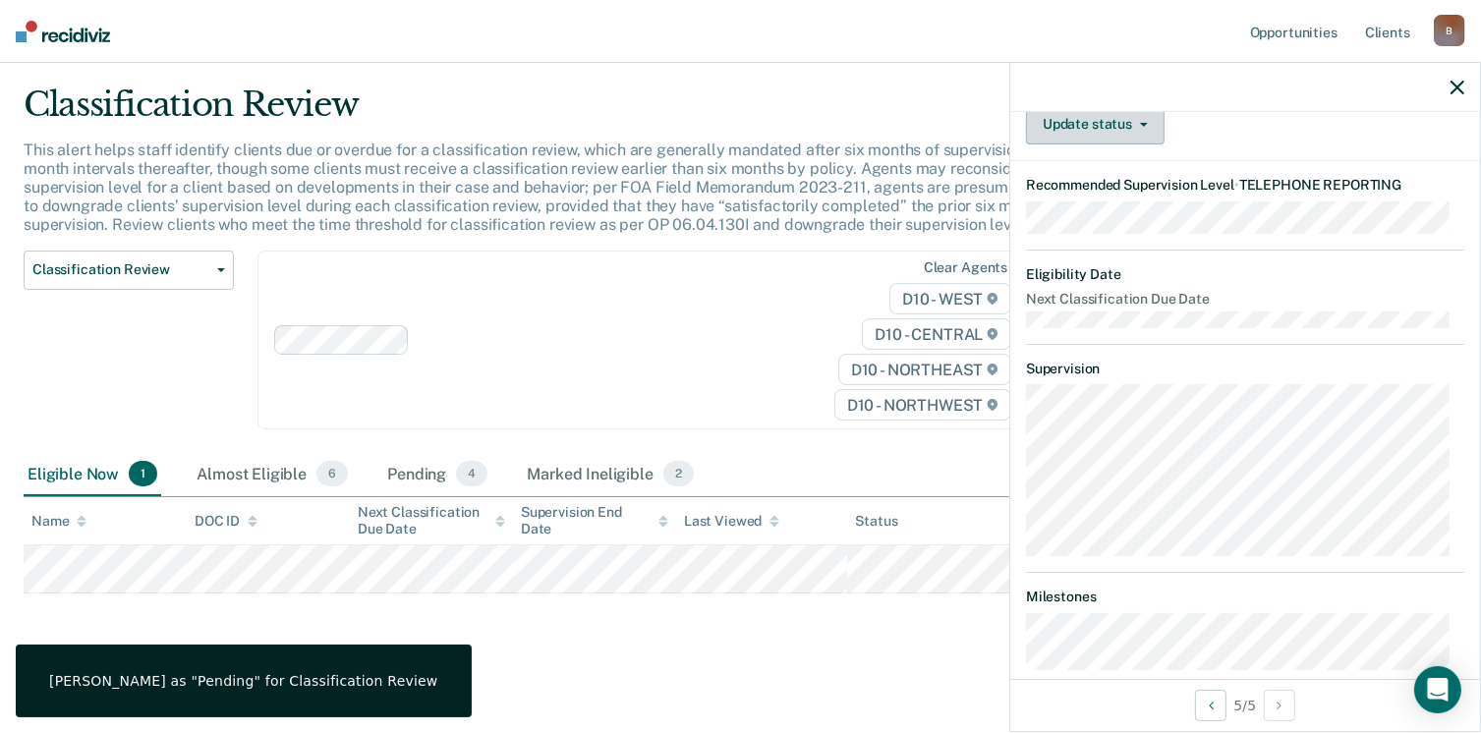
click at [1144, 144] on button "Update status" at bounding box center [1095, 124] width 139 height 39
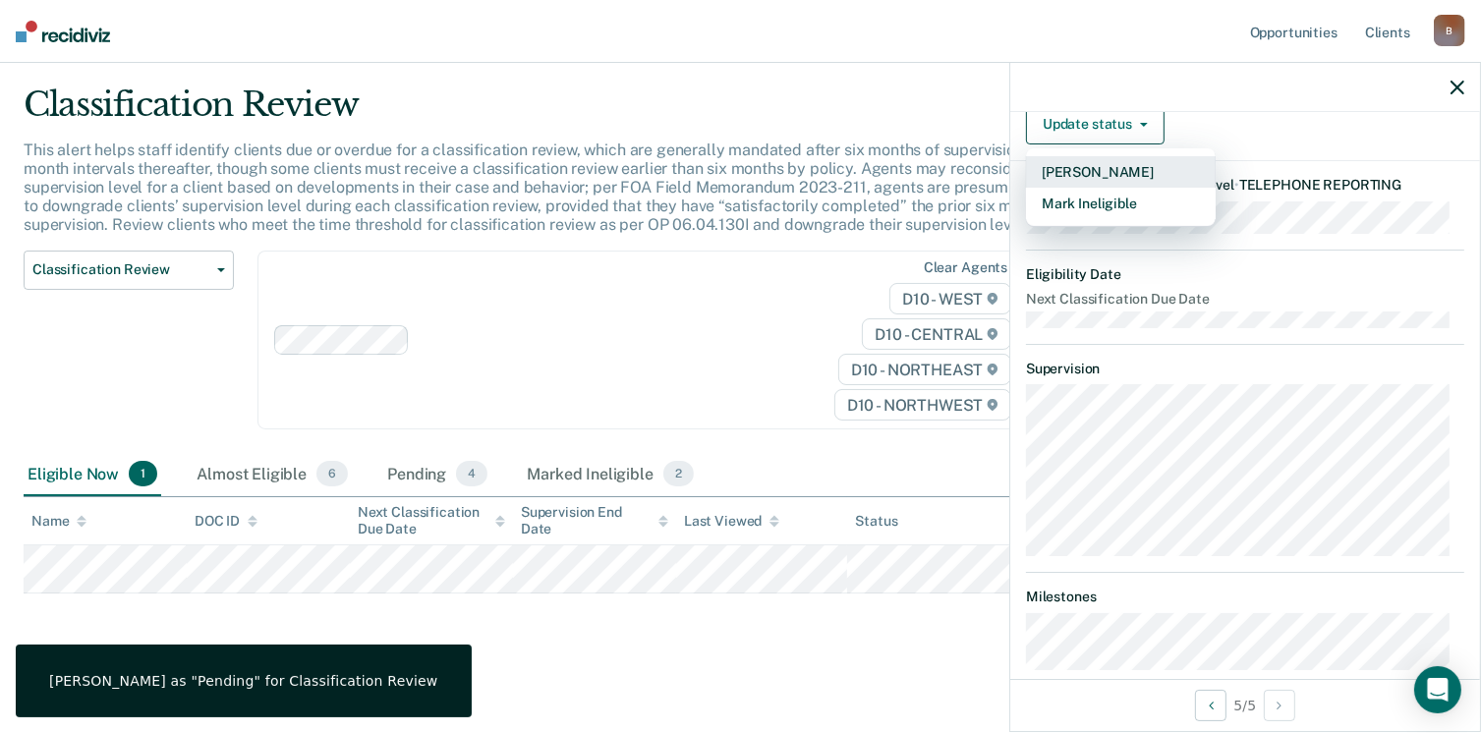
click at [1099, 188] on button "[PERSON_NAME]" at bounding box center [1121, 171] width 190 height 31
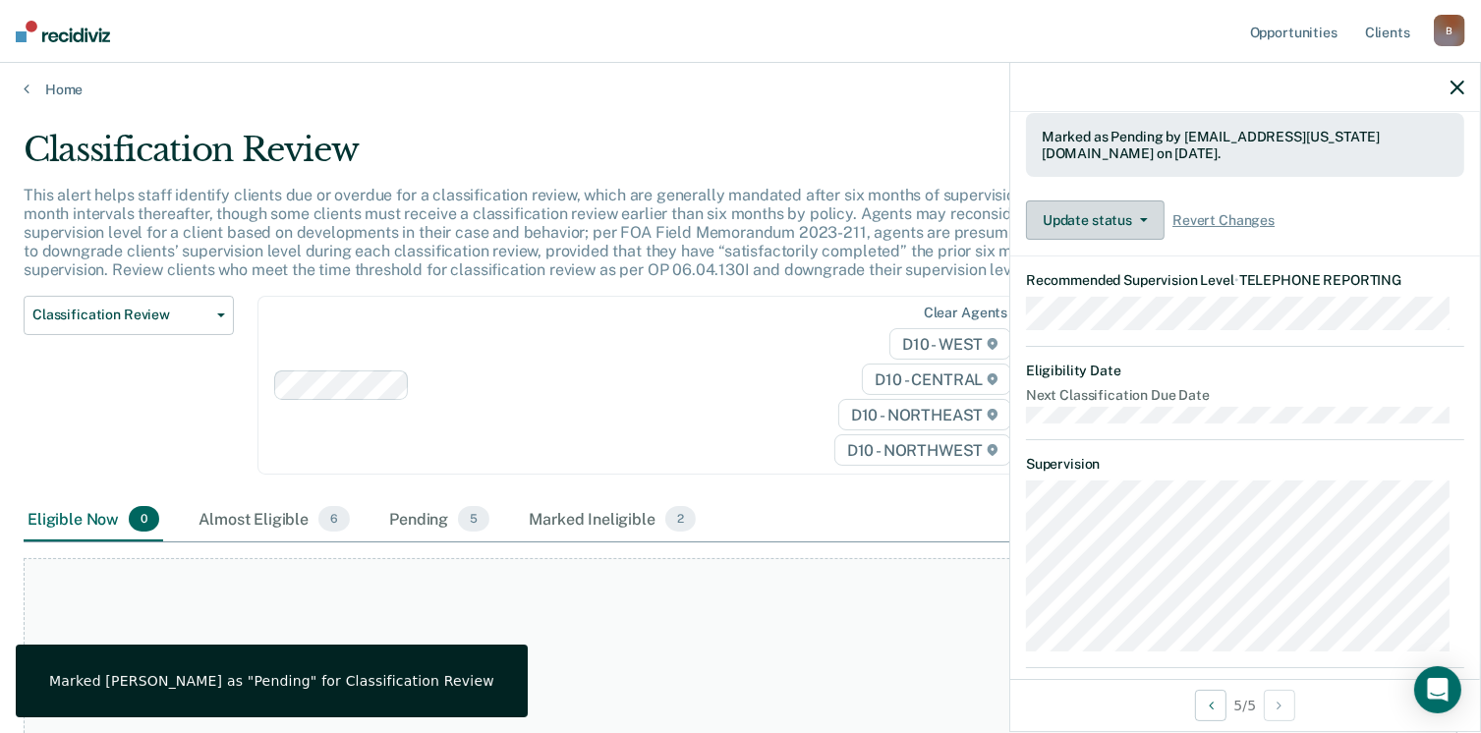
scroll to position [0, 0]
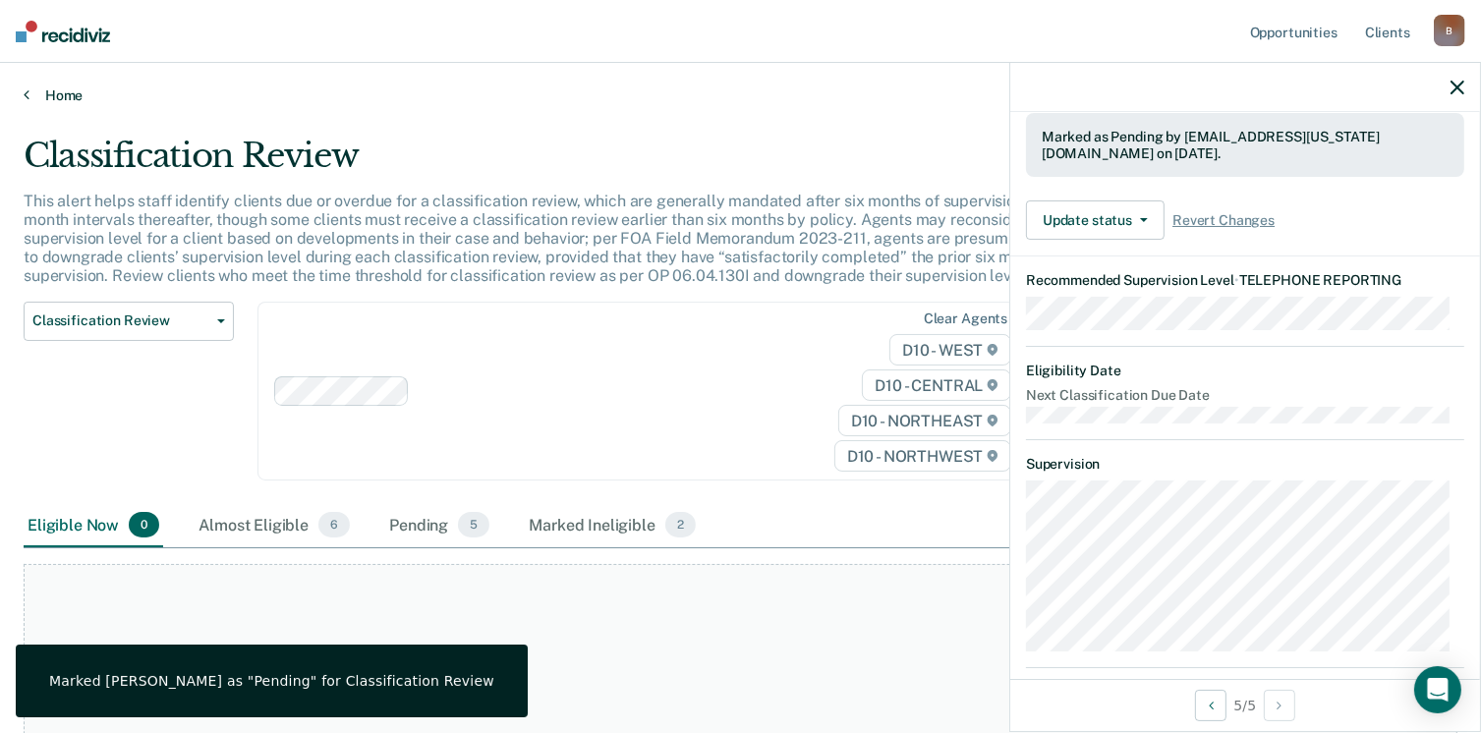
click at [75, 97] on link "Home" at bounding box center [741, 95] width 1434 height 18
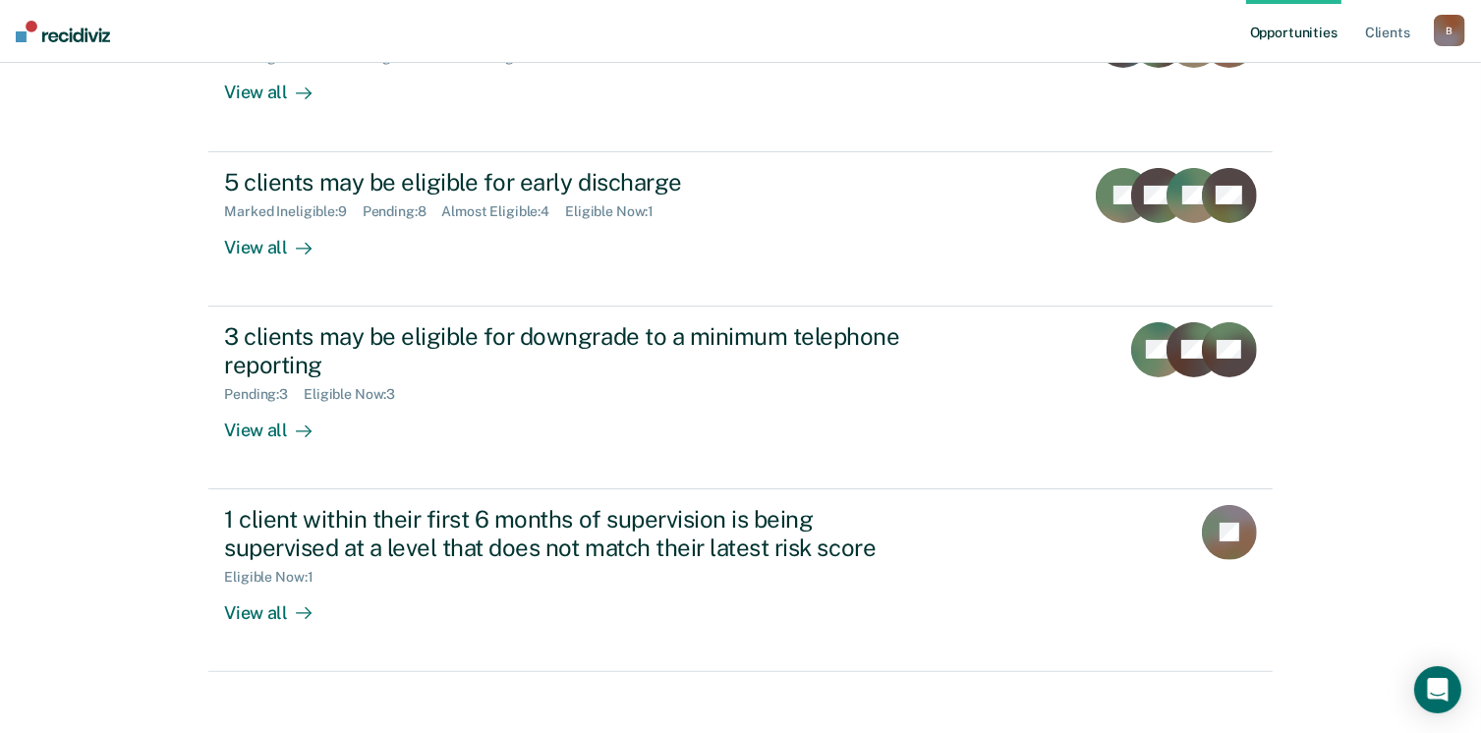
scroll to position [419, 0]
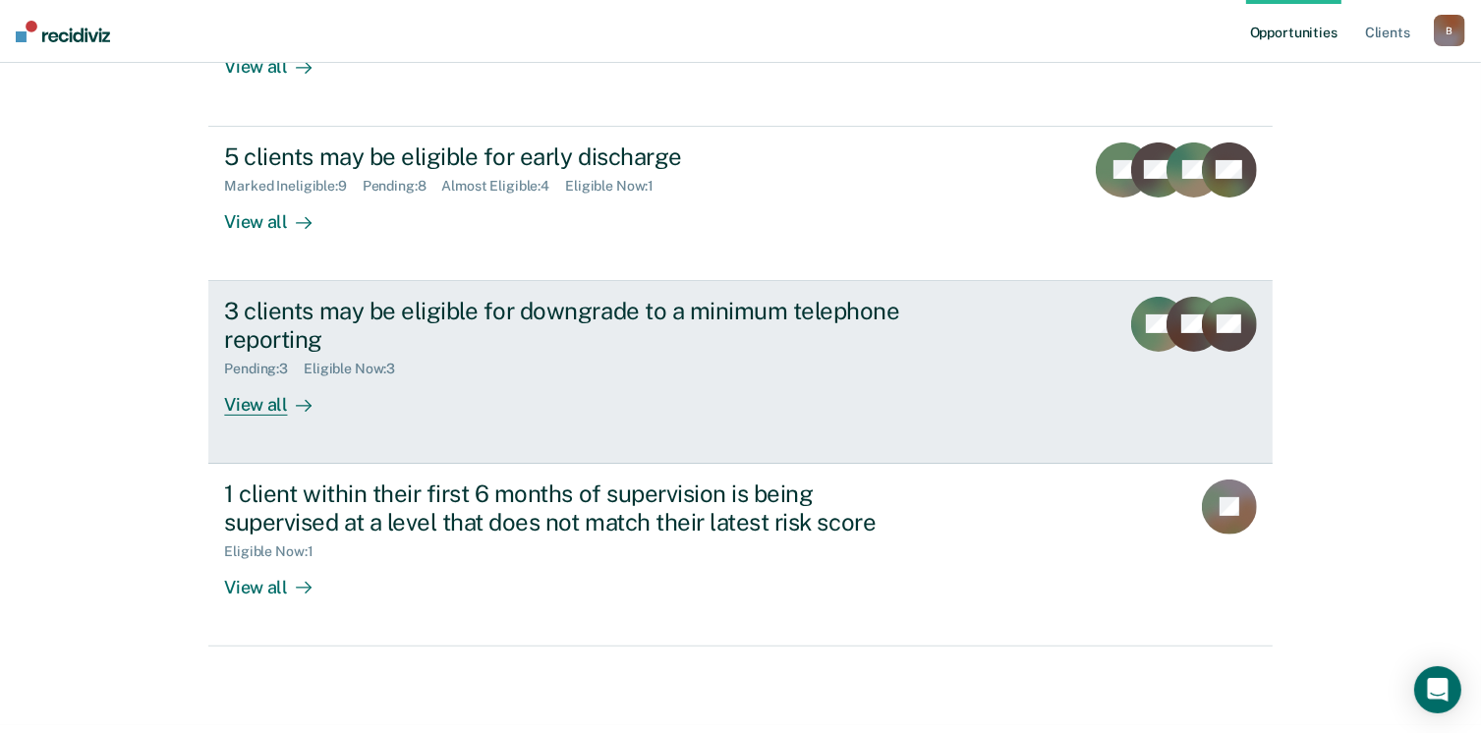
click at [264, 400] on div "View all" at bounding box center [279, 396] width 110 height 38
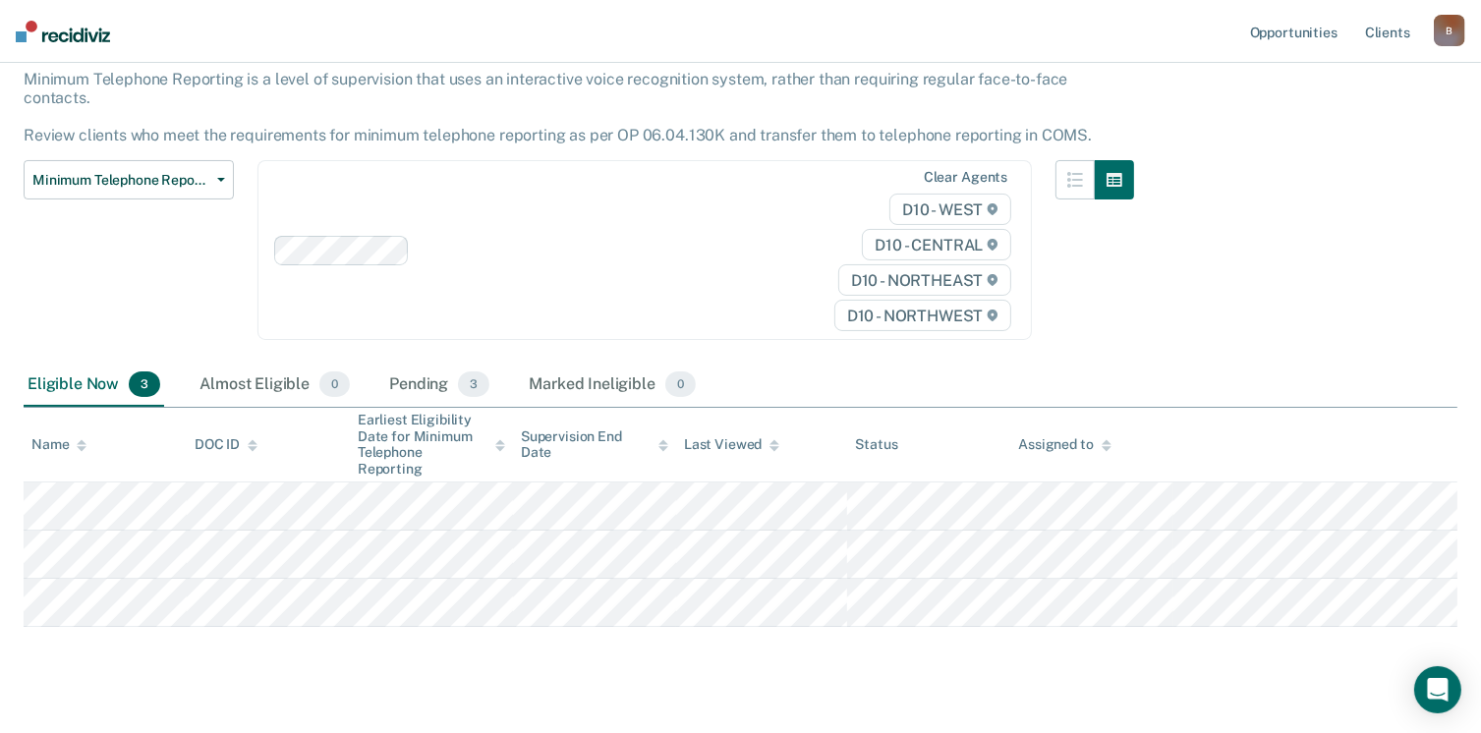
scroll to position [136, 0]
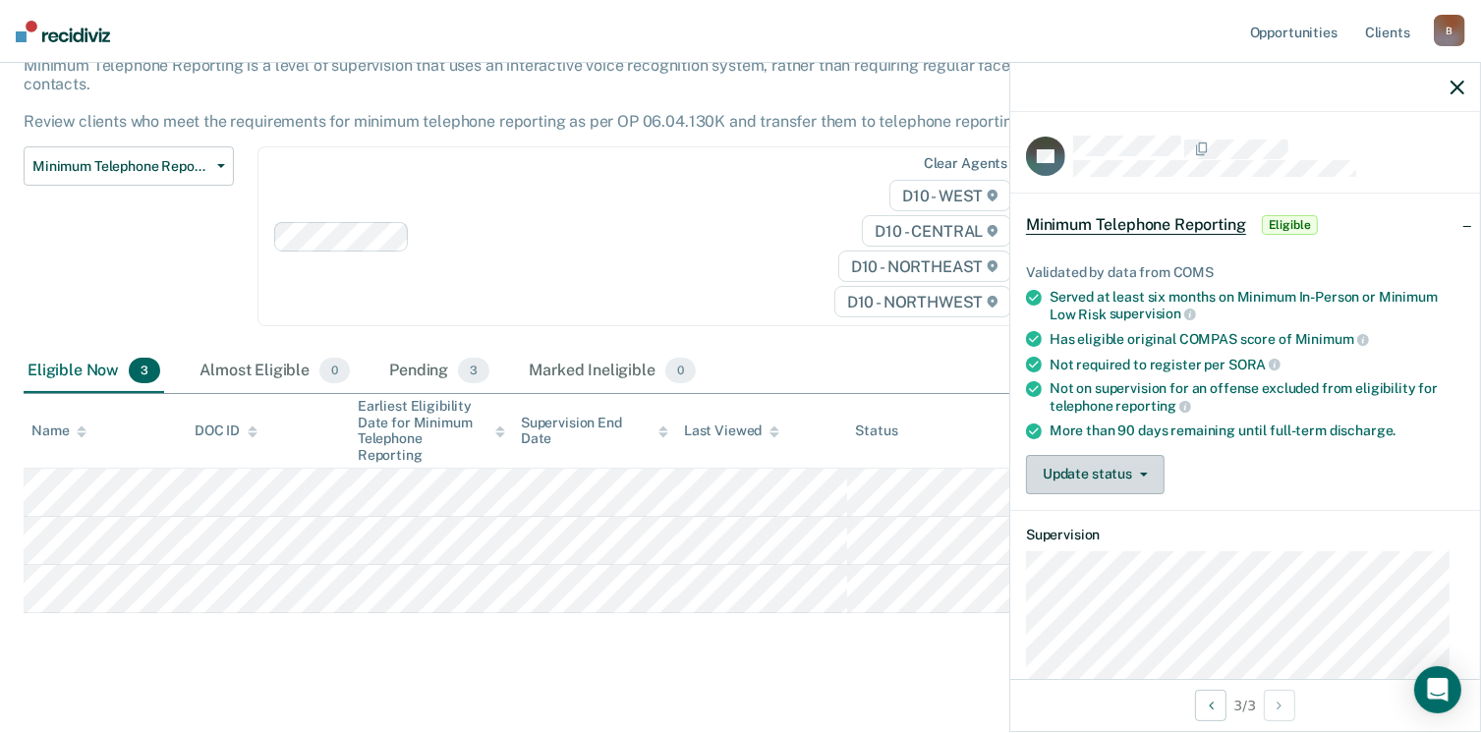
click at [1148, 469] on button "Update status" at bounding box center [1095, 474] width 139 height 39
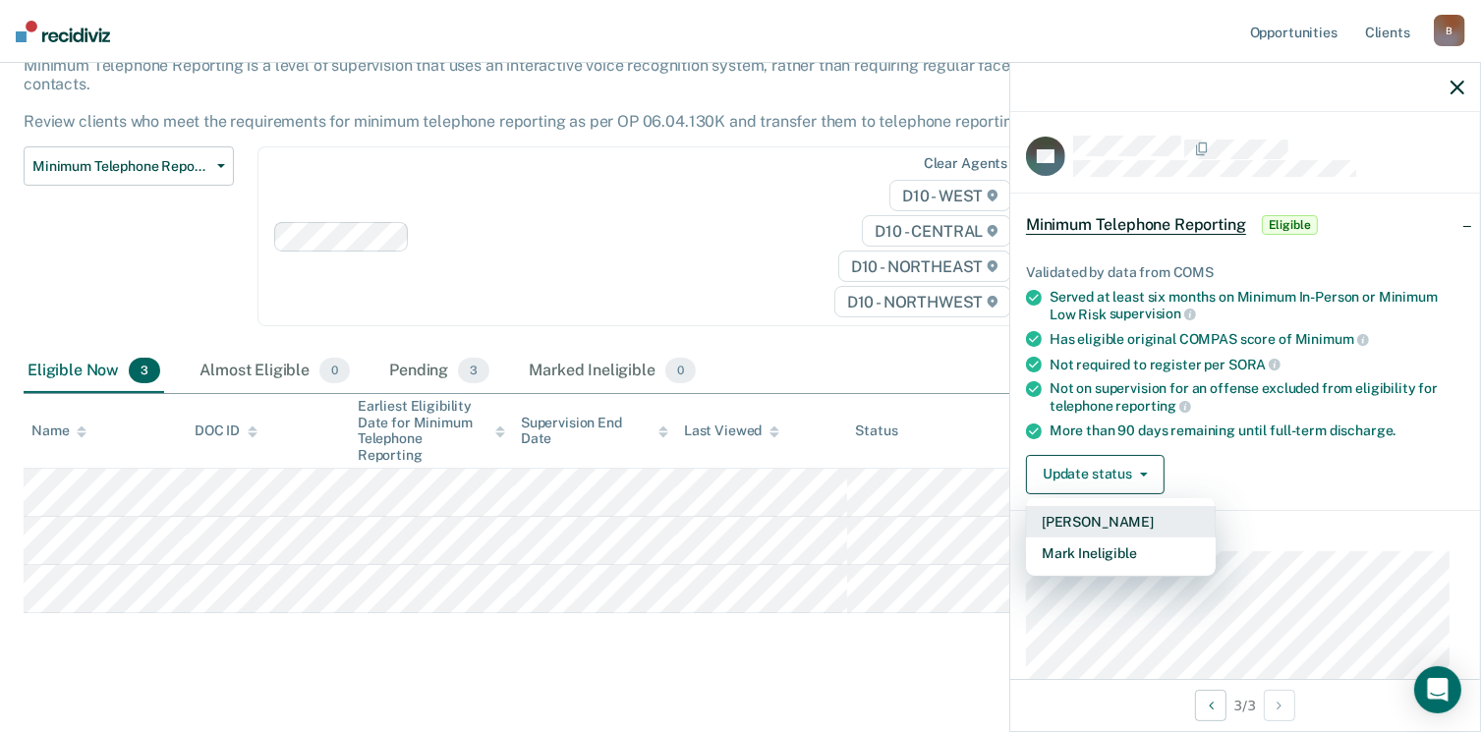
click at [1109, 519] on button "[PERSON_NAME]" at bounding box center [1121, 521] width 190 height 31
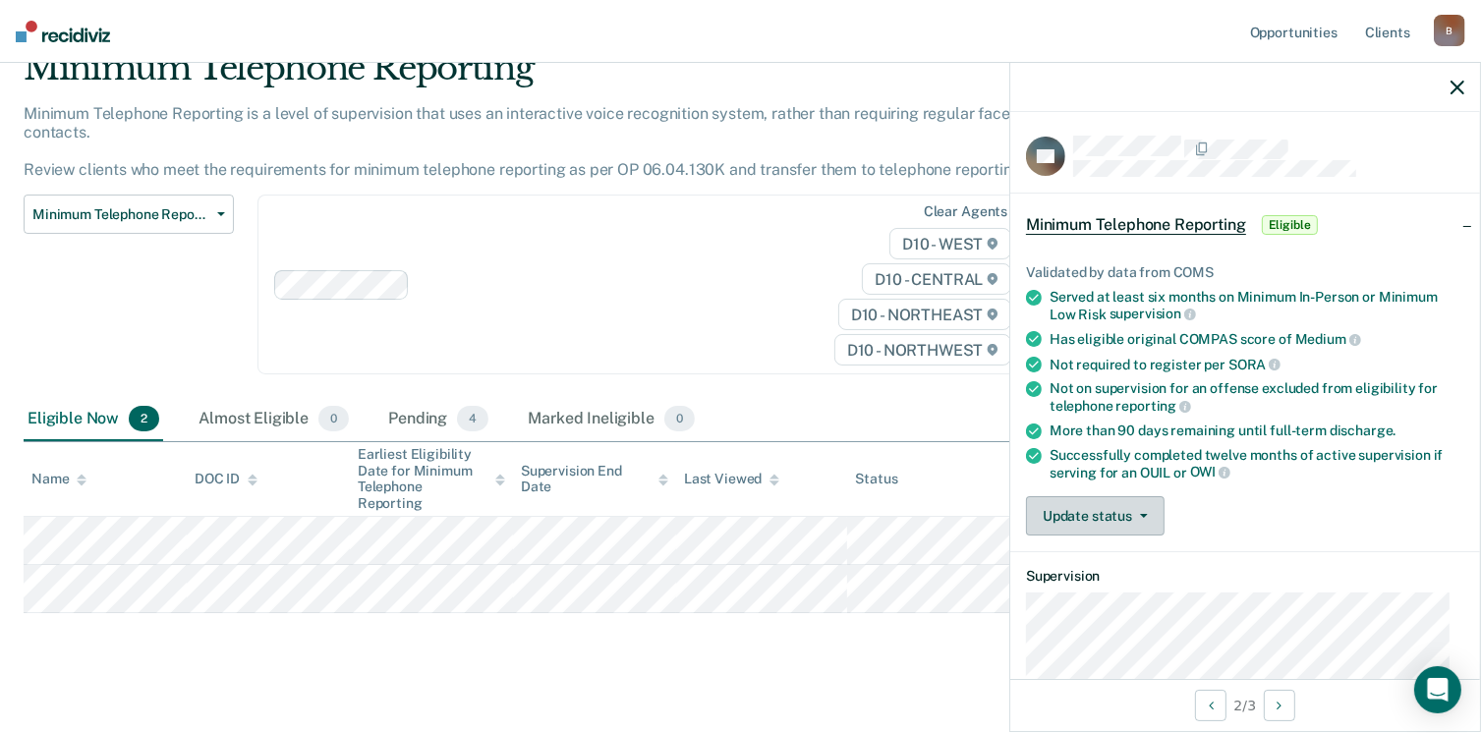
click at [1141, 512] on button "Update status" at bounding box center [1095, 515] width 139 height 39
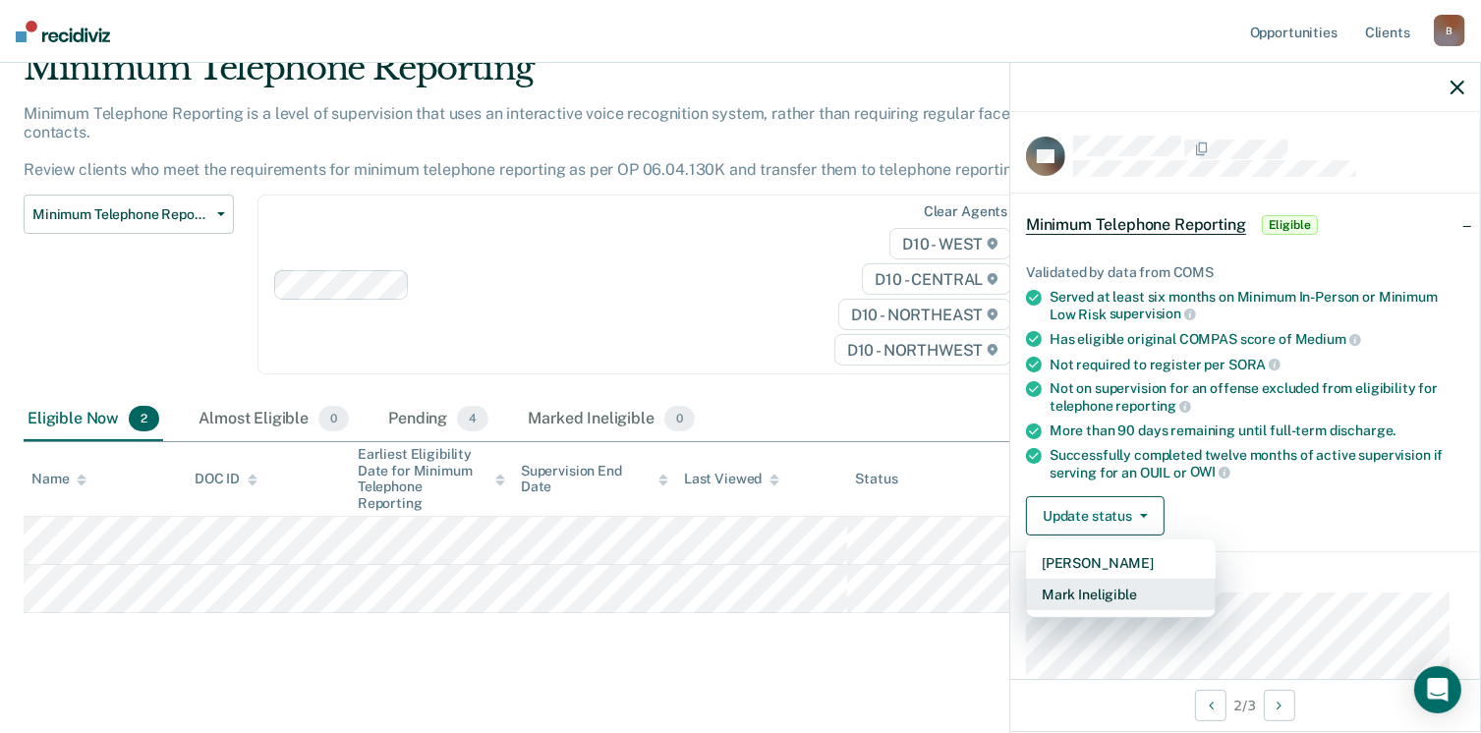
click at [1081, 590] on button "Mark Ineligible" at bounding box center [1121, 594] width 190 height 31
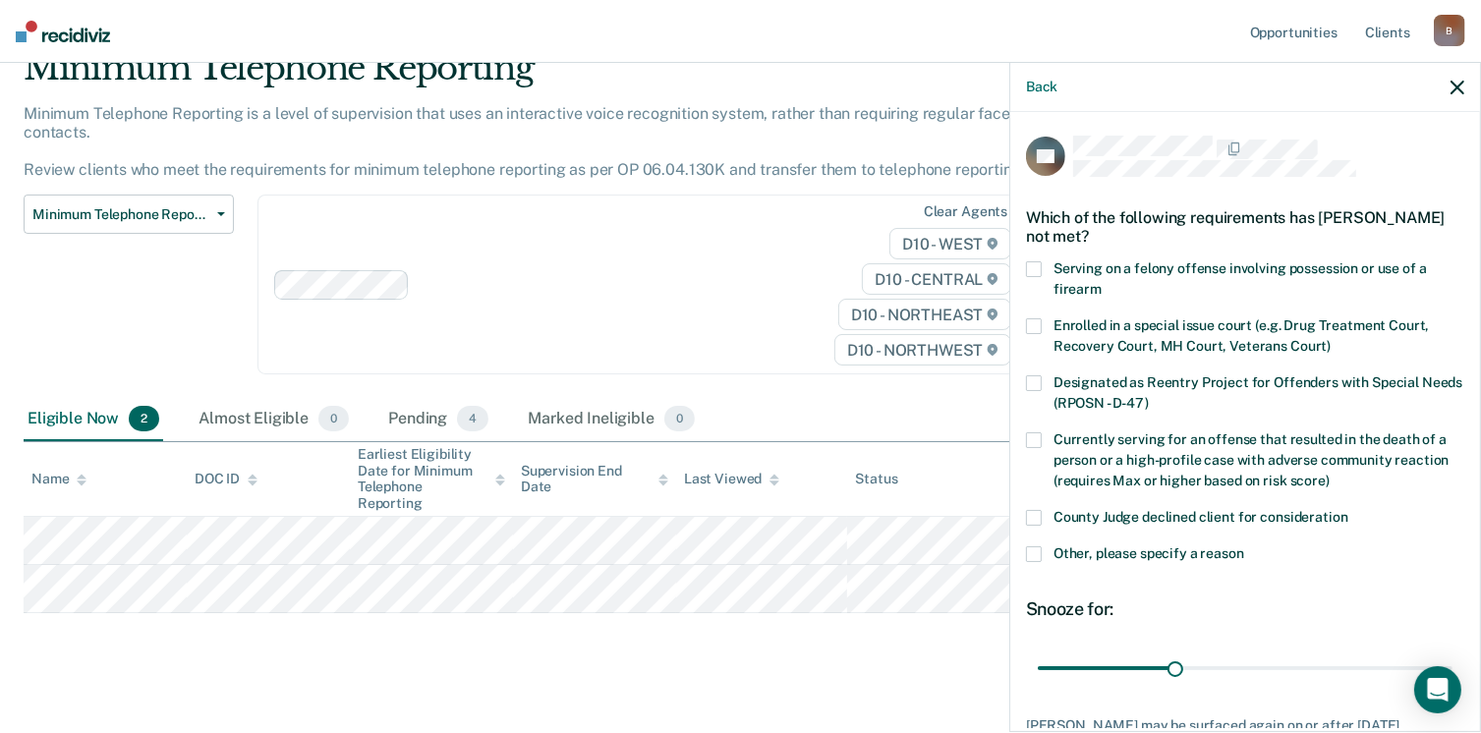
click at [1039, 548] on span at bounding box center [1034, 554] width 16 height 16
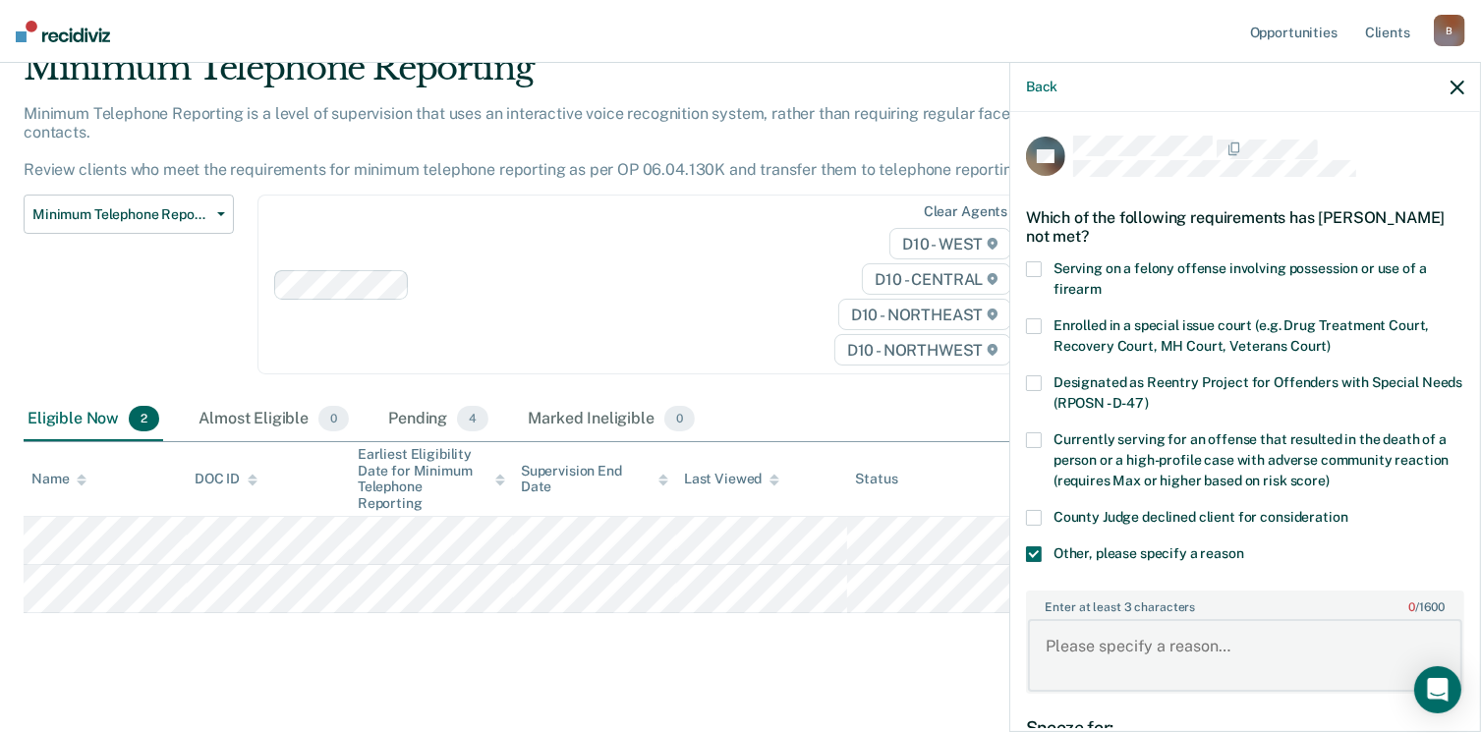
click at [1095, 646] on textarea "Enter at least 3 characters 0 / 1600" at bounding box center [1245, 655] width 434 height 73
type textarea "owi OFFENSE"
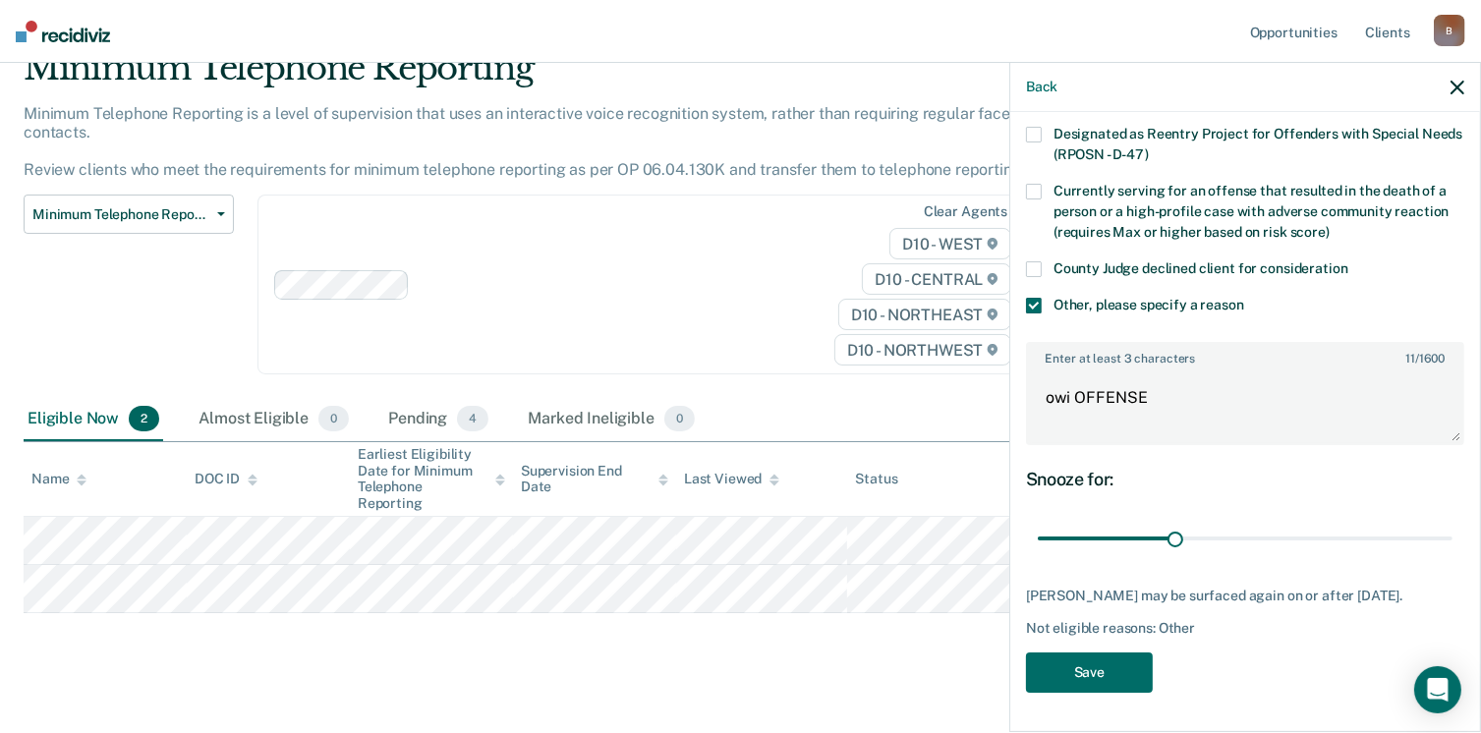
scroll to position [260, 0]
click at [1118, 669] on button "Save" at bounding box center [1089, 673] width 127 height 40
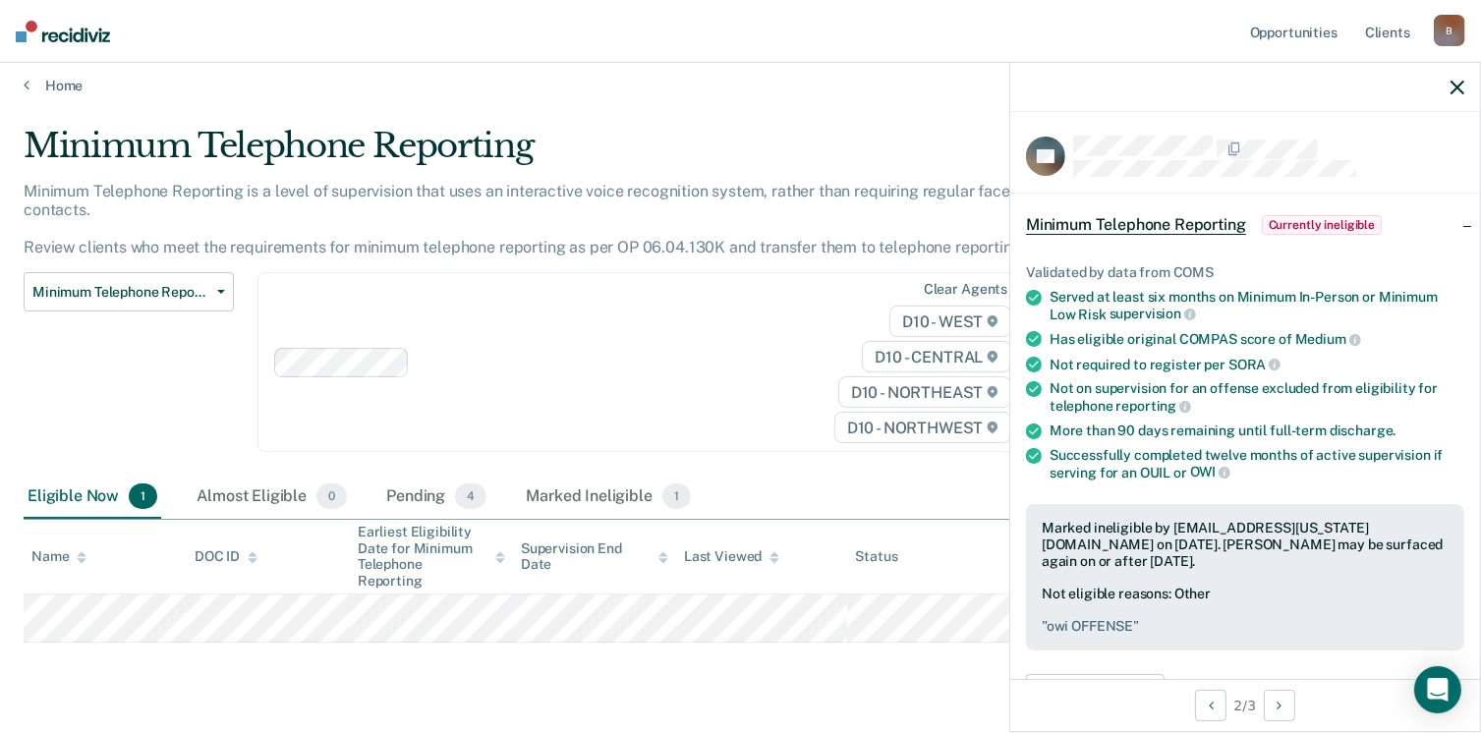
scroll to position [0, 0]
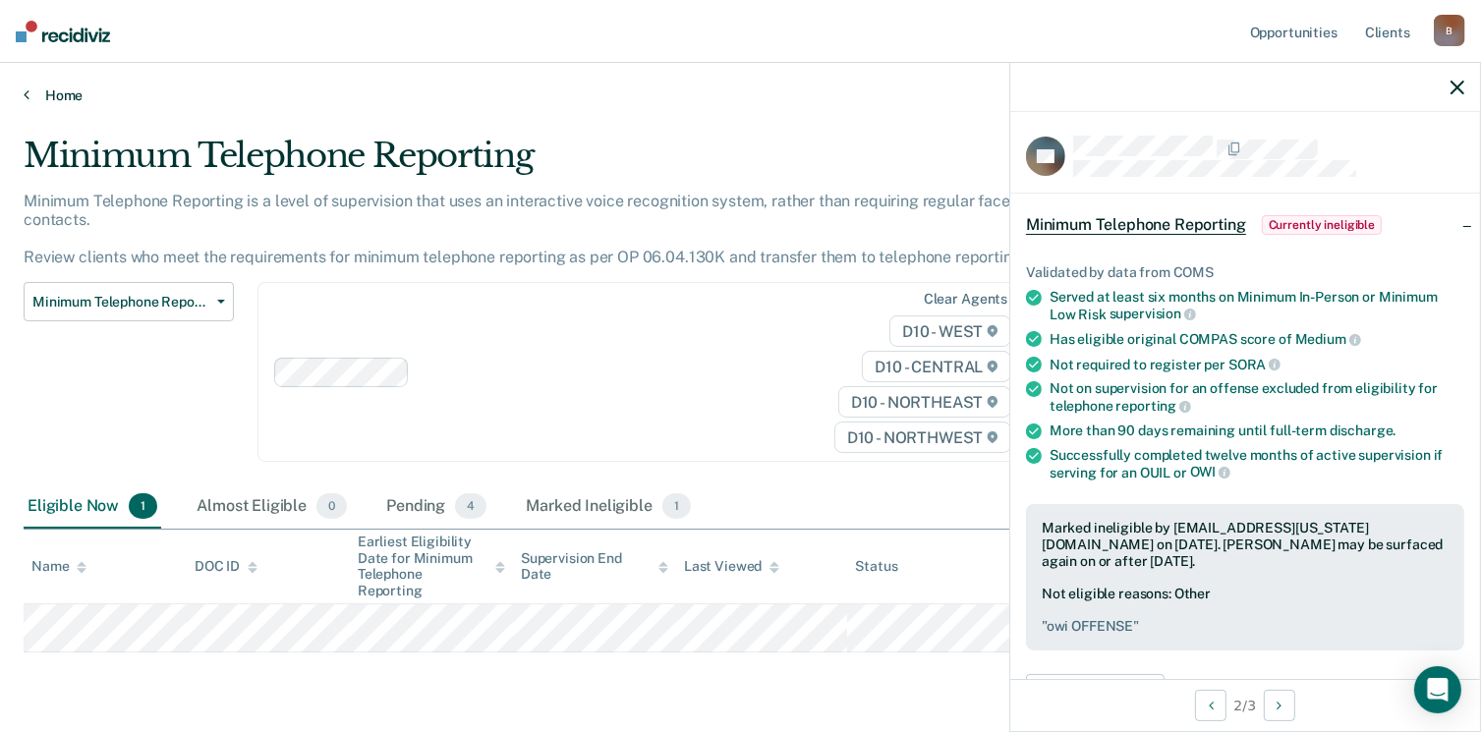
click at [72, 92] on link "Home" at bounding box center [741, 95] width 1434 height 18
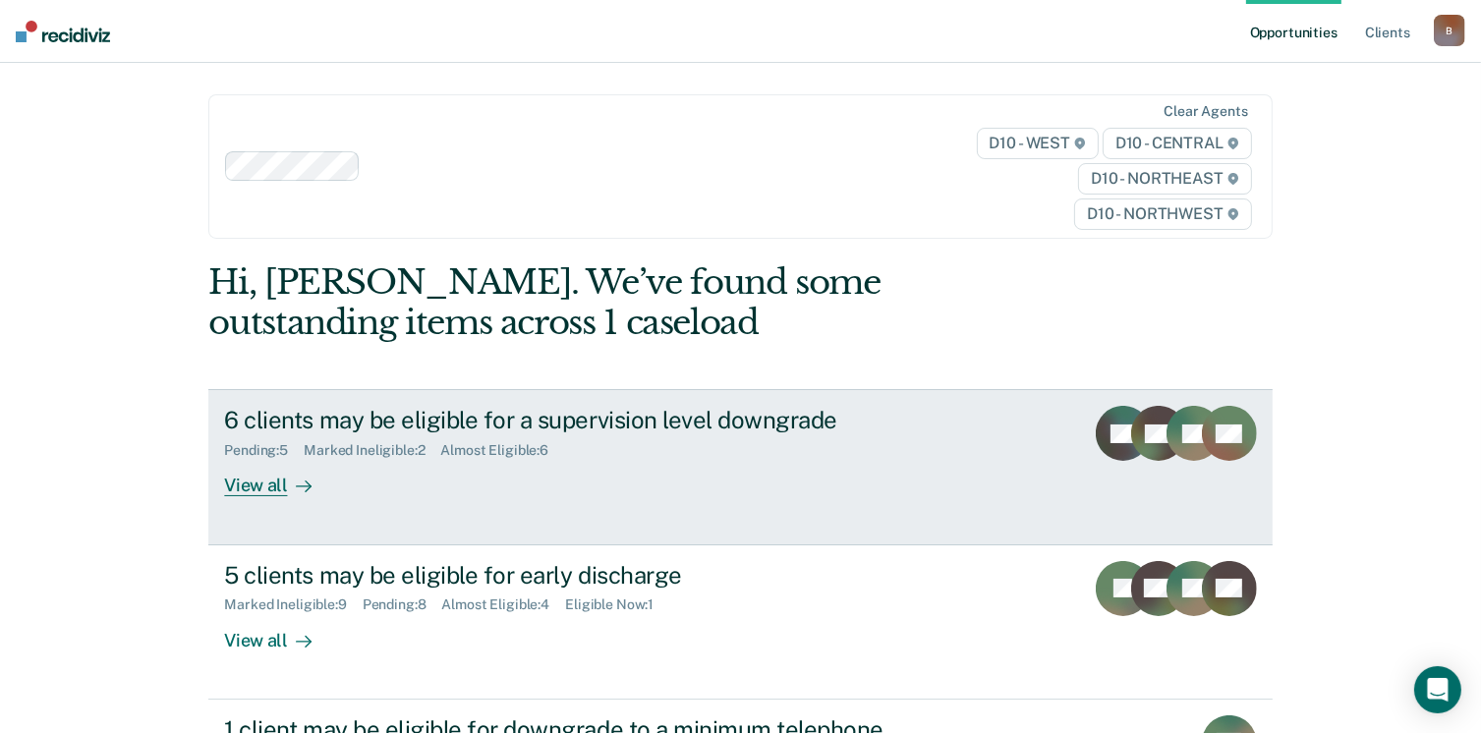
click at [671, 423] on div "6 clients may be eligible for a supervision level downgrade" at bounding box center [569, 420] width 690 height 29
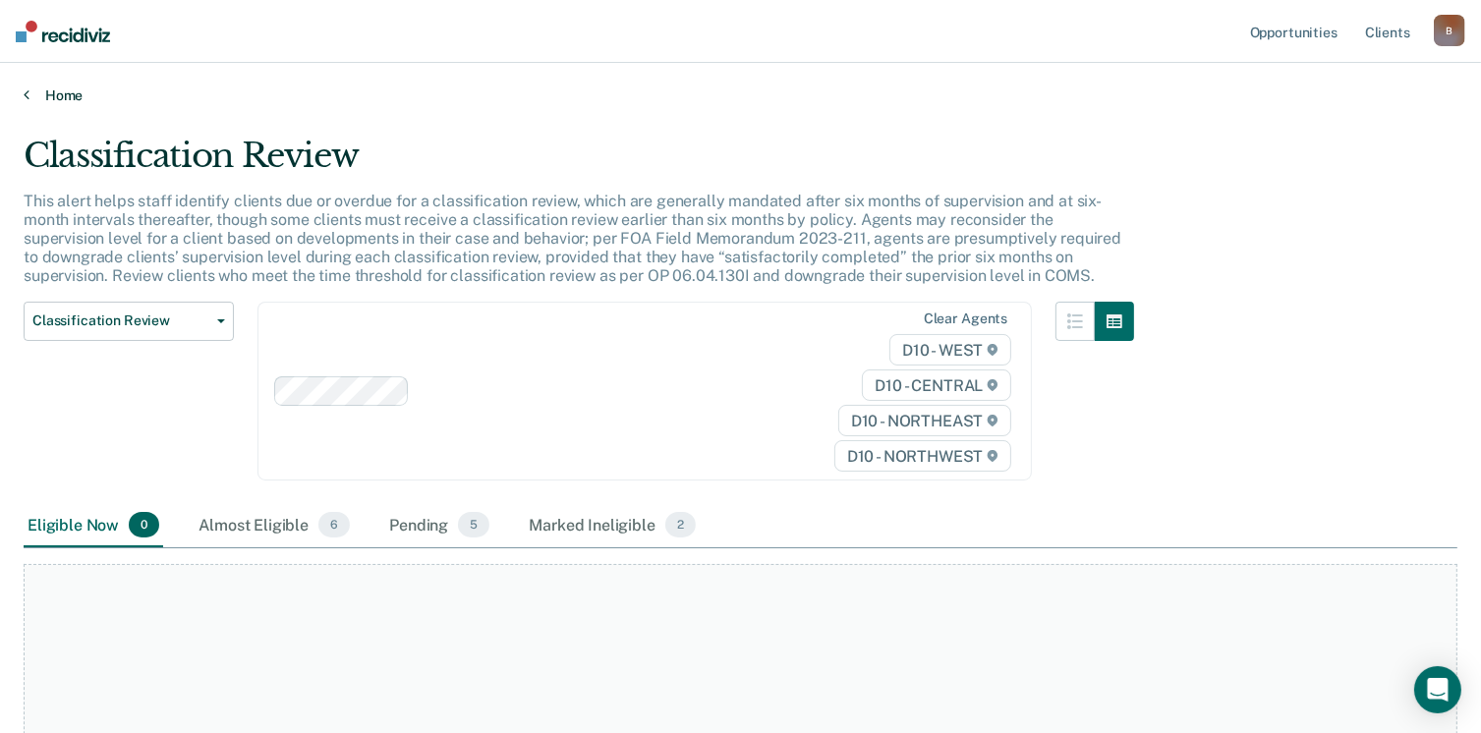
click at [68, 91] on link "Home" at bounding box center [741, 95] width 1434 height 18
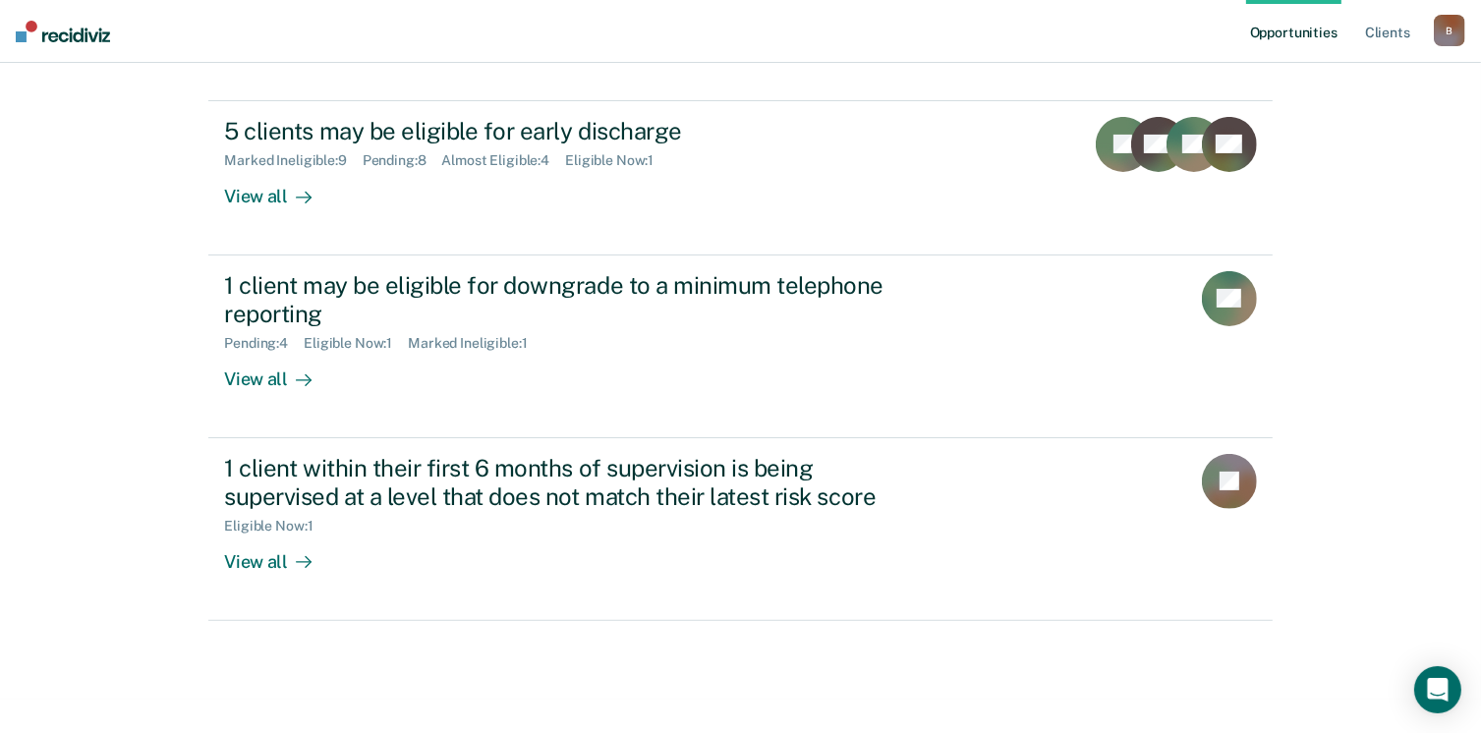
scroll to position [450, 0]
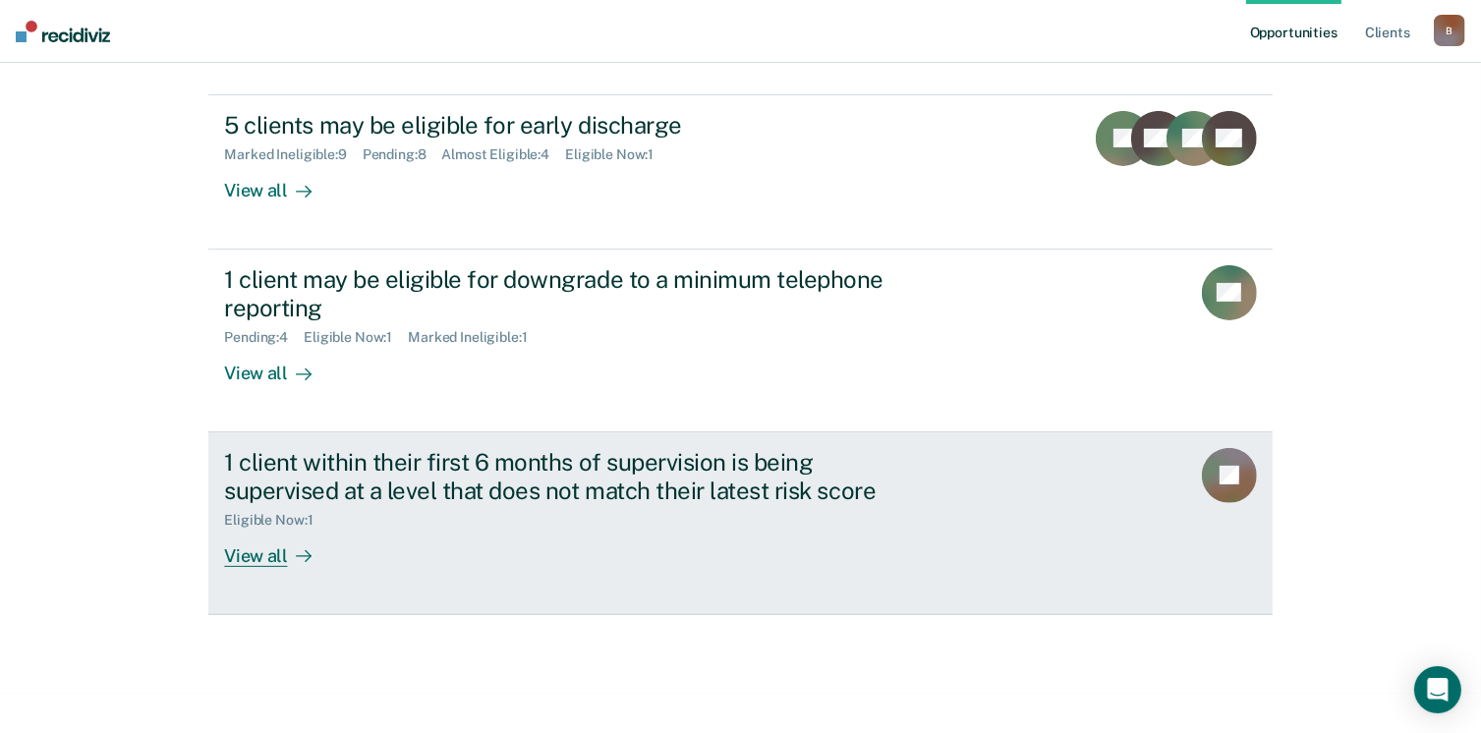
click at [471, 474] on div "1 client within their first 6 months of supervision is being supervised at a le…" at bounding box center [569, 476] width 690 height 57
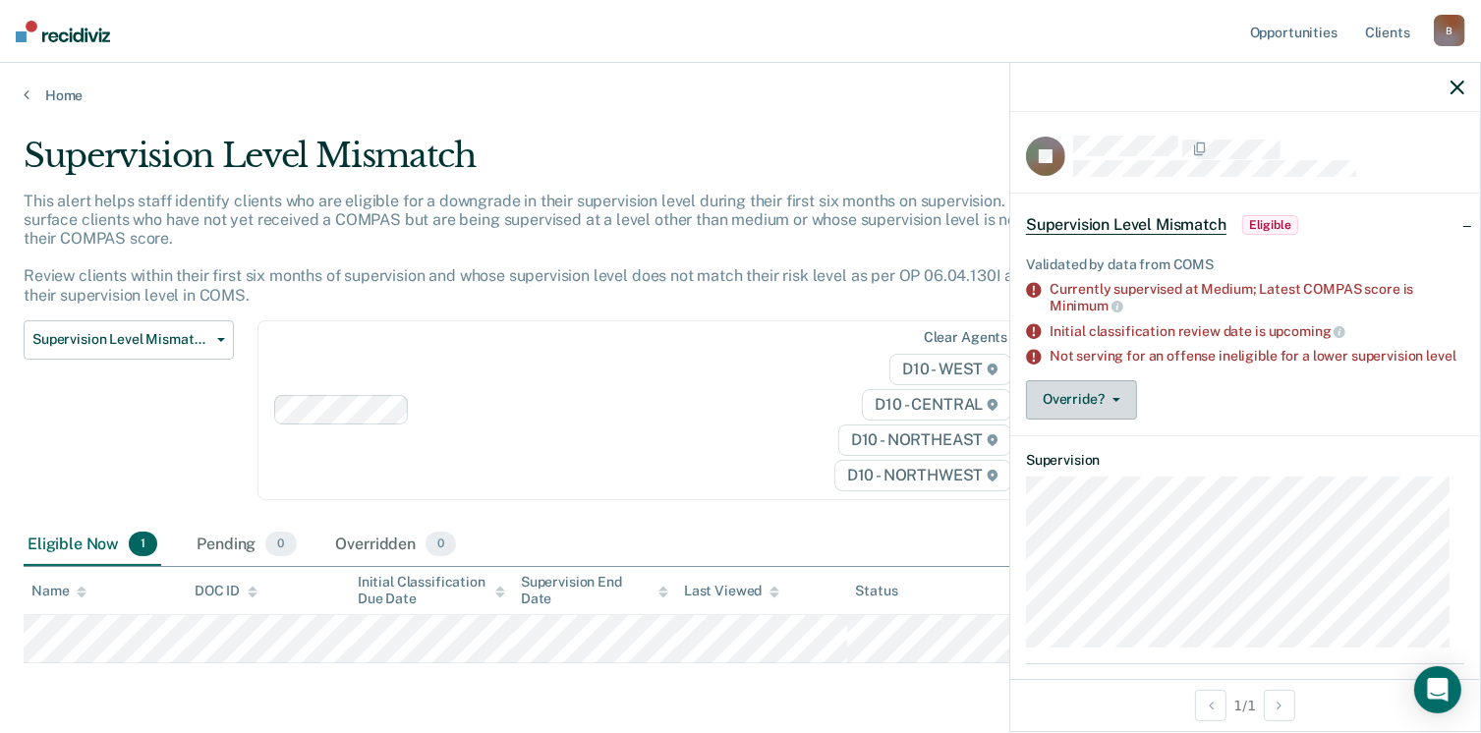
click at [1115, 402] on icon "button" at bounding box center [1117, 400] width 8 height 4
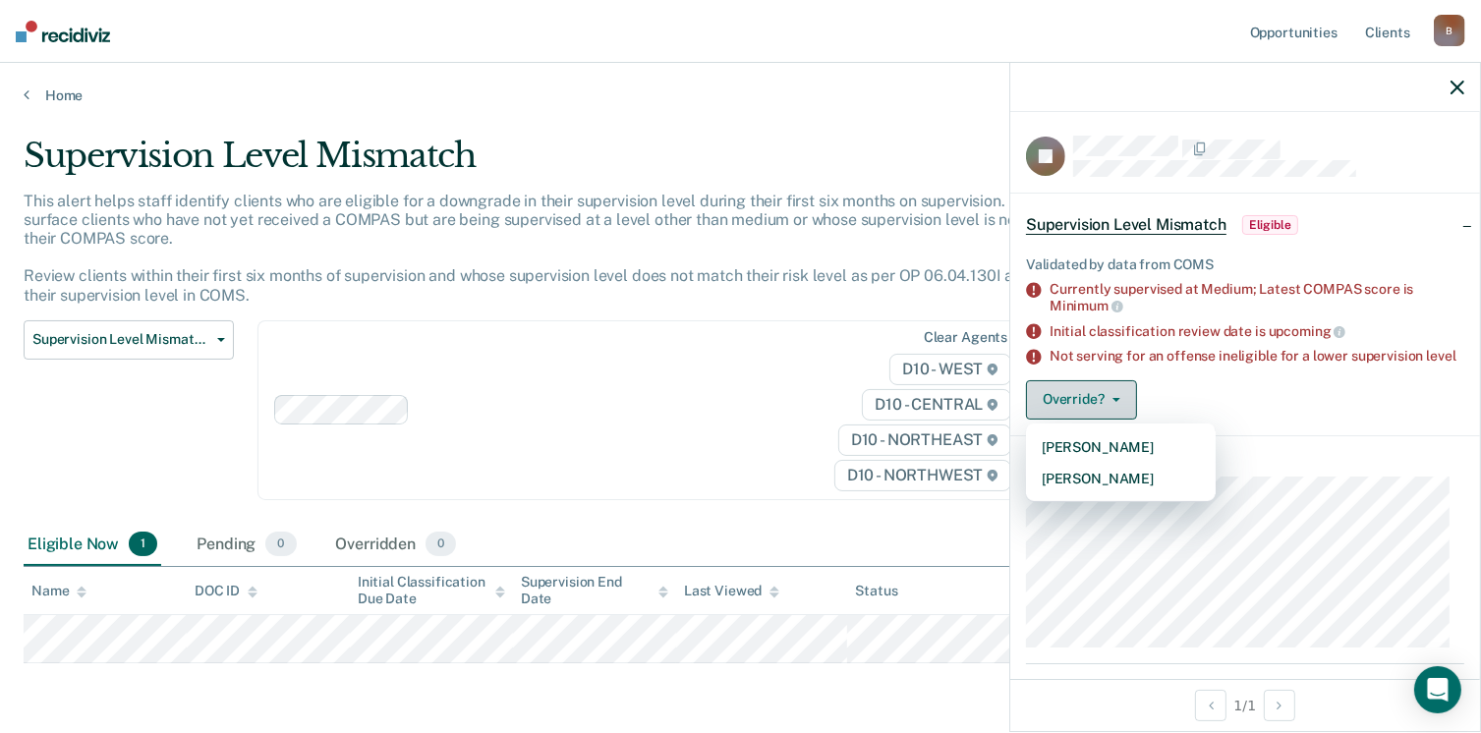
click at [1118, 417] on button "Override?" at bounding box center [1081, 399] width 111 height 39
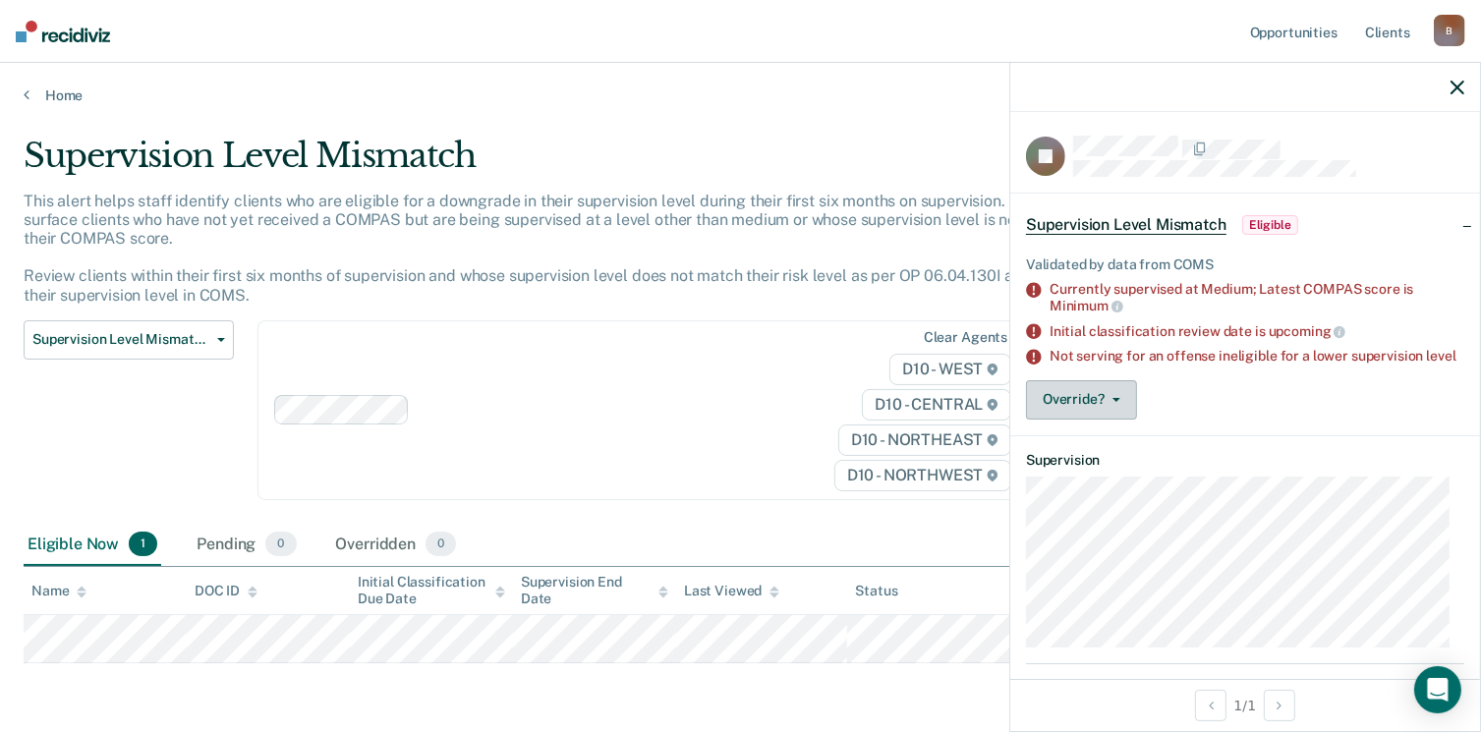
click at [1121, 406] on button "Override?" at bounding box center [1081, 399] width 111 height 39
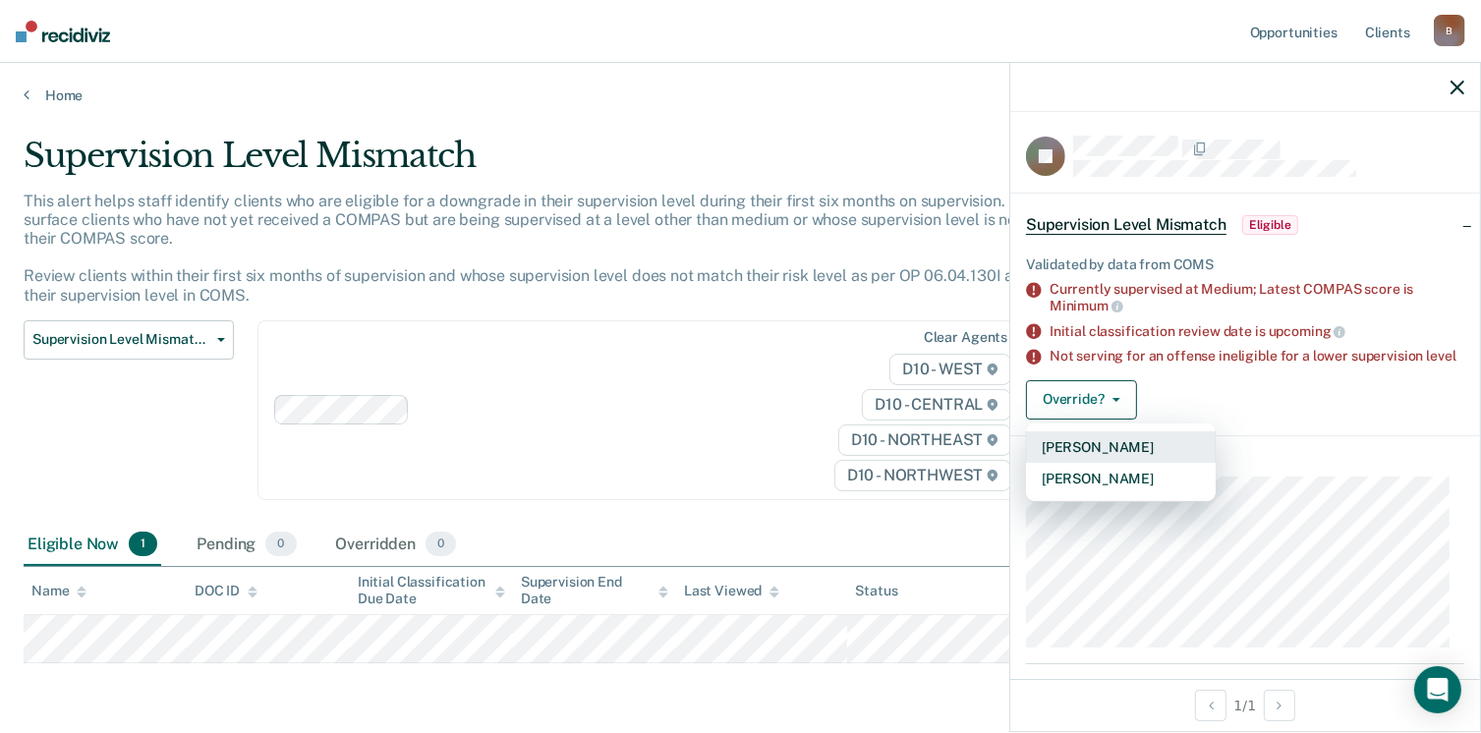
click at [1096, 461] on button "[PERSON_NAME]" at bounding box center [1121, 446] width 190 height 31
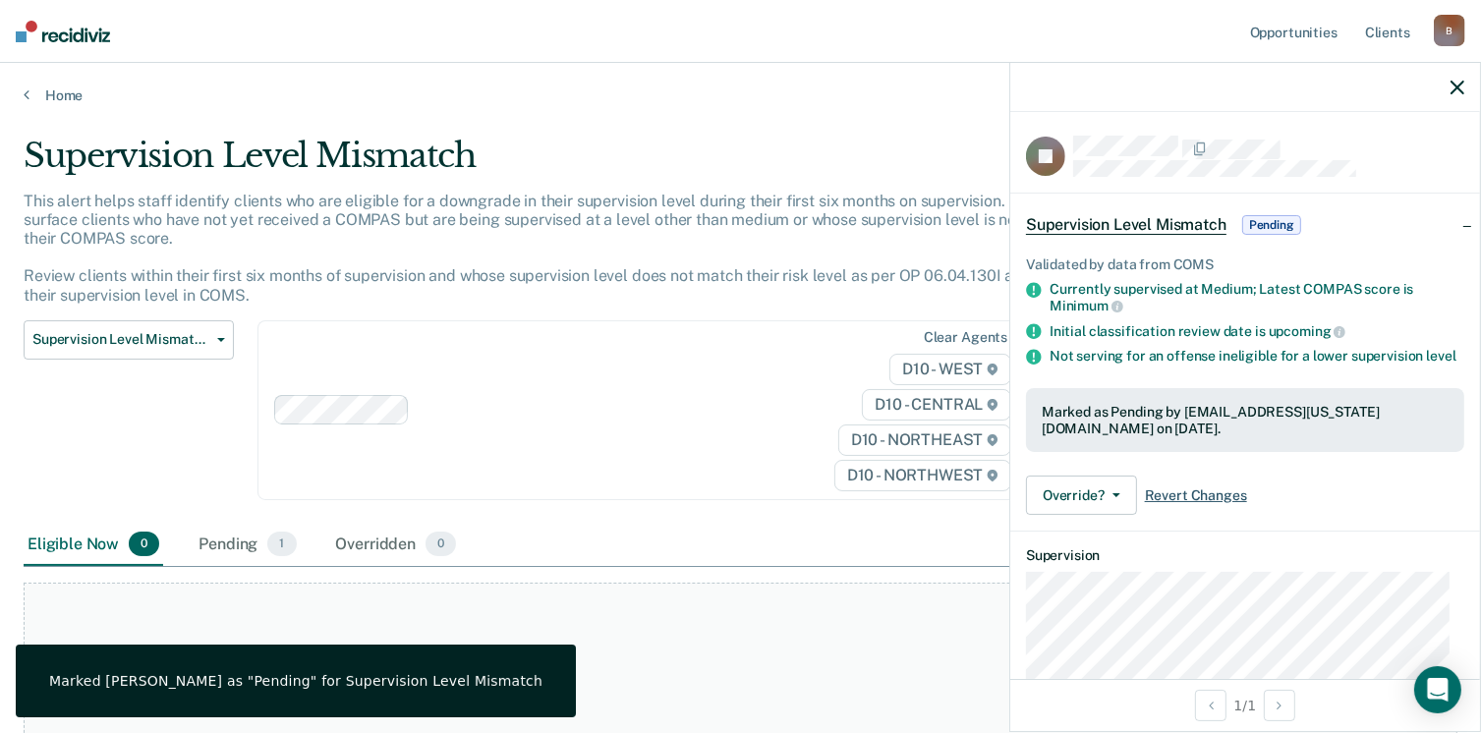
click at [1199, 504] on span "Revert Changes" at bounding box center [1196, 495] width 102 height 17
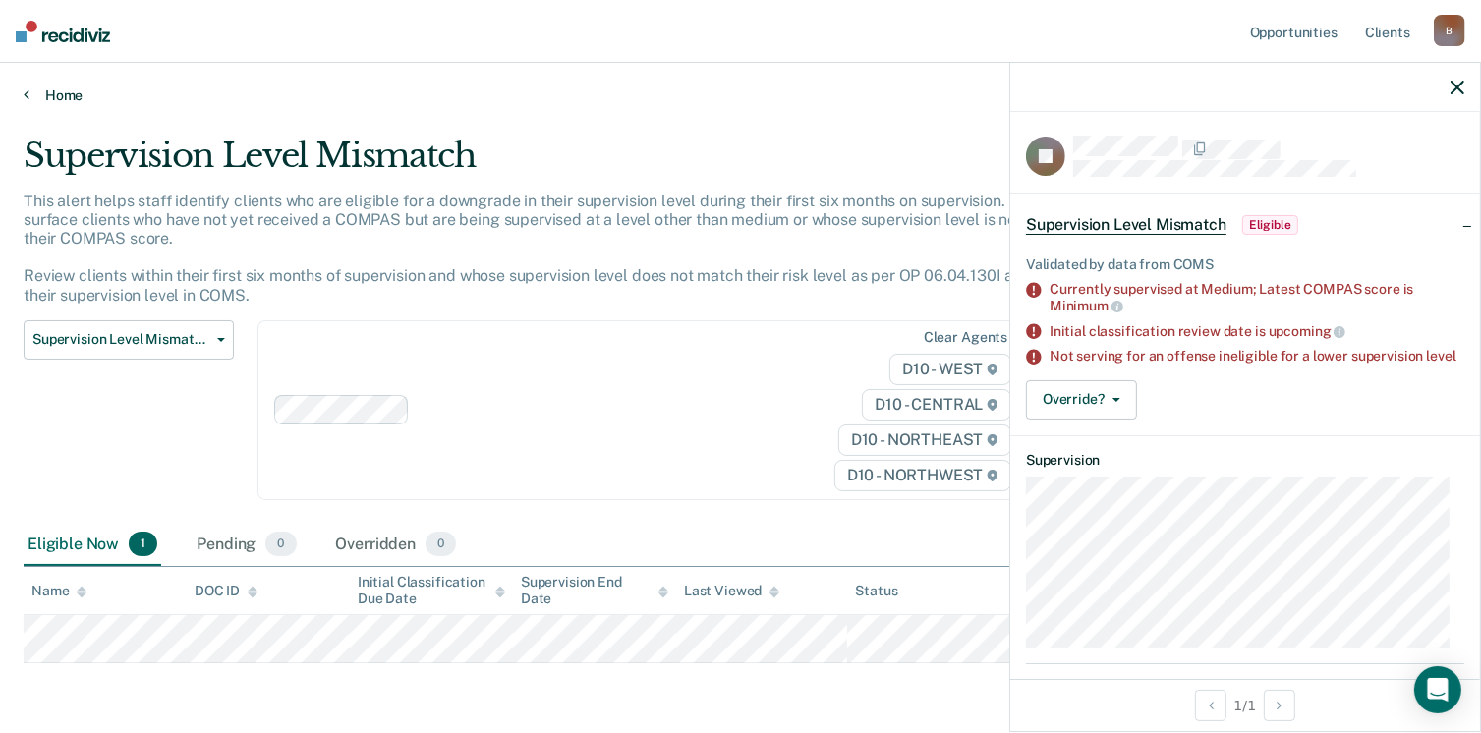
click at [67, 92] on link "Home" at bounding box center [741, 95] width 1434 height 18
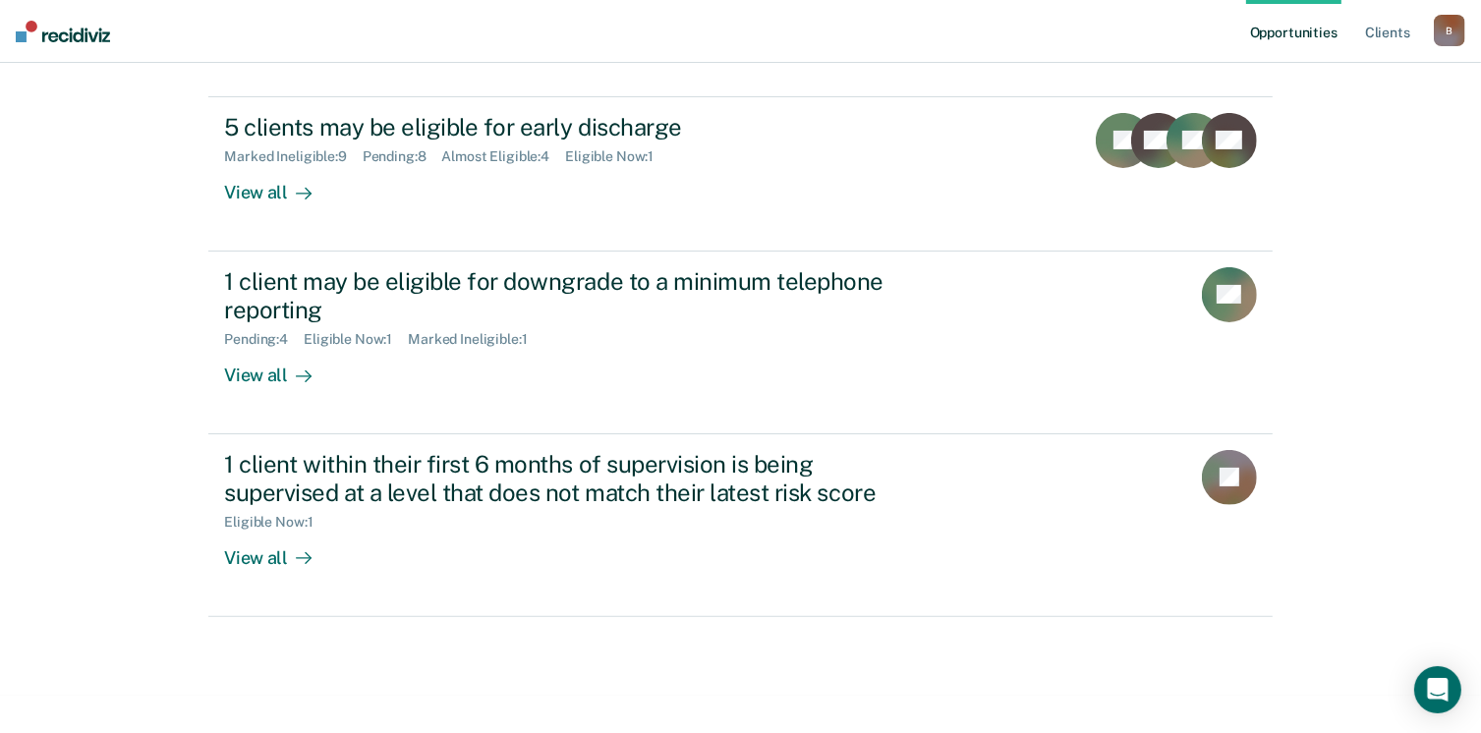
scroll to position [450, 0]
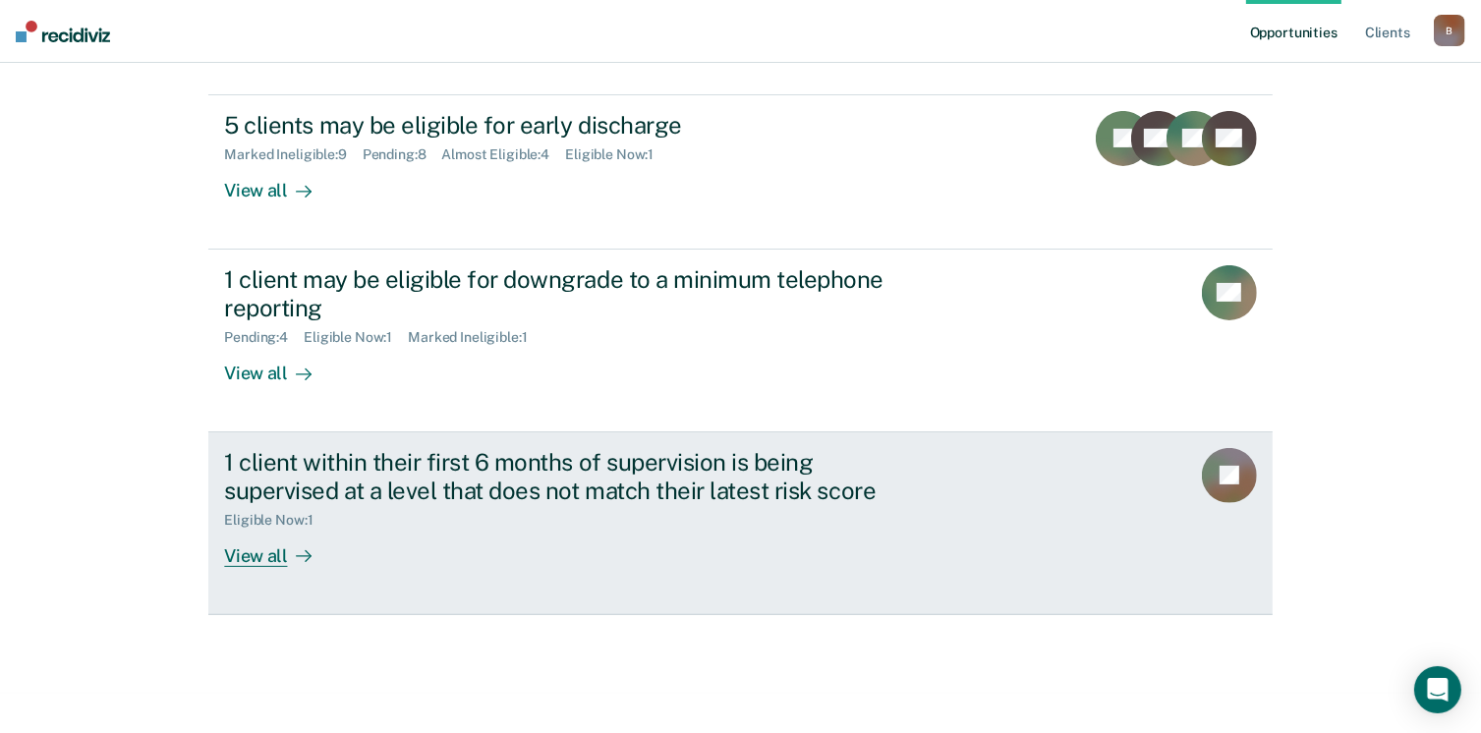
click at [275, 562] on div "View all" at bounding box center [279, 548] width 110 height 38
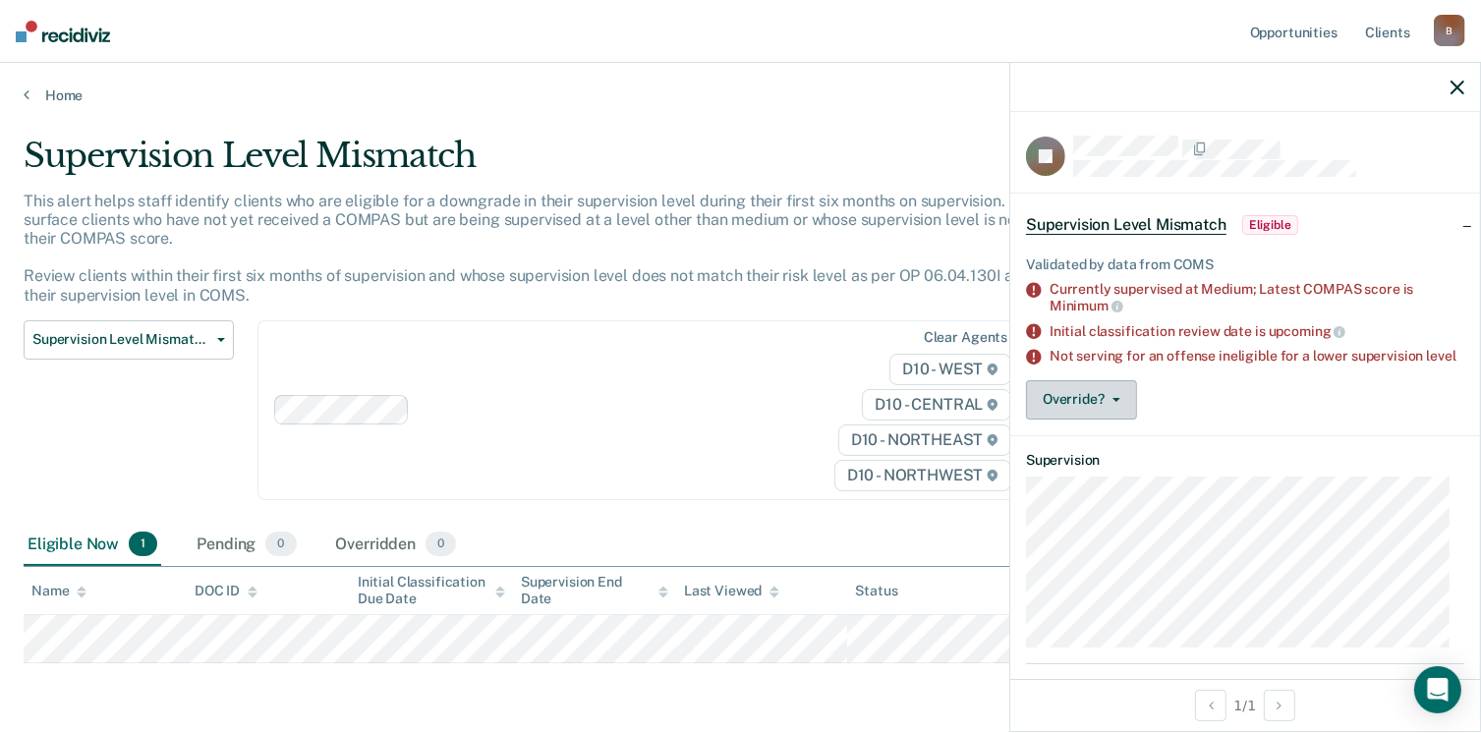
click at [1117, 402] on icon "button" at bounding box center [1117, 400] width 8 height 4
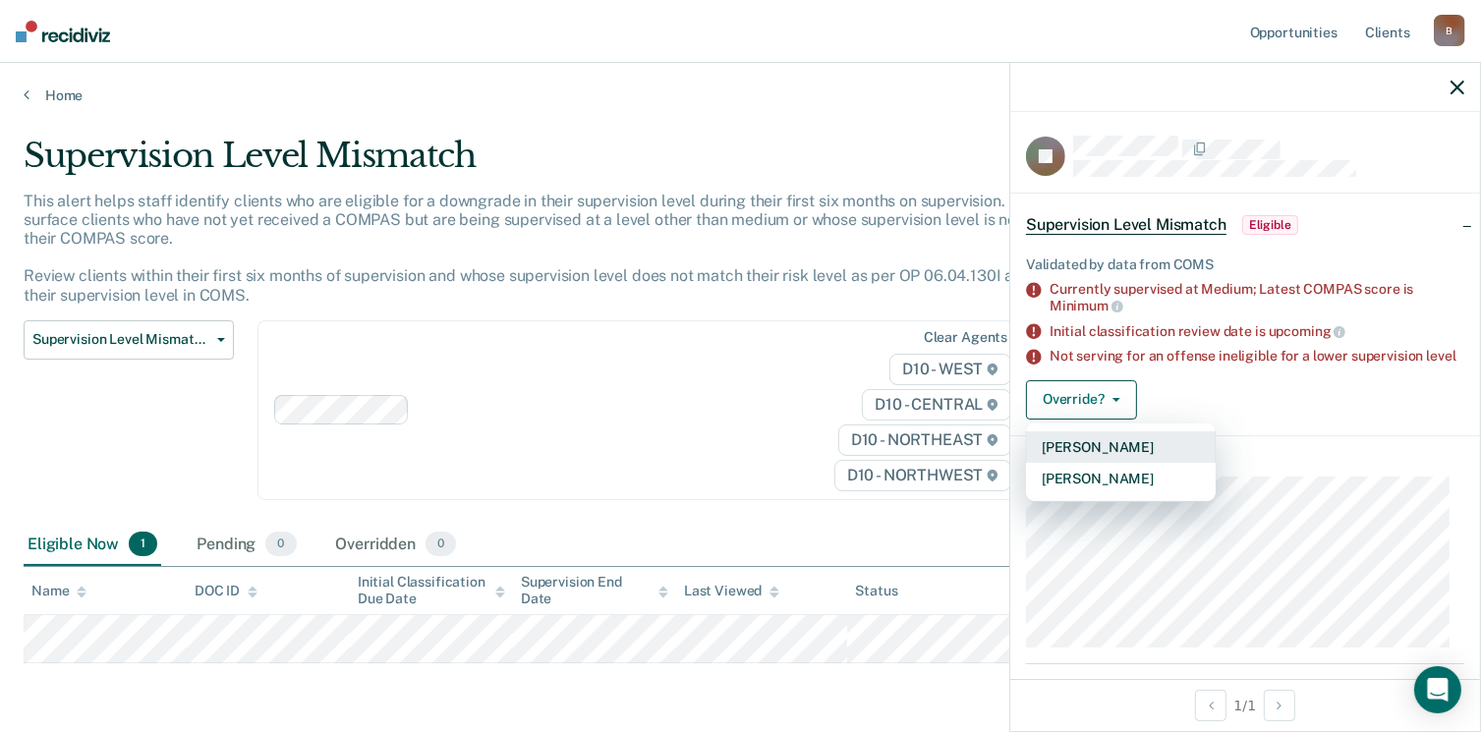
click at [1120, 445] on button "[PERSON_NAME]" at bounding box center [1121, 446] width 190 height 31
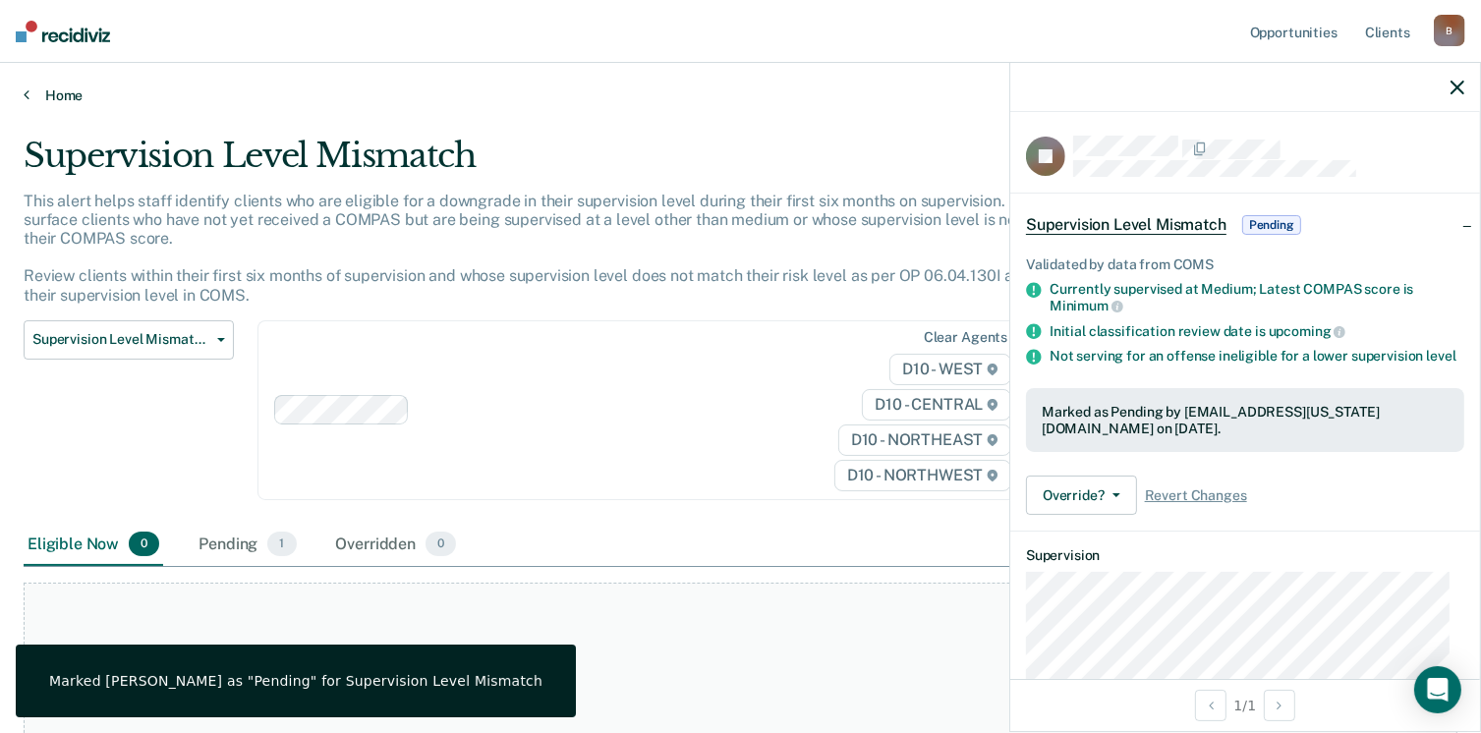
click at [52, 98] on link "Home" at bounding box center [741, 95] width 1434 height 18
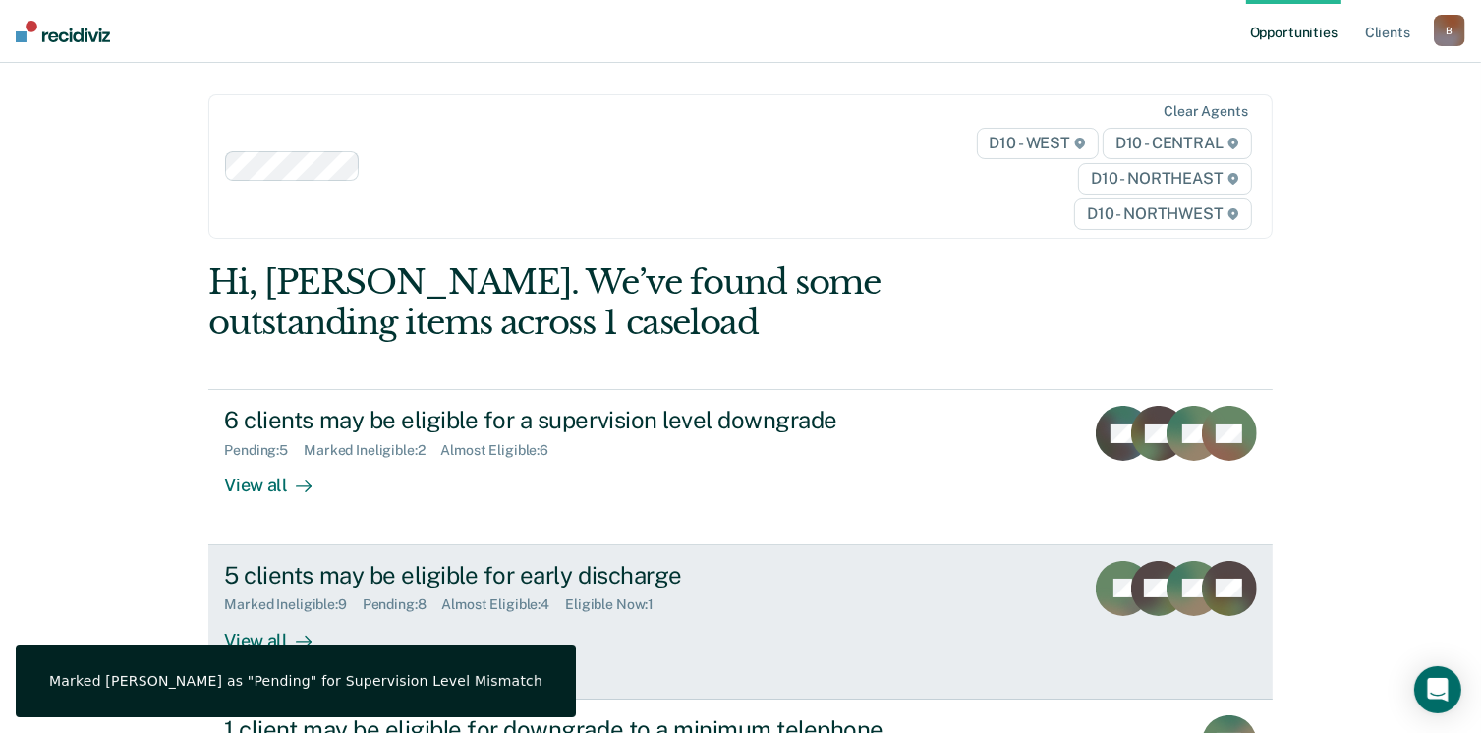
click at [373, 561] on div "5 clients may be eligible for early discharge" at bounding box center [569, 575] width 690 height 29
